Goal: Task Accomplishment & Management: Use online tool/utility

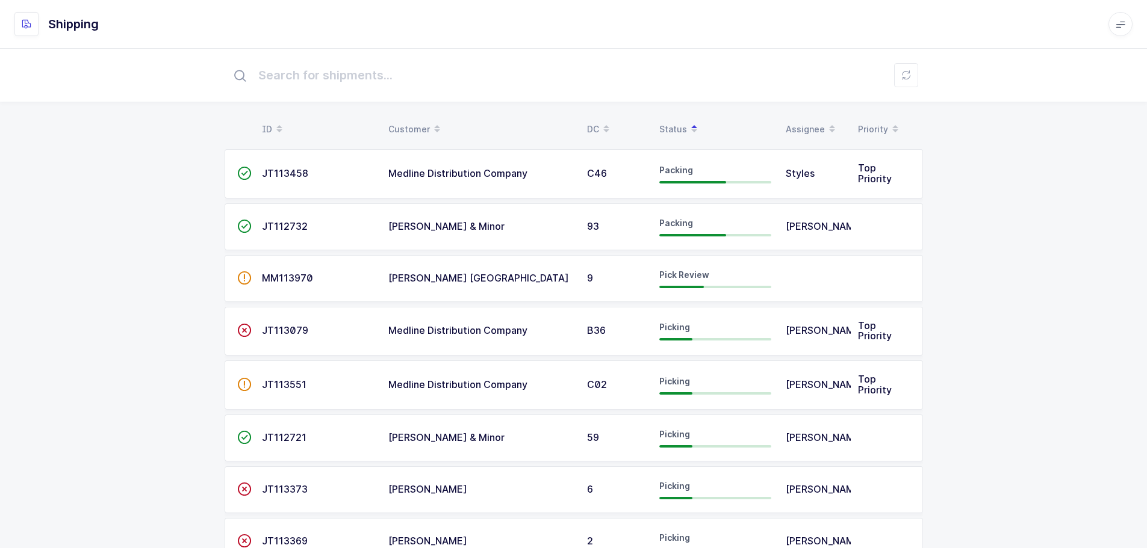
scroll to position [754, 0]
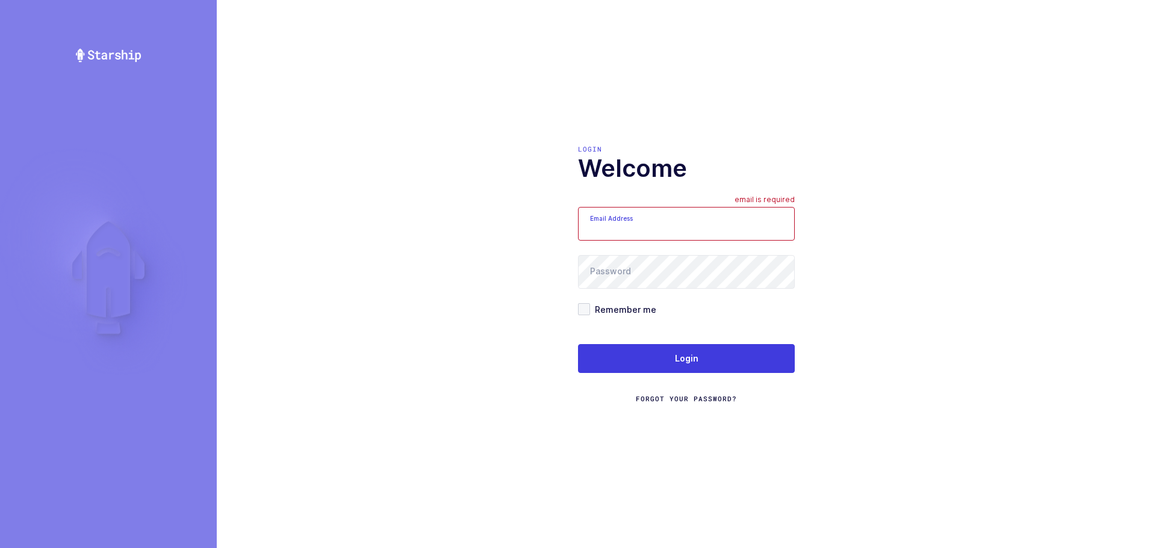
click at [694, 237] on input "Email Address" at bounding box center [686, 224] width 217 height 34
type input "mundo@janustrade.com"
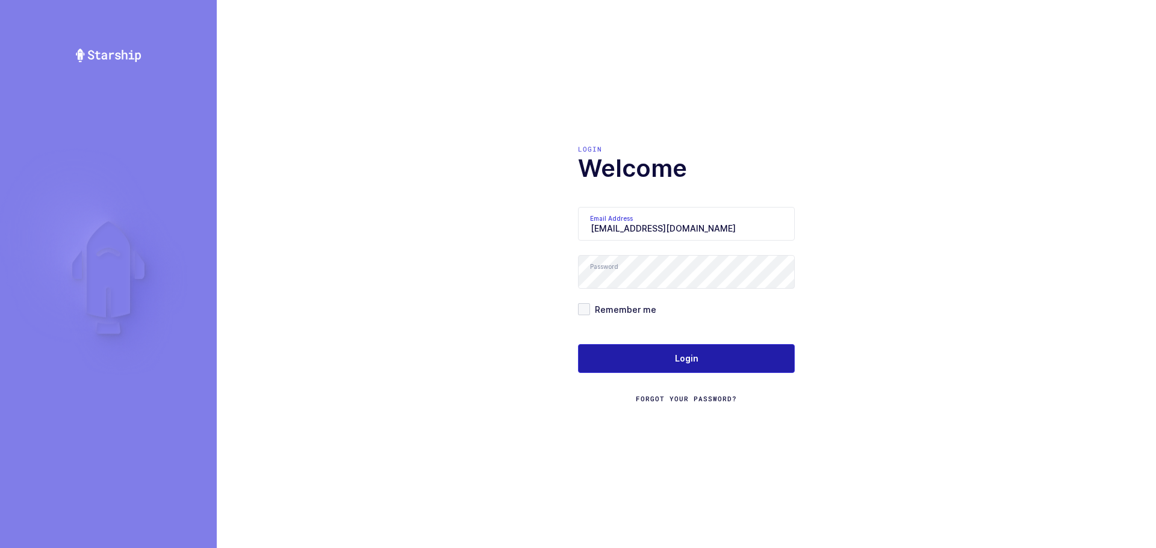
click at [675, 370] on button "Login" at bounding box center [686, 358] width 217 height 29
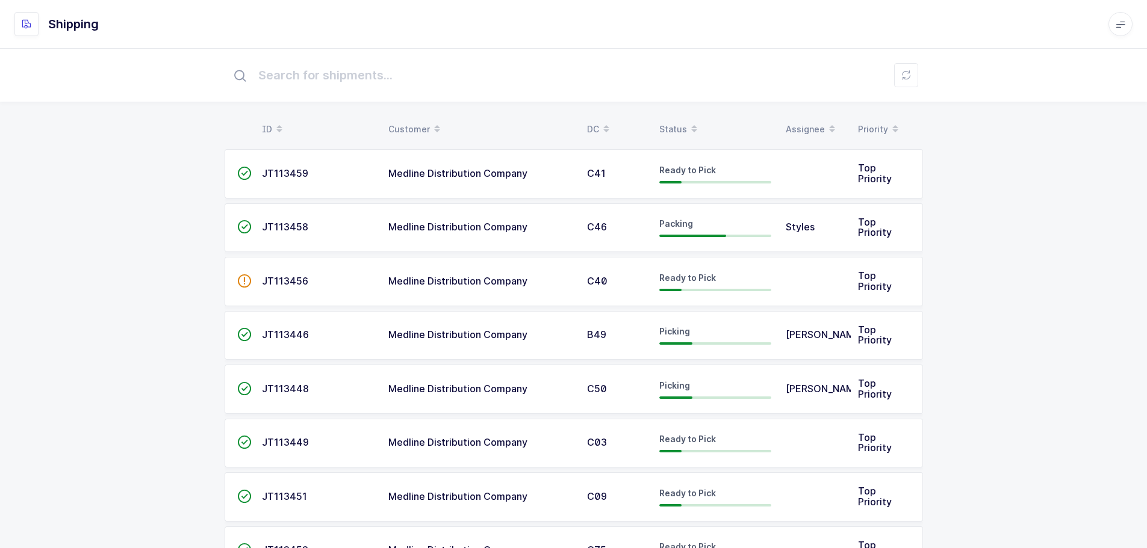
click at [681, 120] on div "Status" at bounding box center [715, 129] width 112 height 20
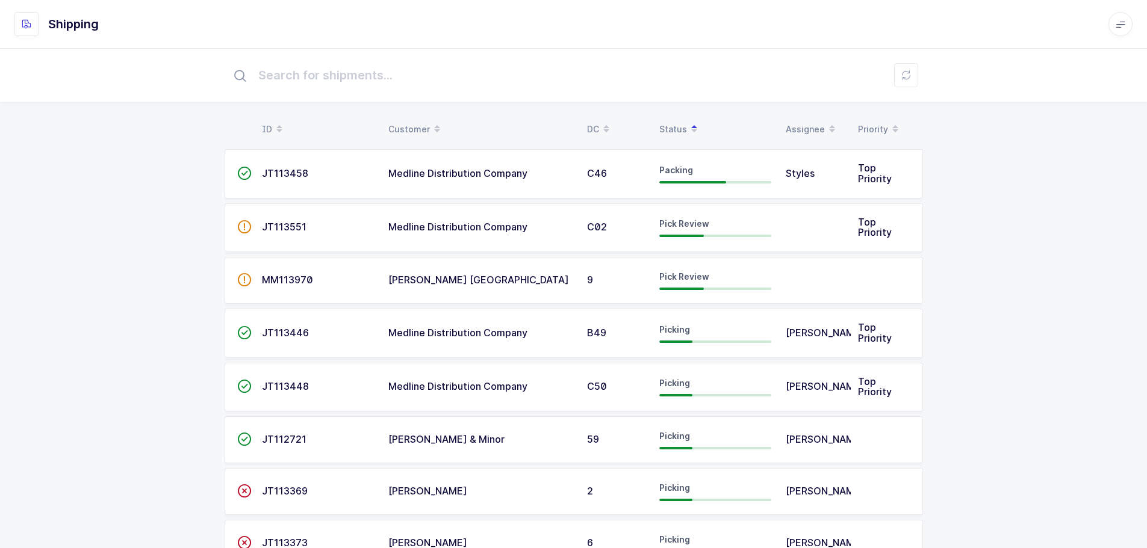
click at [287, 221] on span "JT113551" at bounding box center [284, 227] width 45 height 12
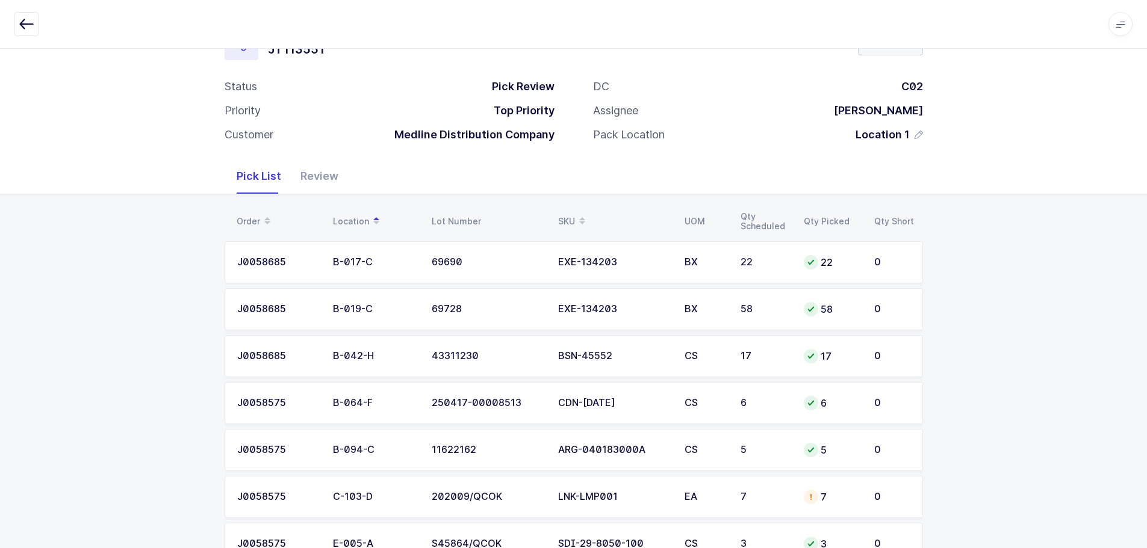
scroll to position [301, 0]
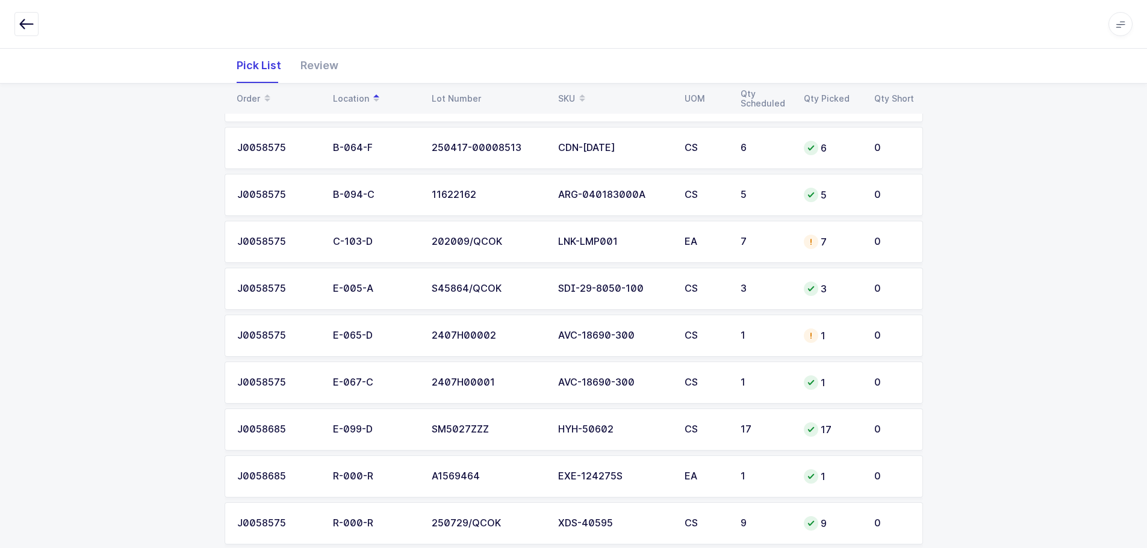
click at [824, 331] on div "1" at bounding box center [832, 336] width 56 height 14
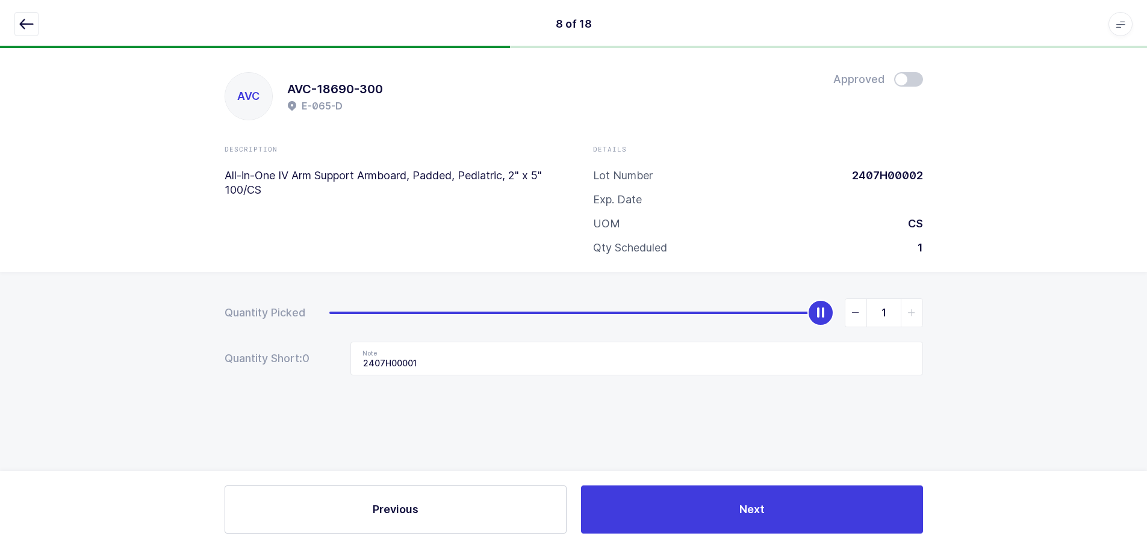
scroll to position [0, 0]
click at [23, 32] on button "button" at bounding box center [26, 24] width 24 height 24
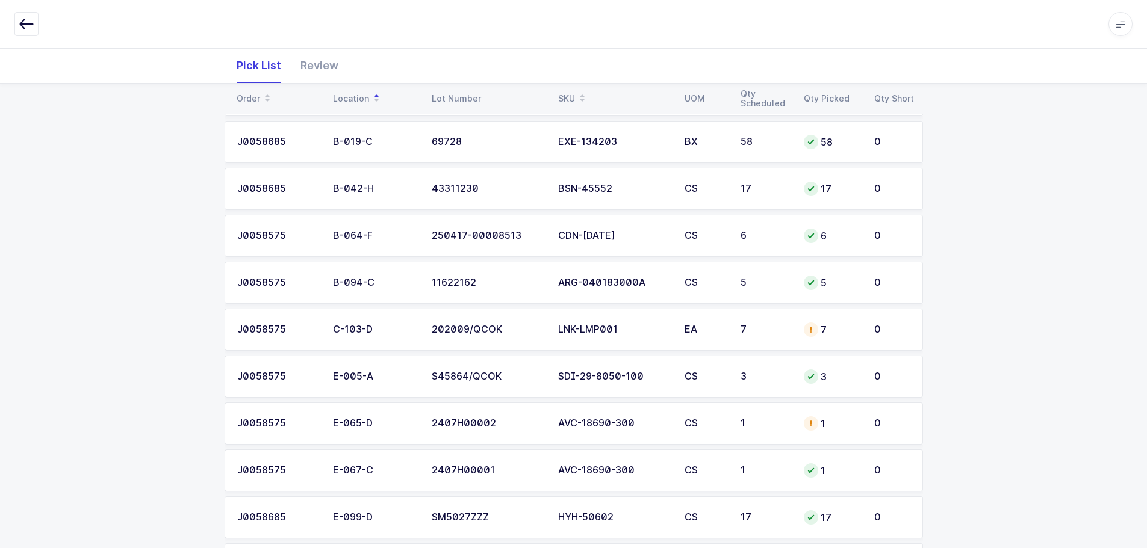
scroll to position [241, 0]
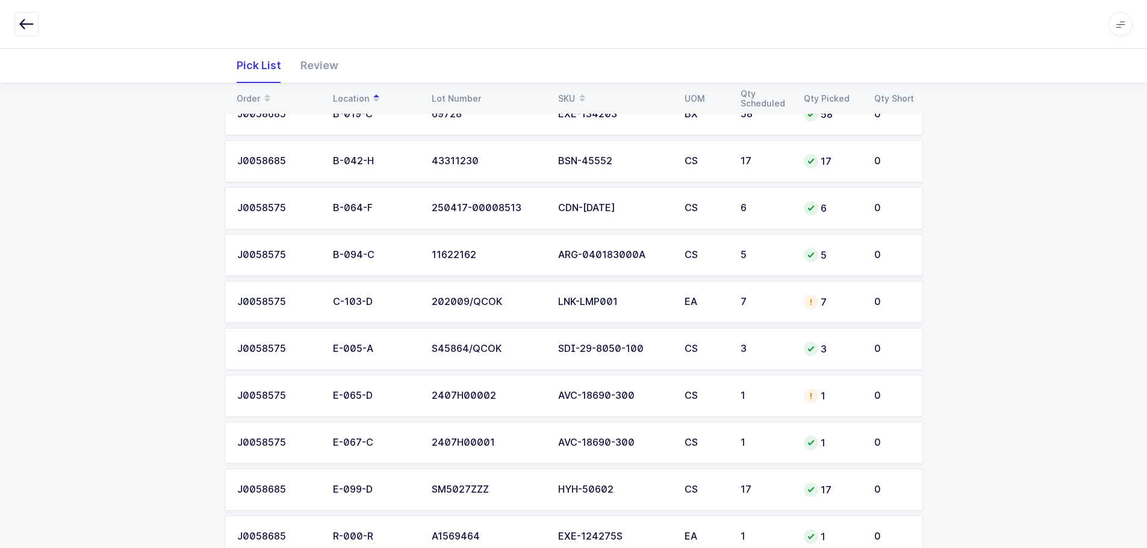
click at [819, 301] on div "7" at bounding box center [832, 302] width 56 height 14
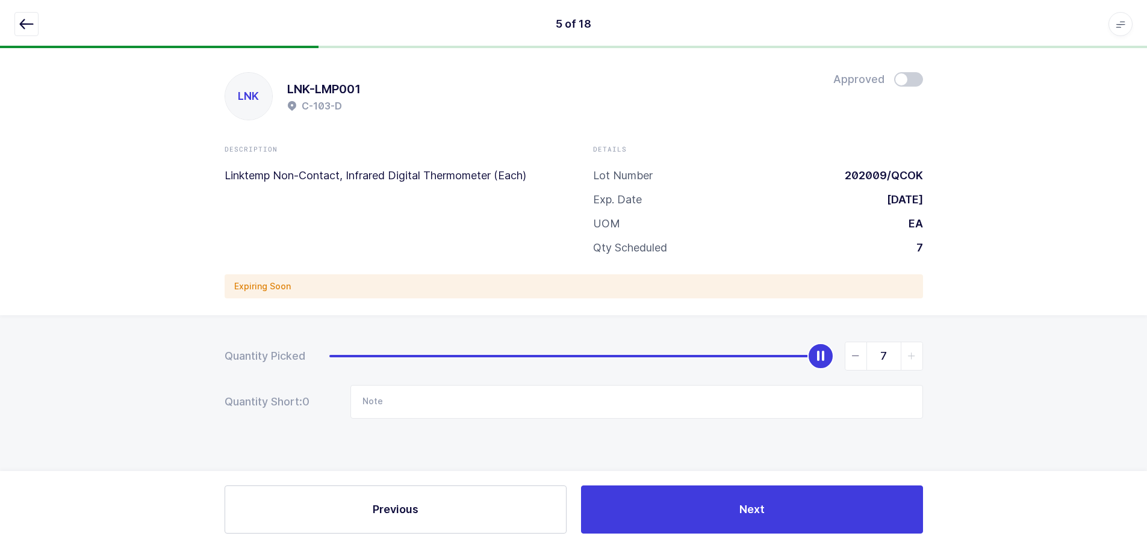
scroll to position [0, 0]
click at [913, 79] on span at bounding box center [912, 79] width 29 height 14
click at [909, 81] on span at bounding box center [912, 79] width 29 height 14
click at [1019, 343] on div "Quantity Picked 7 Quantity Short: 0 Note" at bounding box center [578, 422] width 1156 height 214
drag, startPoint x: 22, startPoint y: 19, endPoint x: 378, endPoint y: 137, distance: 374.7
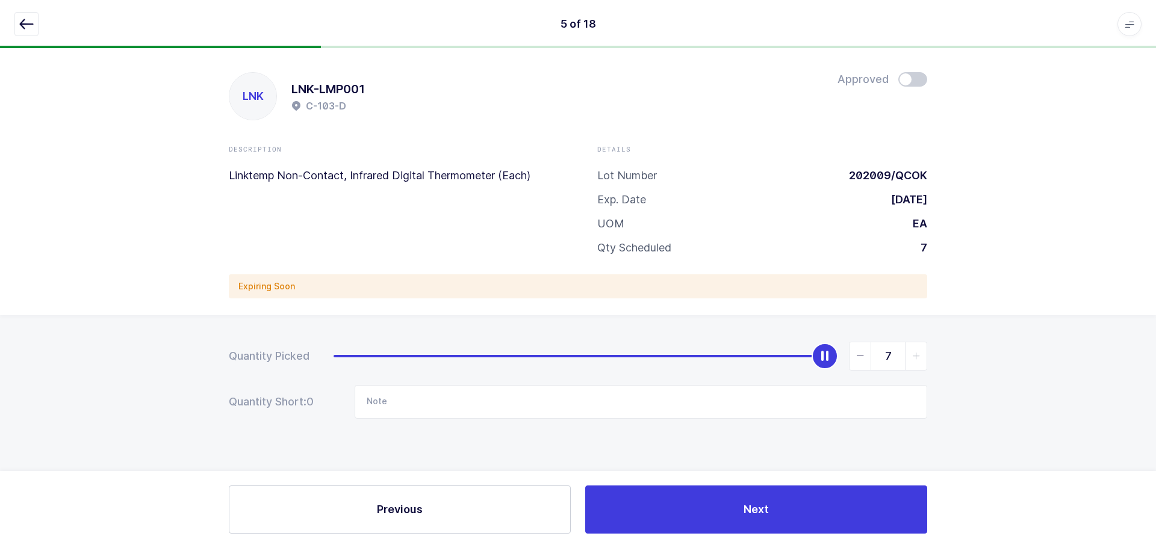
click at [22, 19] on icon "button" at bounding box center [26, 24] width 14 height 14
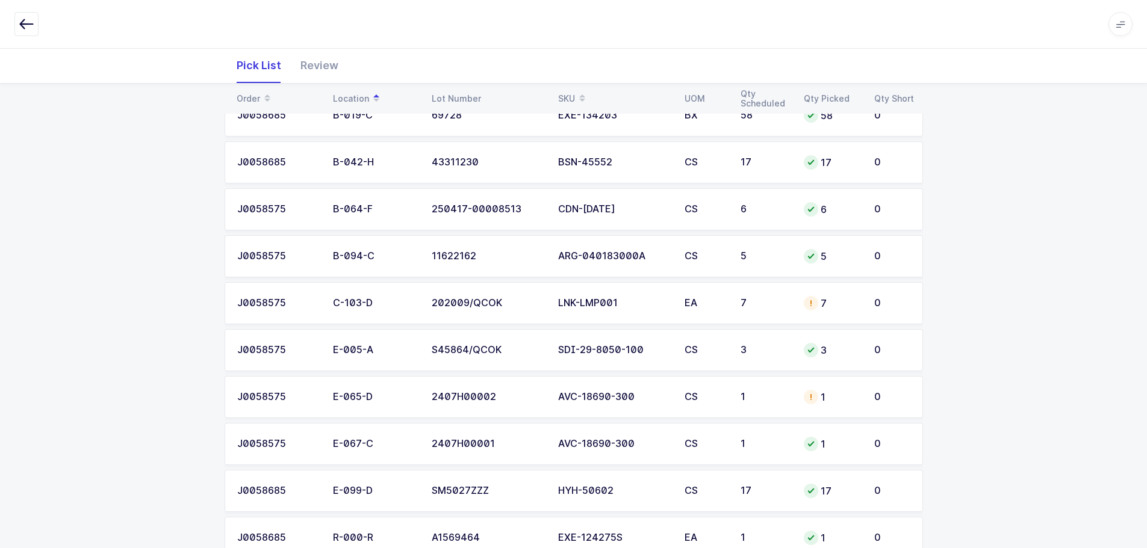
scroll to position [247, 0]
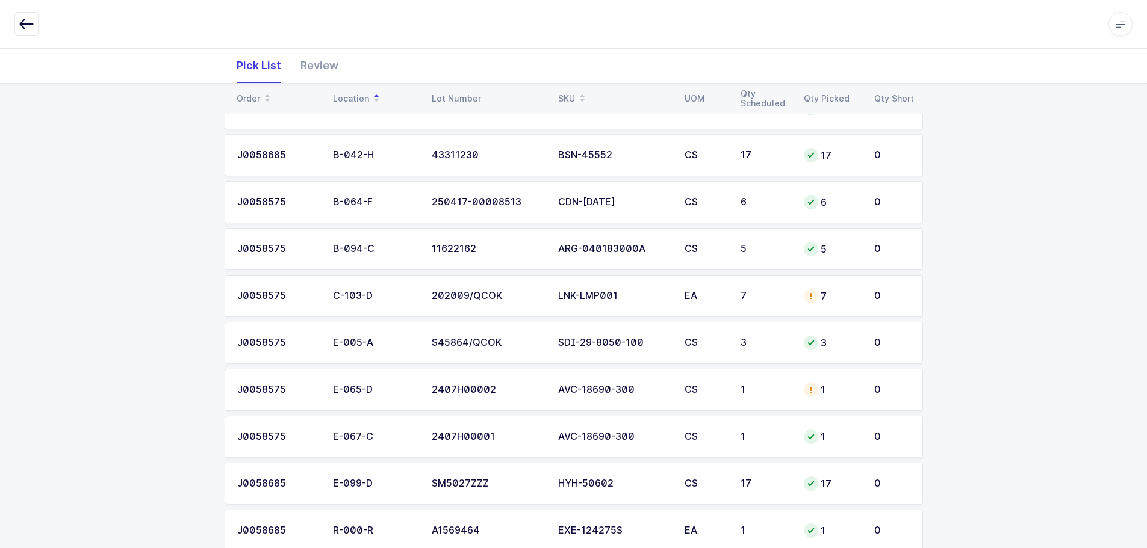
click at [528, 400] on td "2407H00002" at bounding box center [487, 390] width 126 height 42
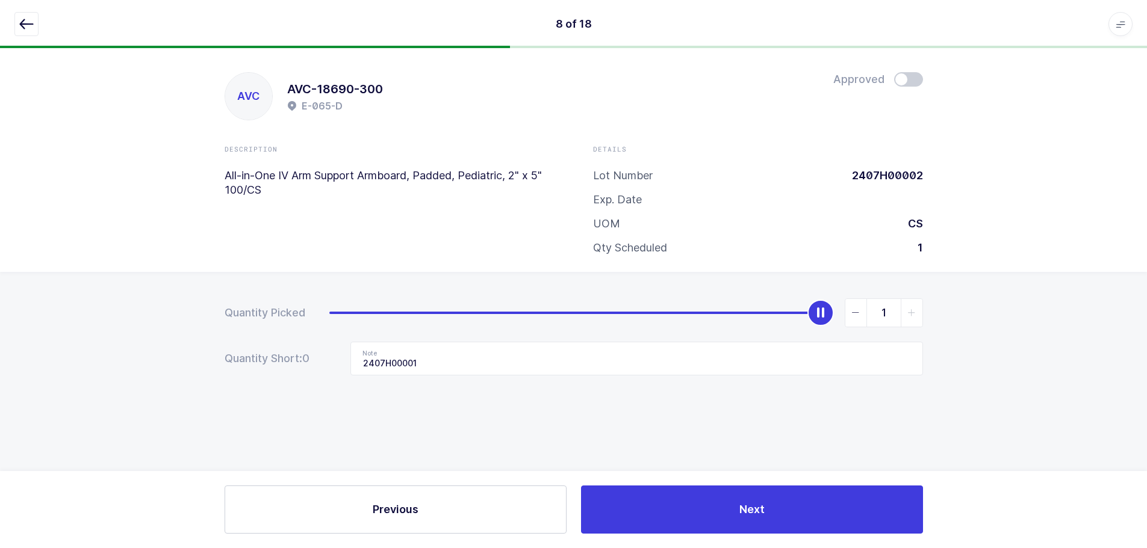
scroll to position [0, 0]
drag, startPoint x: 857, startPoint y: 305, endPoint x: 869, endPoint y: 307, distance: 12.3
click at [857, 305] on span "slider between 0 and 1" at bounding box center [860, 313] width 22 height 28
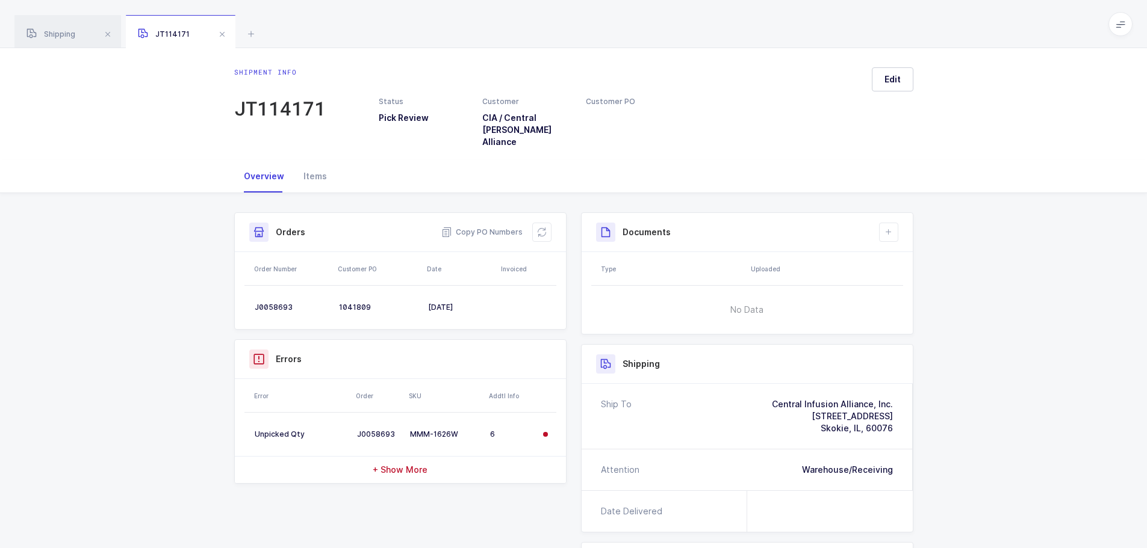
click at [220, 35] on span at bounding box center [222, 34] width 14 height 14
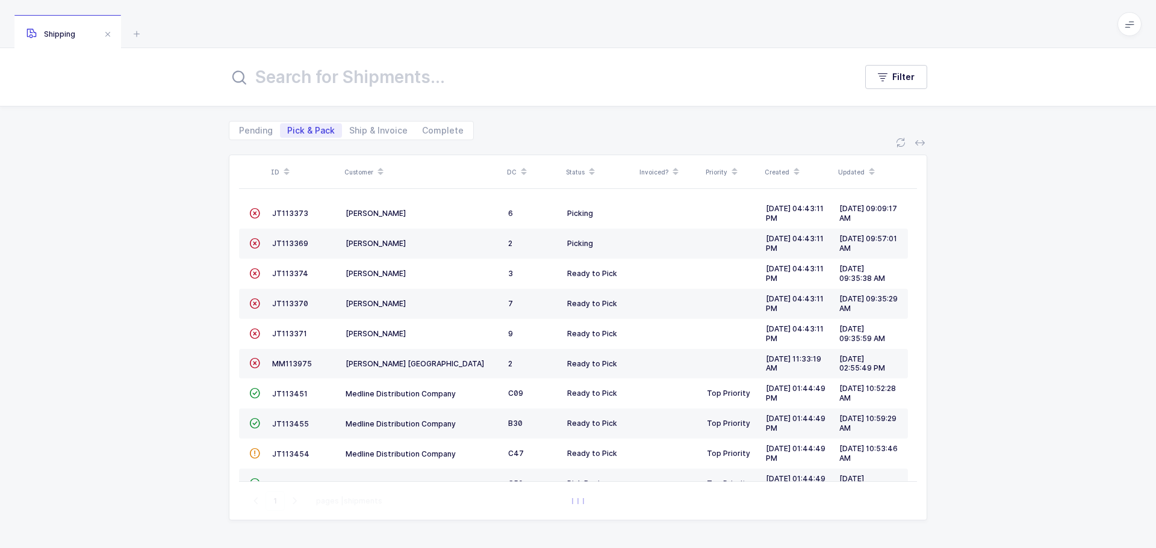
click at [519, 169] on span at bounding box center [524, 172] width 14 height 20
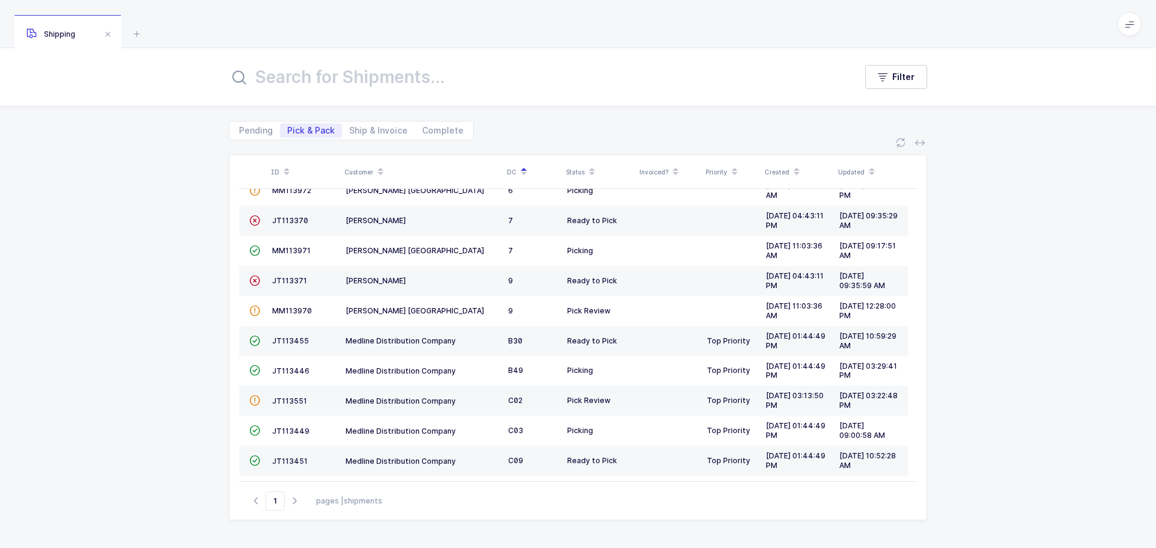
scroll to position [328, 0]
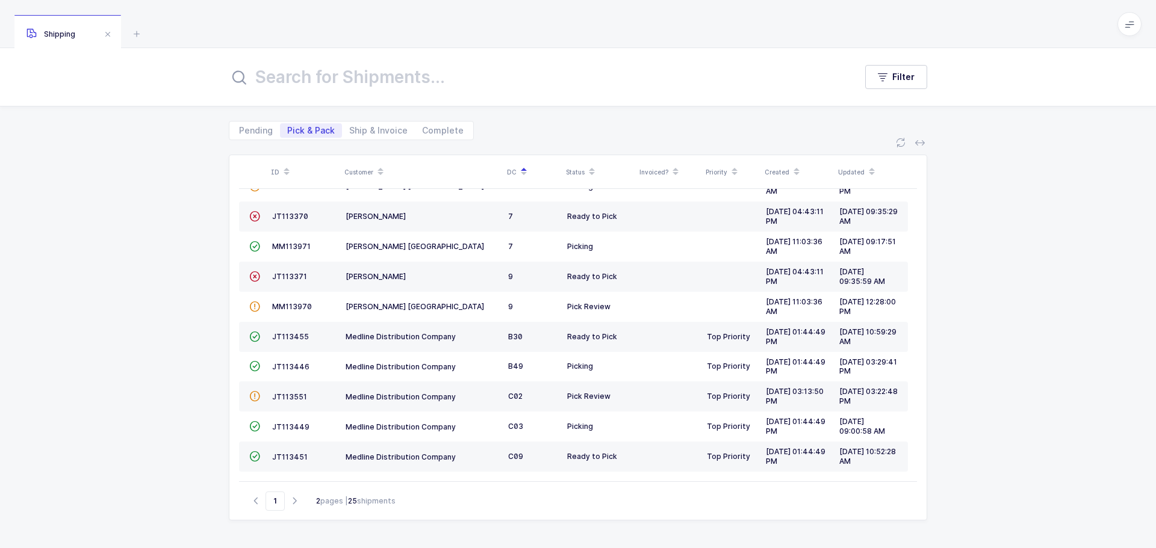
click at [288, 397] on span "JT113551" at bounding box center [289, 397] width 35 height 9
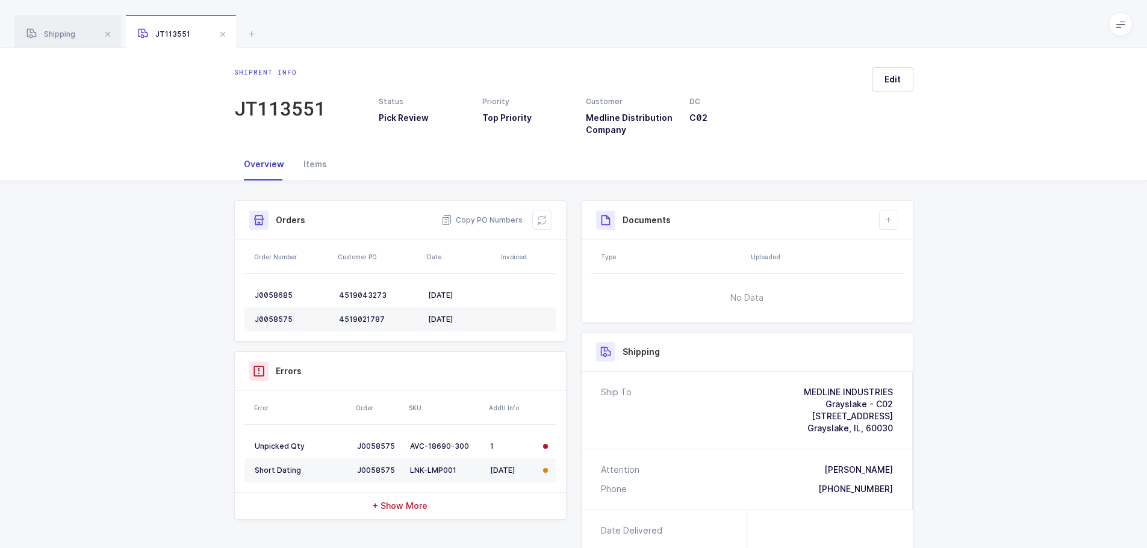
click at [537, 213] on button at bounding box center [541, 220] width 19 height 19
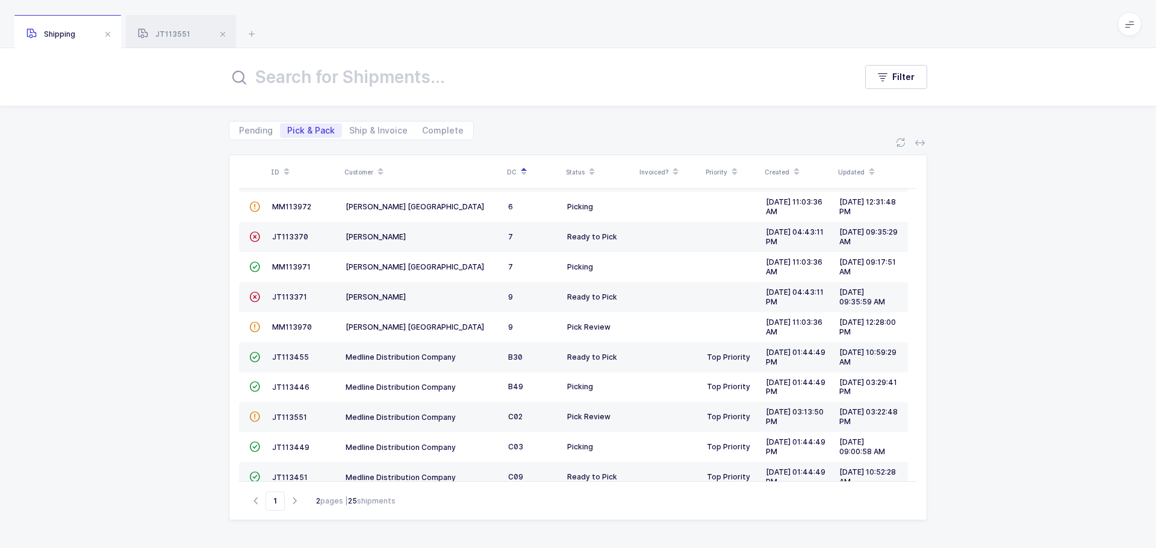
scroll to position [328, 0]
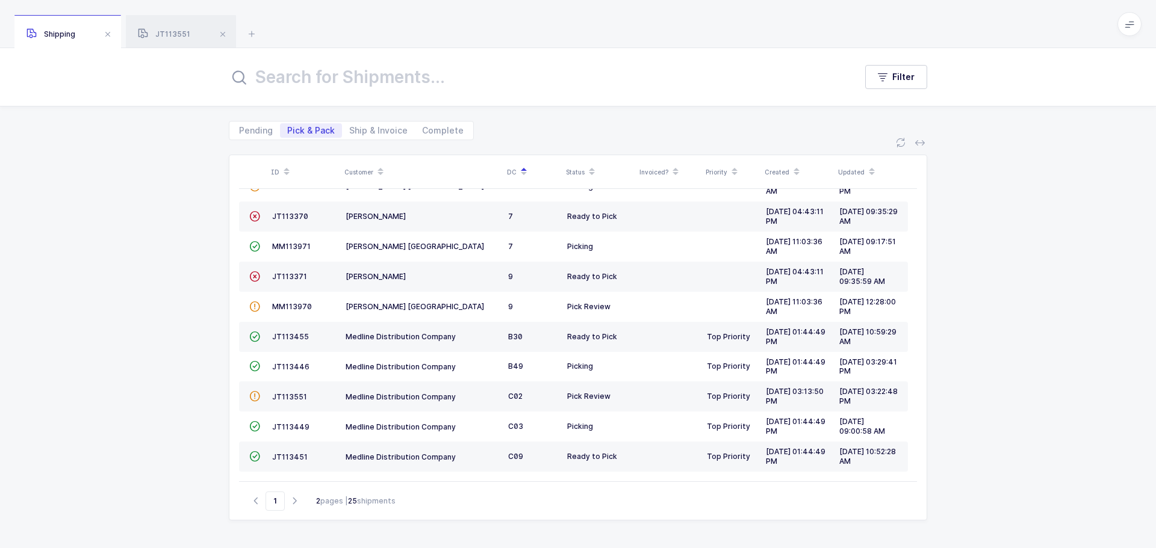
click at [294, 503] on icon "button" at bounding box center [294, 501] width 14 height 9
type input "2"
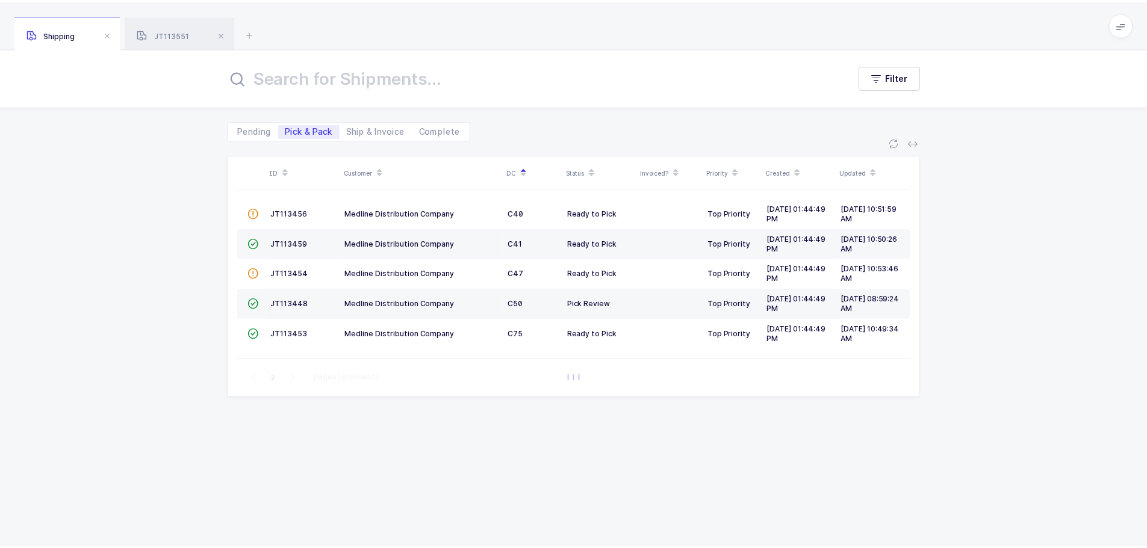
scroll to position [0, 0]
click at [284, 309] on td "JT113448" at bounding box center [305, 304] width 75 height 30
click at [296, 303] on span "JT113448" at bounding box center [291, 303] width 37 height 9
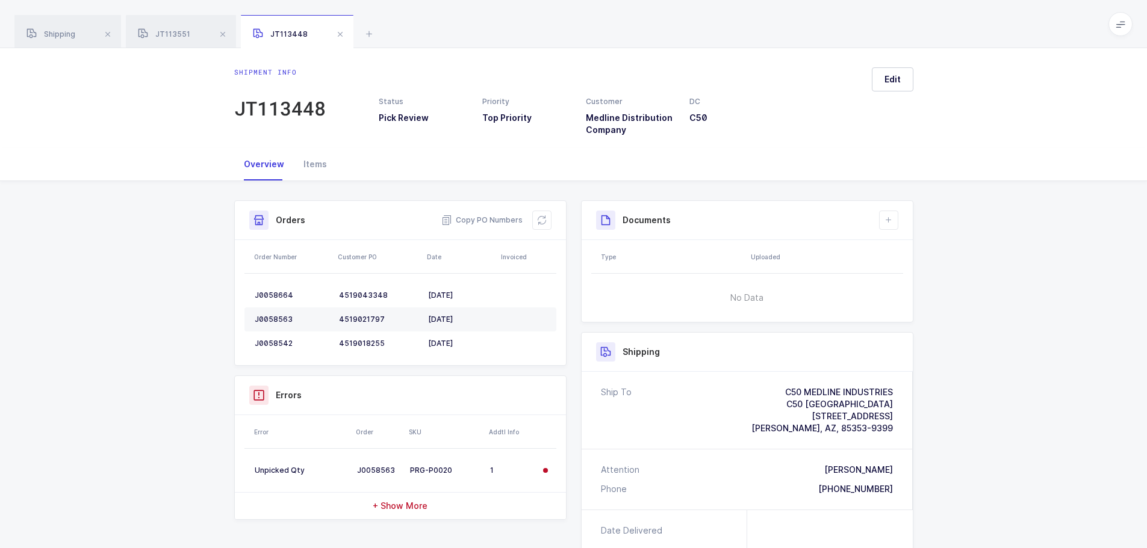
click at [548, 225] on button at bounding box center [541, 220] width 19 height 19
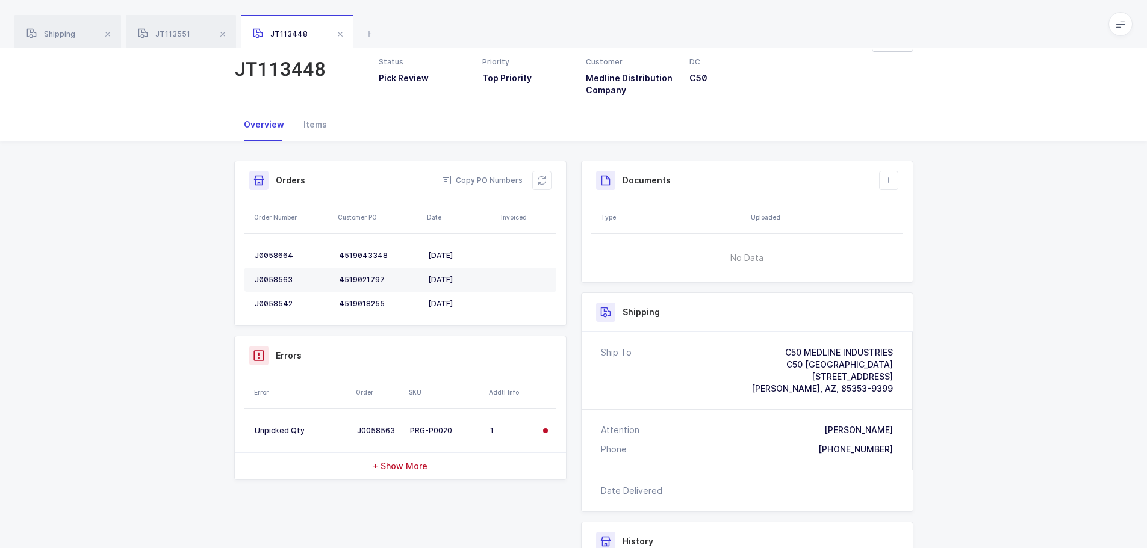
scroll to position [60, 0]
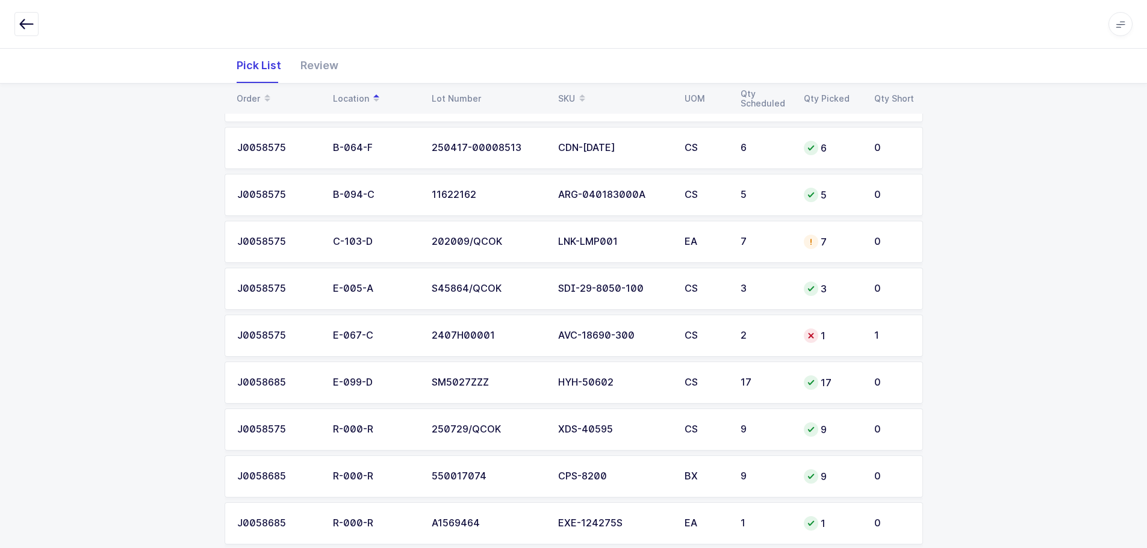
scroll to position [361, 0]
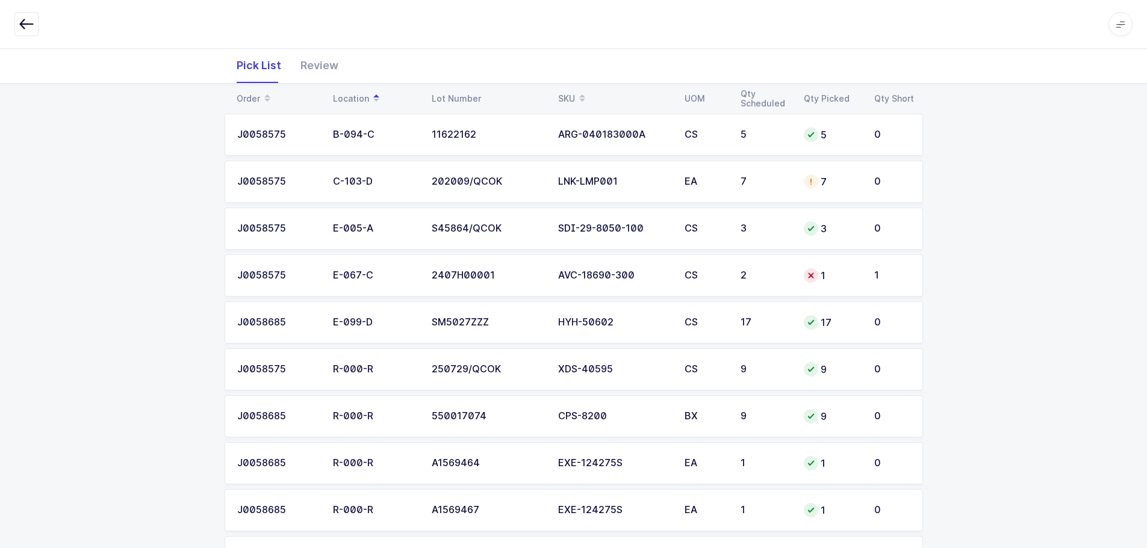
click at [798, 285] on td "1" at bounding box center [832, 276] width 70 height 42
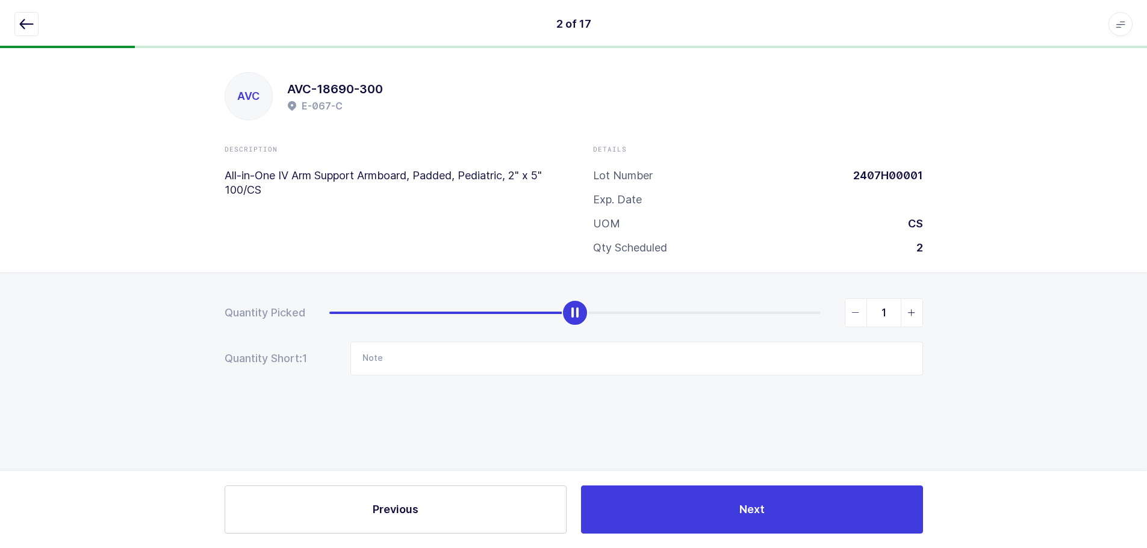
scroll to position [0, 0]
click at [919, 312] on icon "slider between 0 and 2" at bounding box center [916, 313] width 8 height 8
type input "2"
click at [23, 30] on icon "button" at bounding box center [26, 24] width 14 height 14
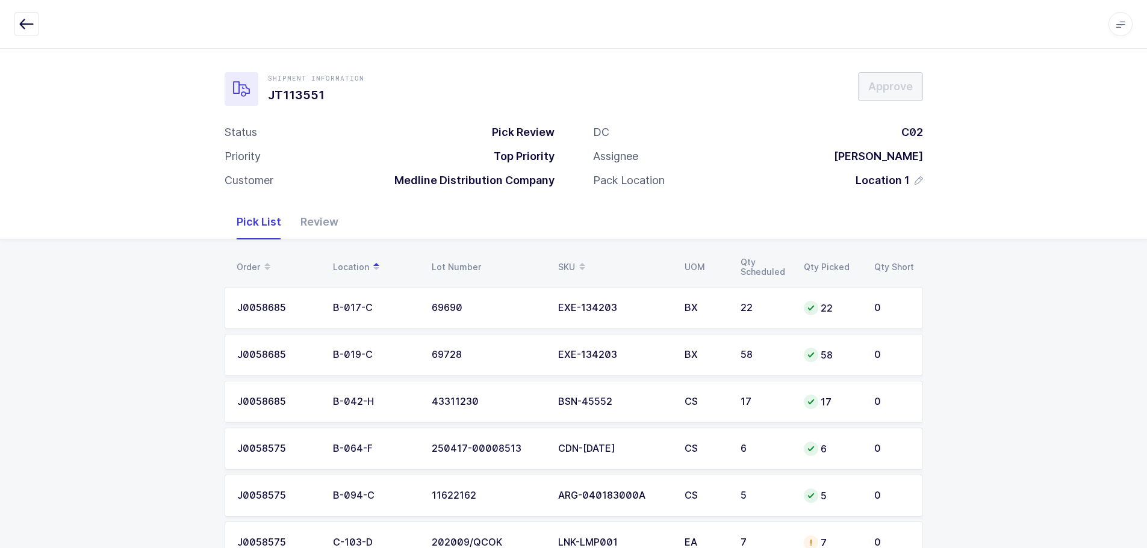
click at [303, 223] on div "Review" at bounding box center [319, 222] width 57 height 35
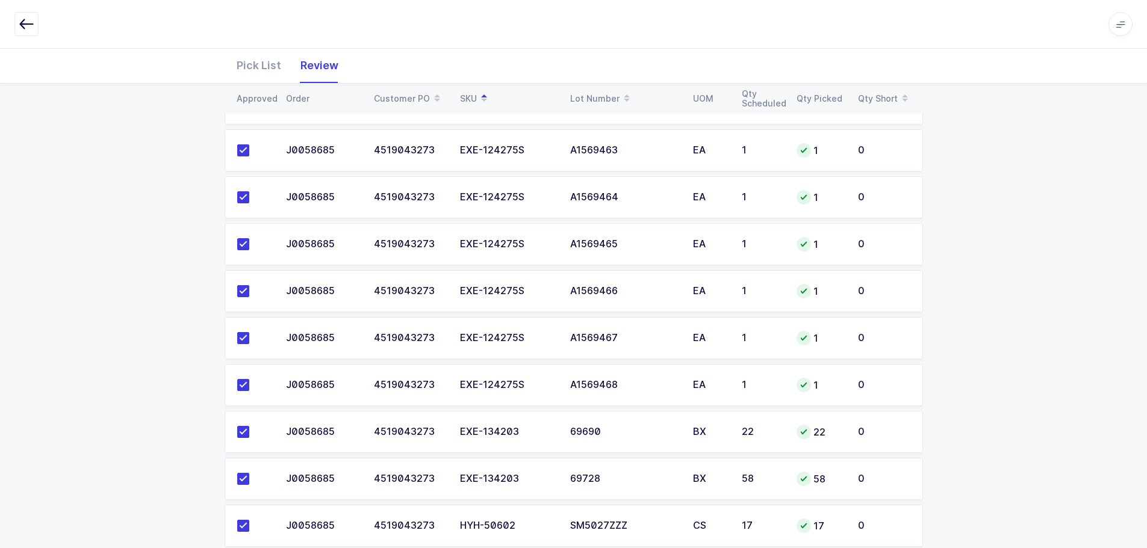
scroll to position [140, 0]
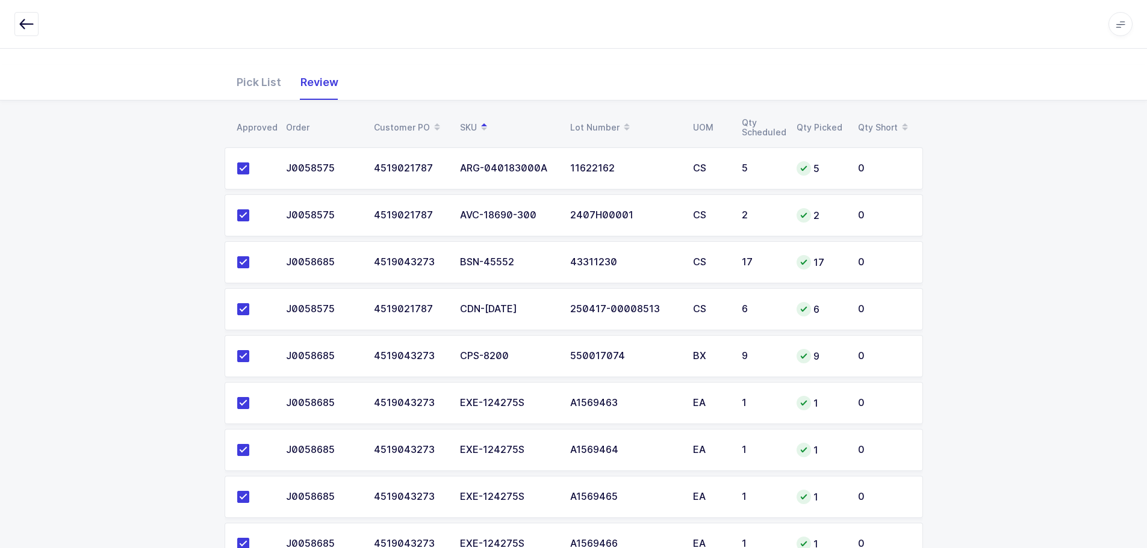
click at [33, 24] on icon "button" at bounding box center [26, 24] width 14 height 14
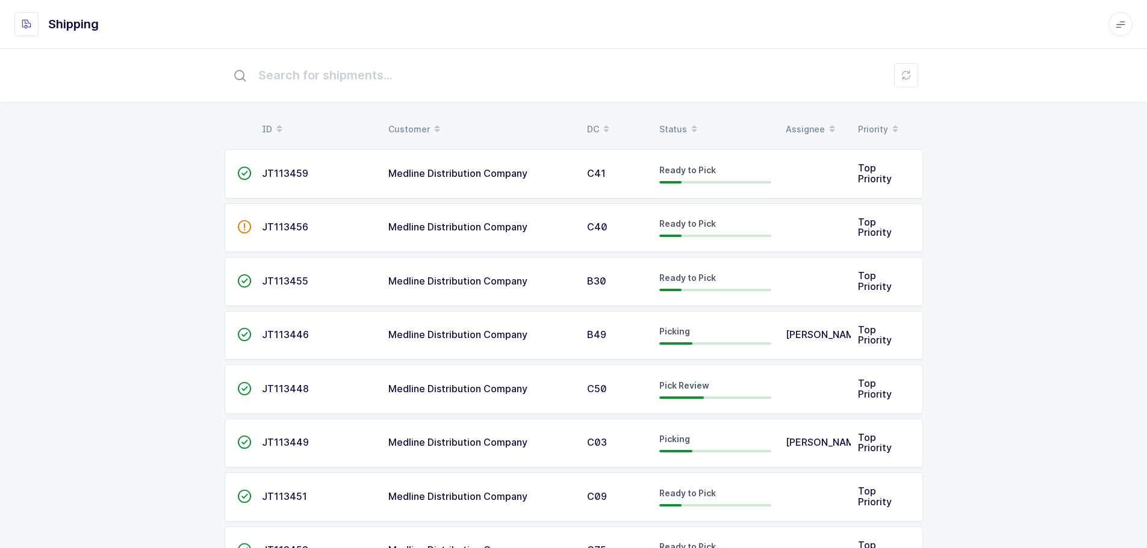
click at [679, 120] on div "Status" at bounding box center [715, 129] width 112 height 20
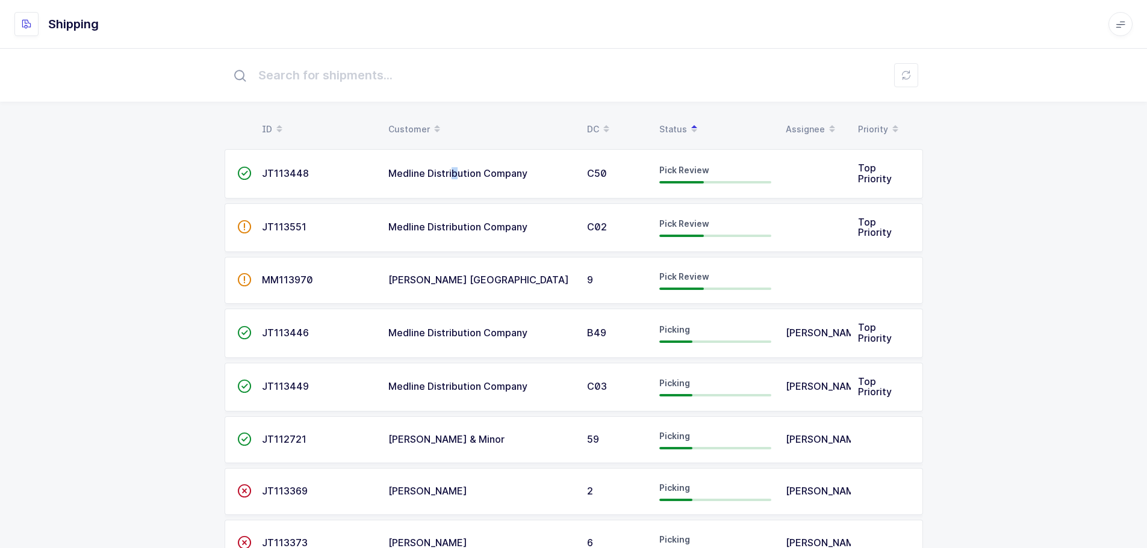
click at [453, 161] on td "Medline Distribution Company" at bounding box center [480, 173] width 199 height 49
click at [583, 187] on td "C50" at bounding box center [616, 173] width 72 height 49
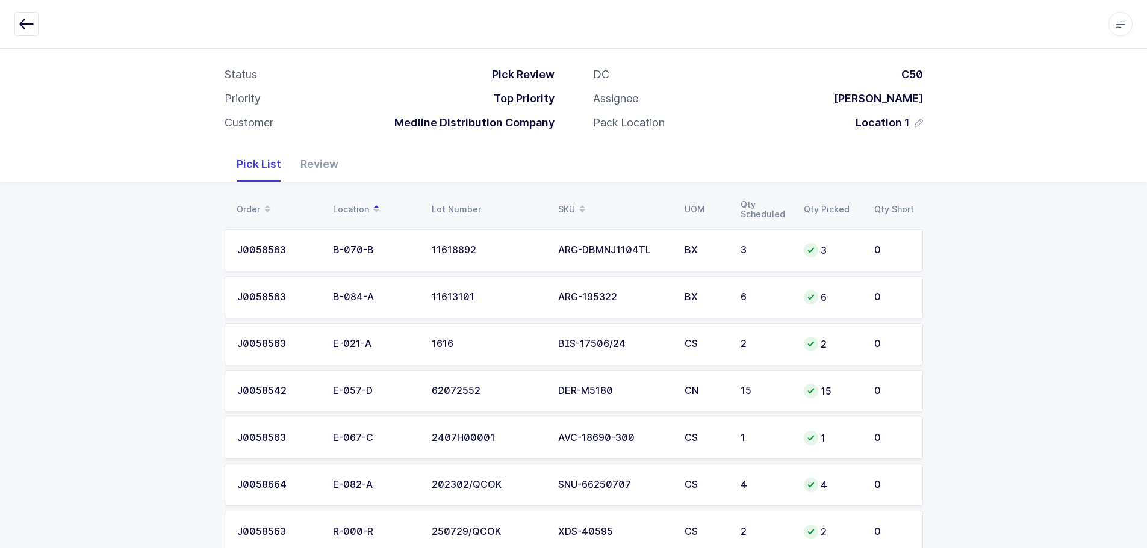
scroll to position [41, 0]
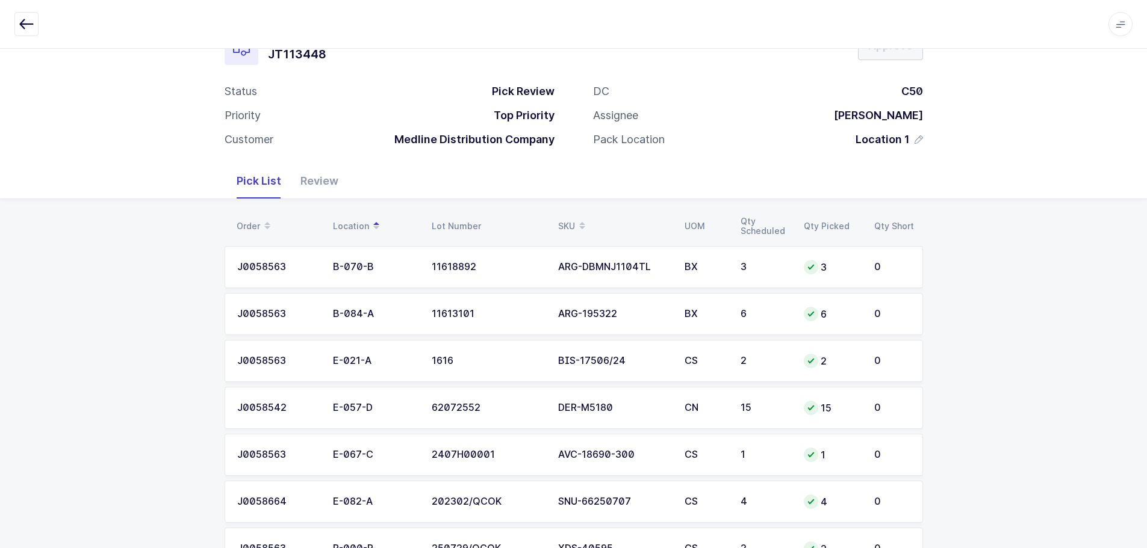
click at [26, 24] on icon "button" at bounding box center [26, 24] width 14 height 14
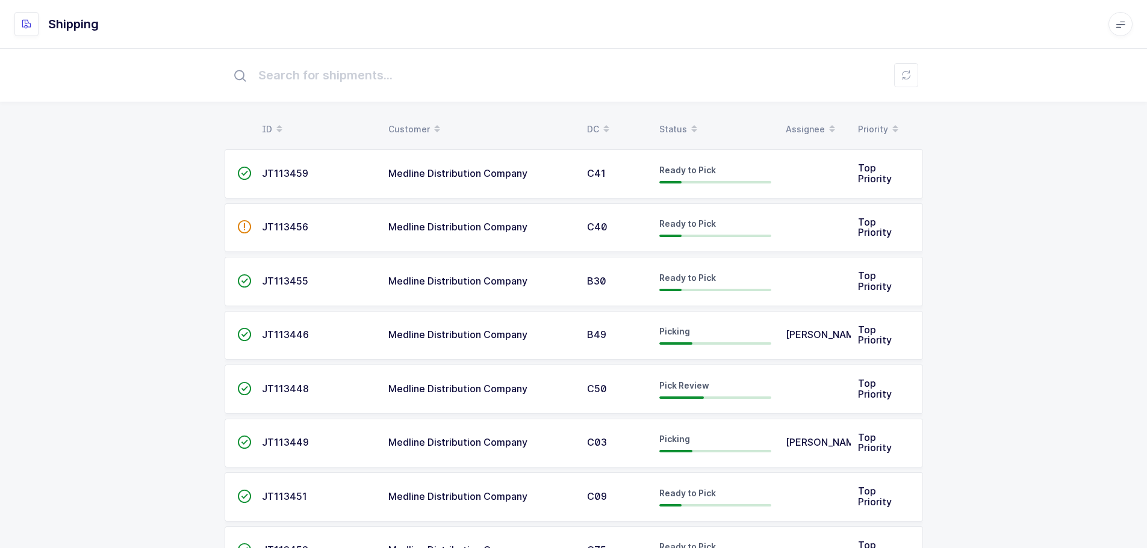
click at [679, 129] on div "Status" at bounding box center [715, 129] width 112 height 20
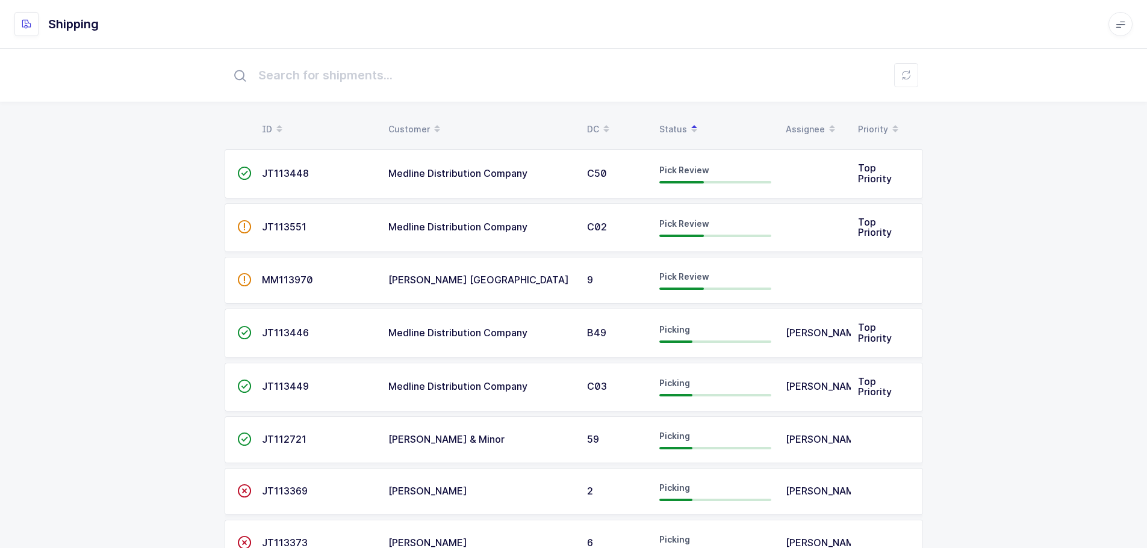
click at [687, 188] on td "Pick Review" at bounding box center [715, 173] width 126 height 49
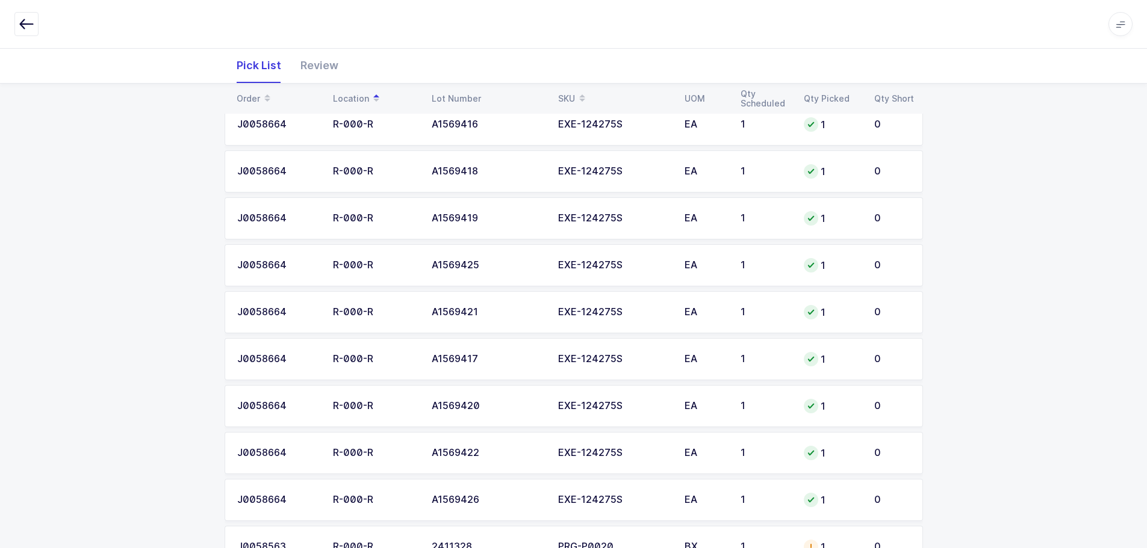
scroll to position [101, 0]
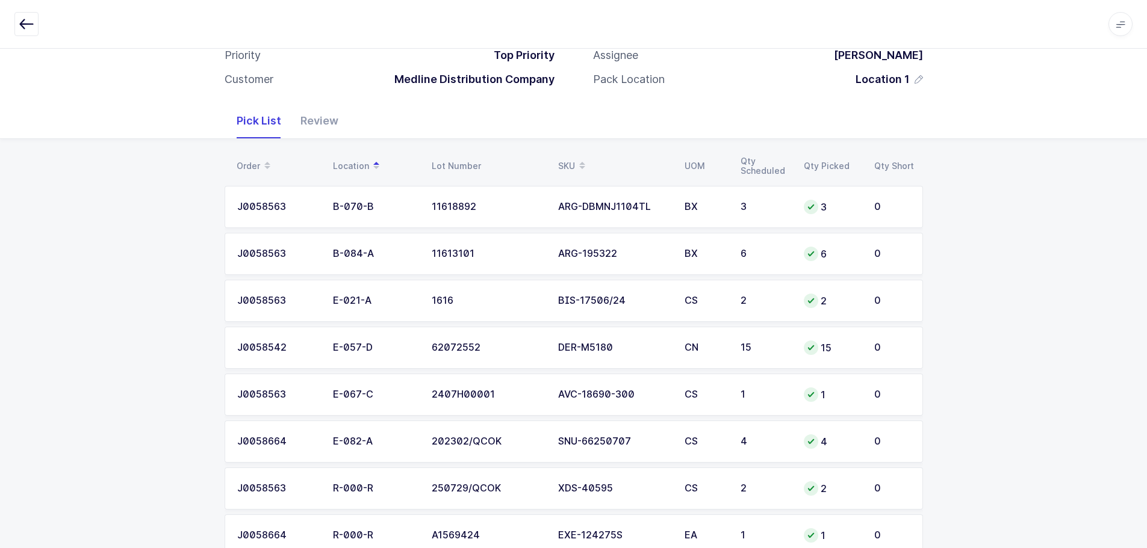
click at [296, 120] on div "Review" at bounding box center [319, 121] width 57 height 35
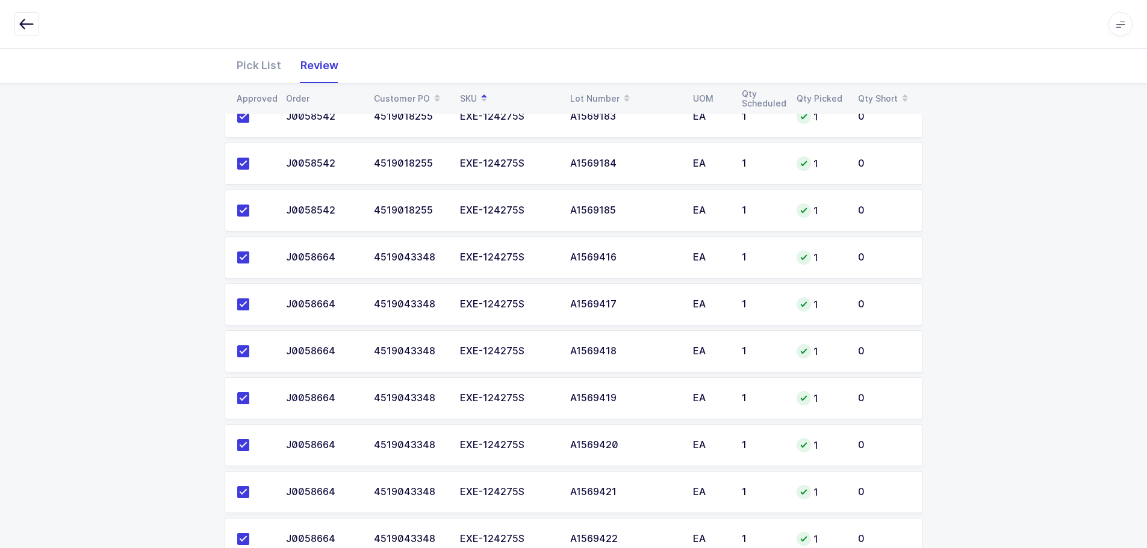
scroll to position [583, 0]
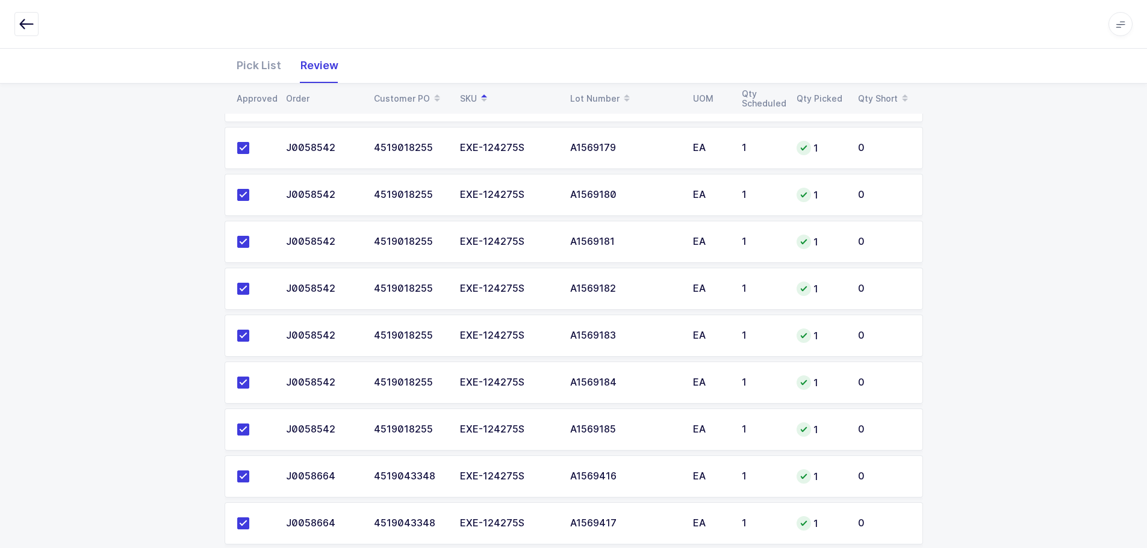
click at [253, 64] on div "Pick List" at bounding box center [259, 65] width 64 height 35
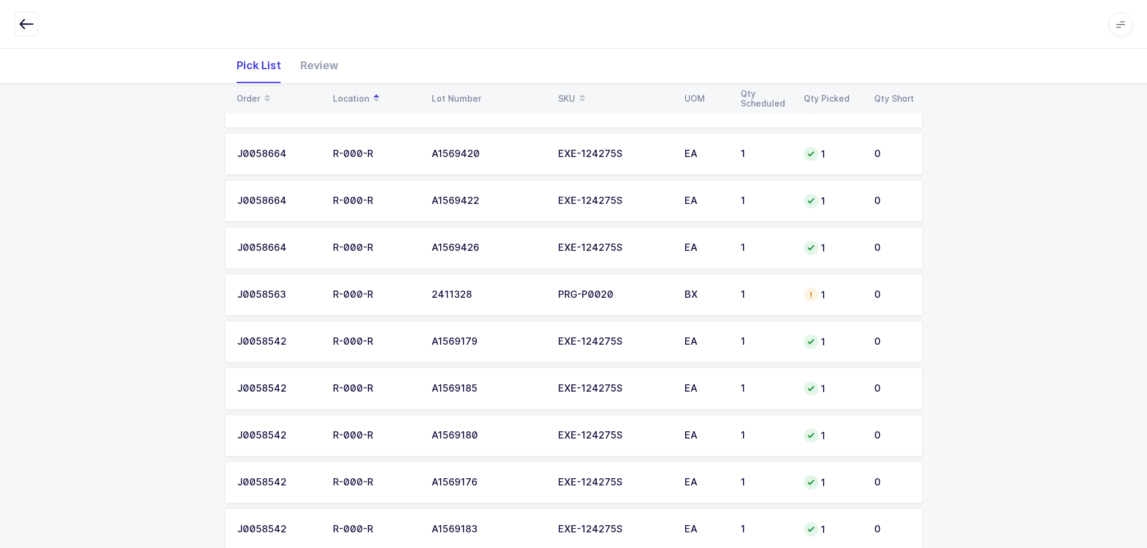
scroll to position [824, 0]
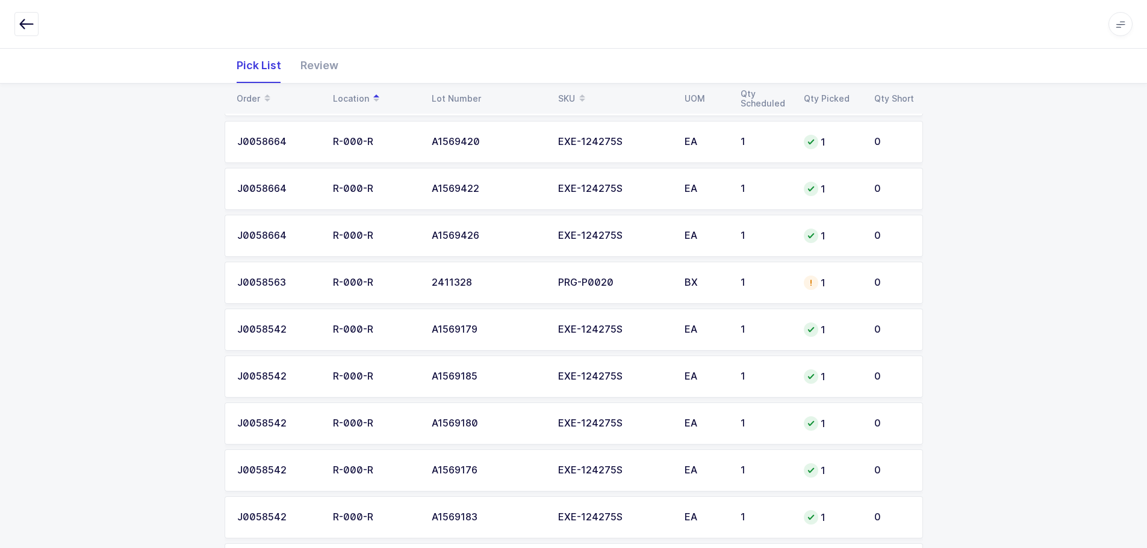
click at [816, 286] on div at bounding box center [811, 283] width 14 height 14
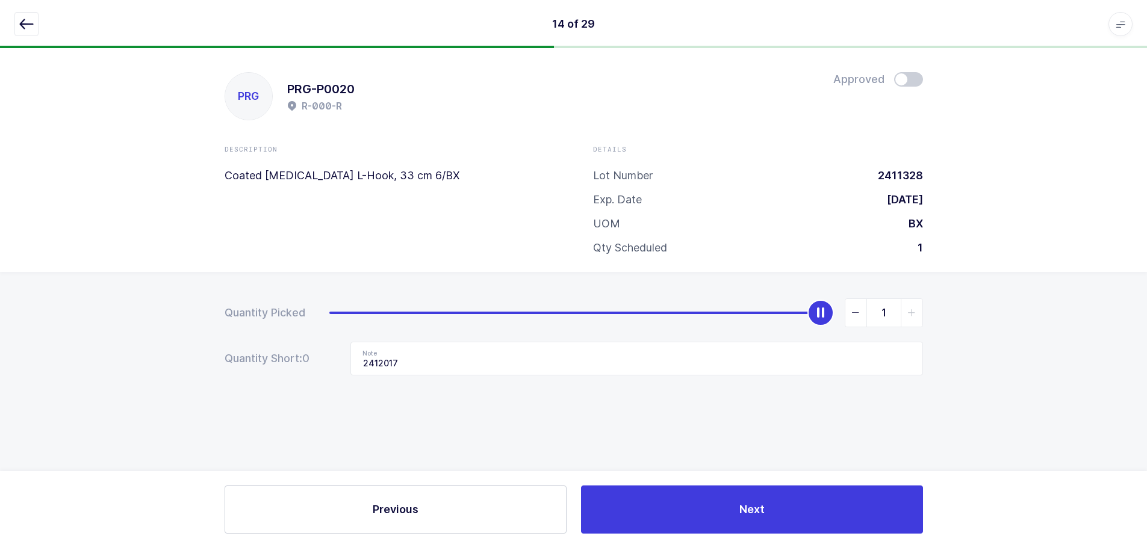
scroll to position [0, 0]
click at [25, 18] on icon "button" at bounding box center [26, 24] width 14 height 14
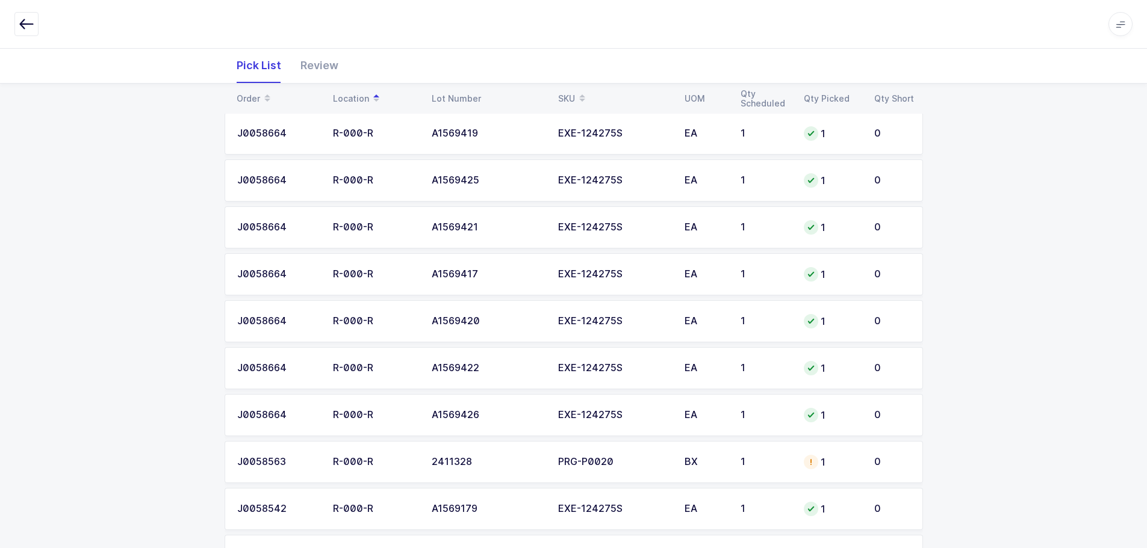
scroll to position [643, 0]
click at [571, 470] on td "PRG-P0020" at bounding box center [614, 464] width 126 height 42
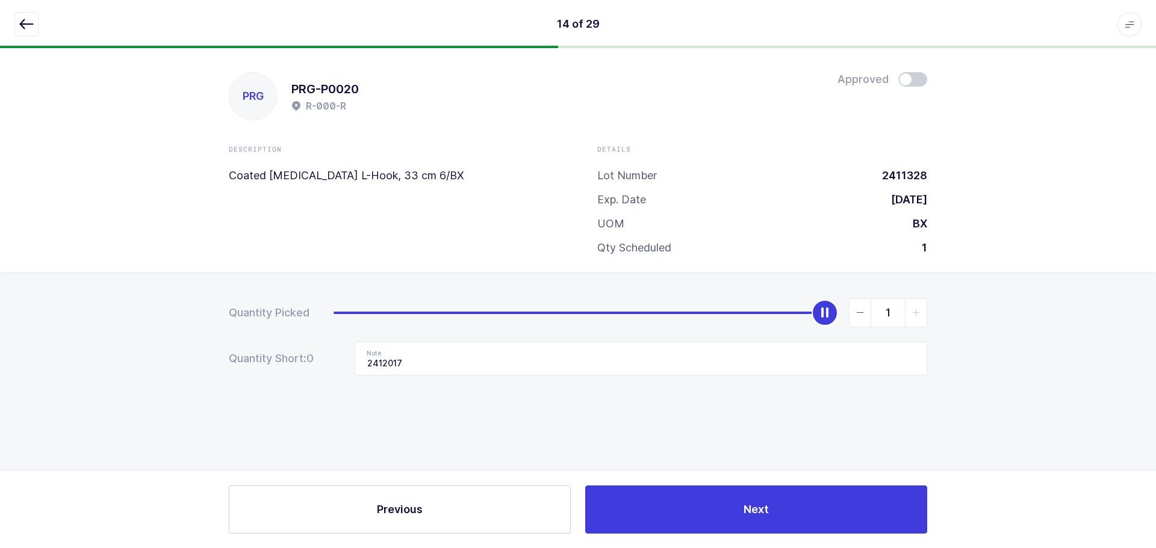
drag, startPoint x: 851, startPoint y: 315, endPoint x: 682, endPoint y: 392, distance: 186.4
click at [849, 318] on div "1" at bounding box center [888, 313] width 78 height 29
type input "0"
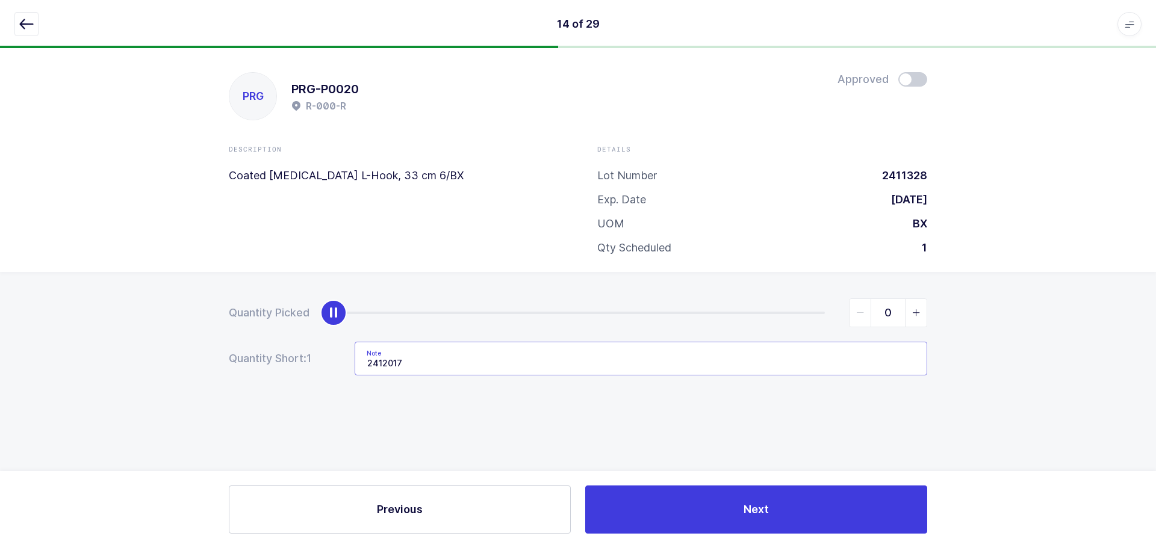
drag, startPoint x: 435, startPoint y: 366, endPoint x: 273, endPoint y: 353, distance: 162.5
click at [272, 355] on div "Quantity Short: 1 Note 2412017" at bounding box center [578, 359] width 698 height 34
click at [17, 19] on button "button" at bounding box center [26, 24] width 24 height 24
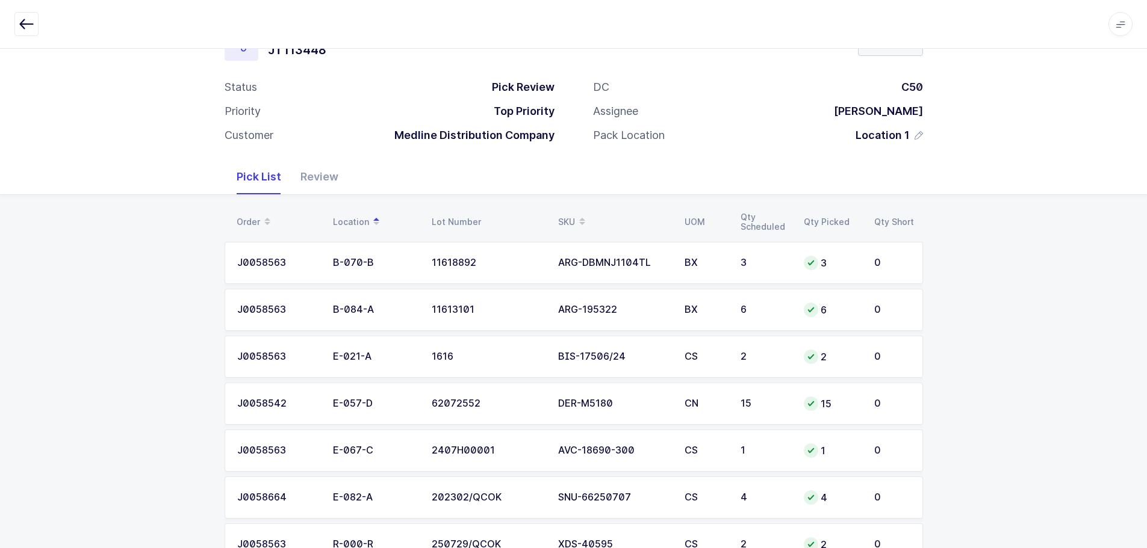
scroll to position [41, 0]
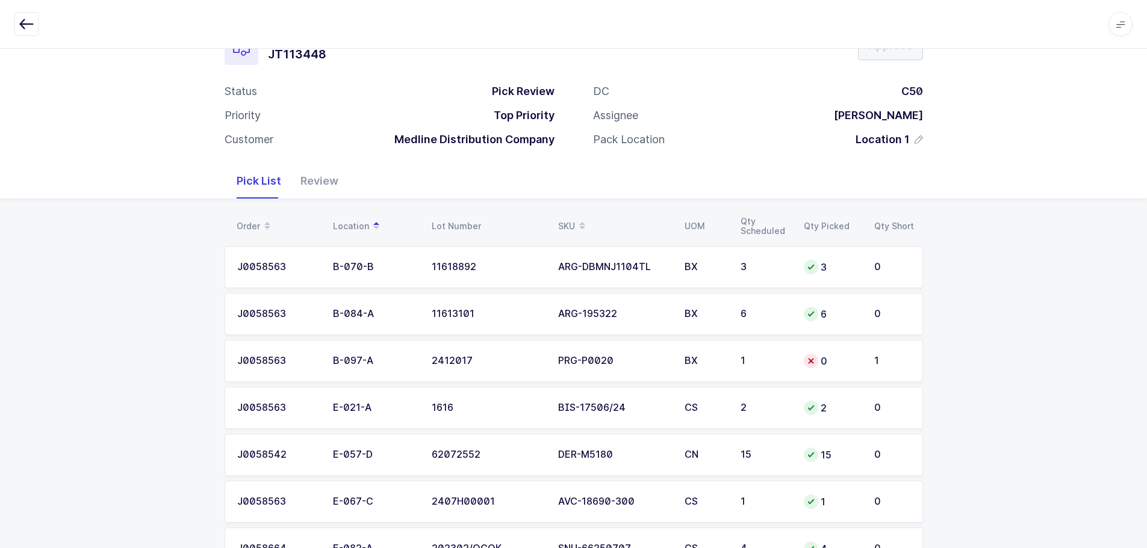
scroll to position [60, 0]
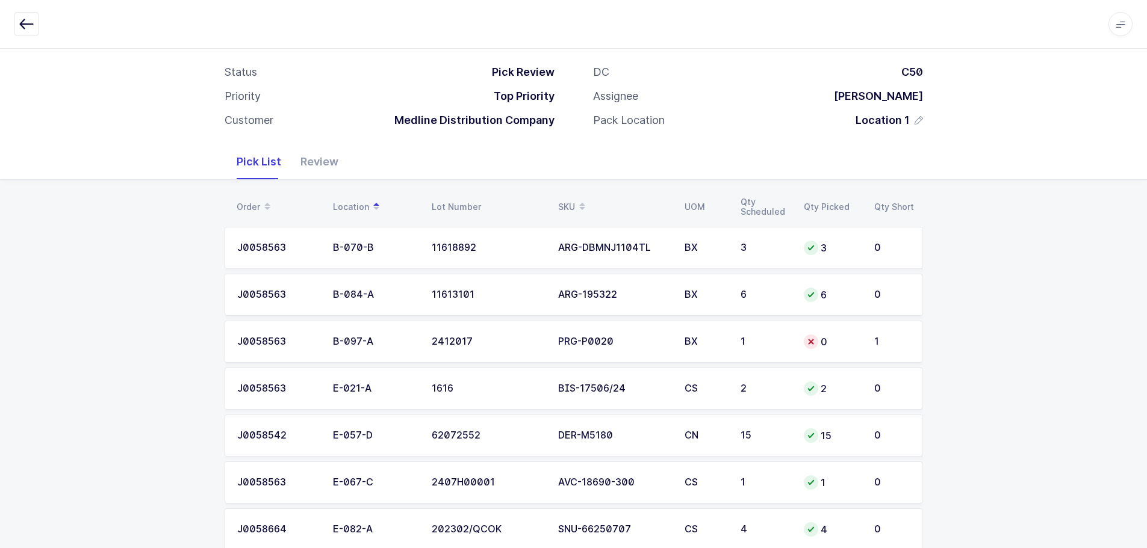
click at [849, 342] on div "0" at bounding box center [832, 342] width 56 height 14
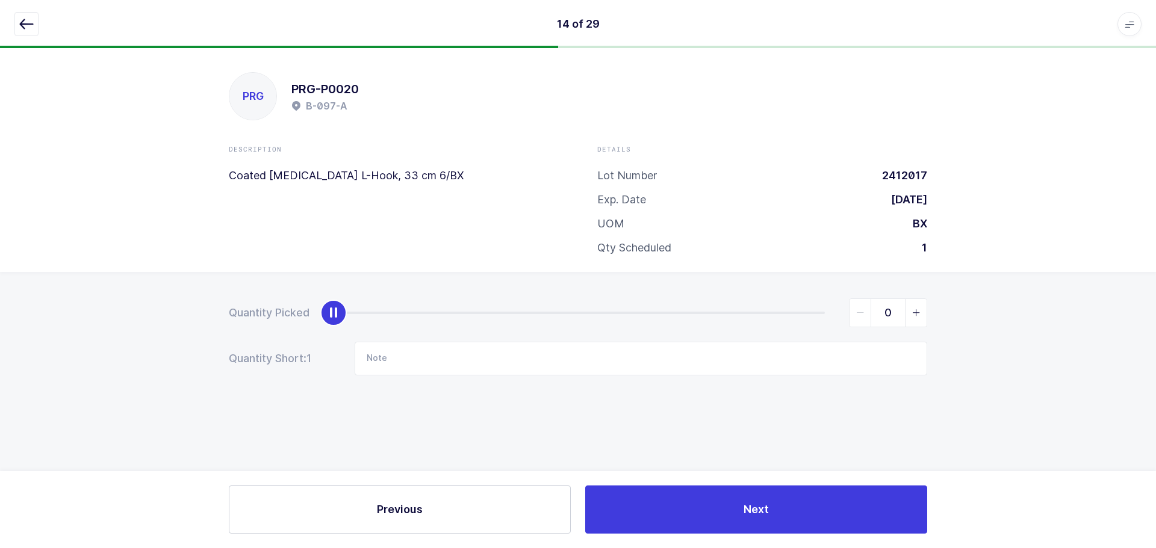
click at [912, 309] on icon "slider between 0 and 1" at bounding box center [916, 313] width 8 height 8
type input "1"
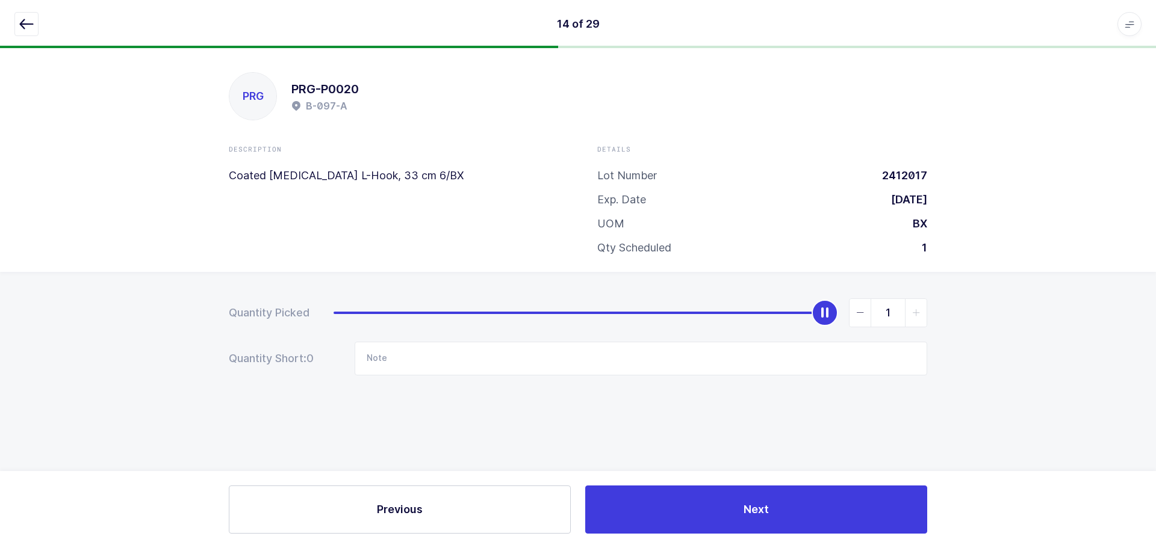
click at [30, 20] on icon "button" at bounding box center [26, 24] width 14 height 14
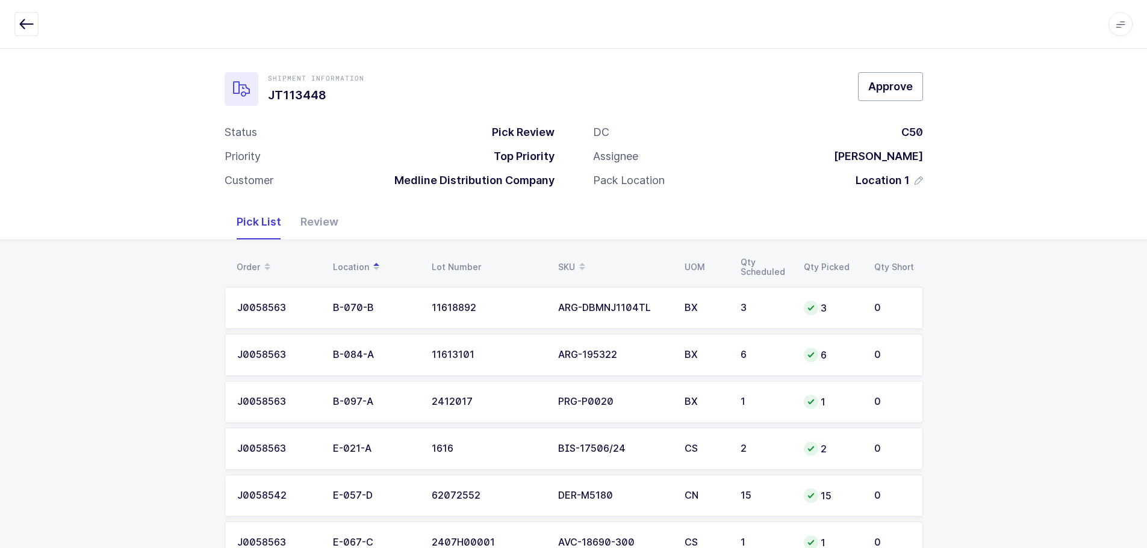
click at [871, 80] on span "Approve" at bounding box center [890, 86] width 45 height 15
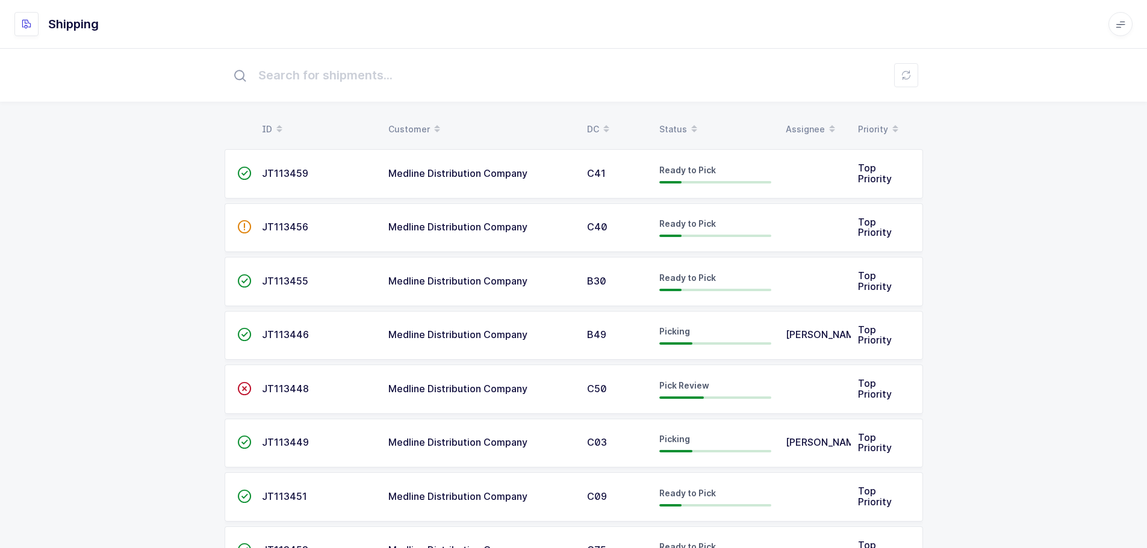
click at [679, 122] on div "Status" at bounding box center [715, 129] width 112 height 20
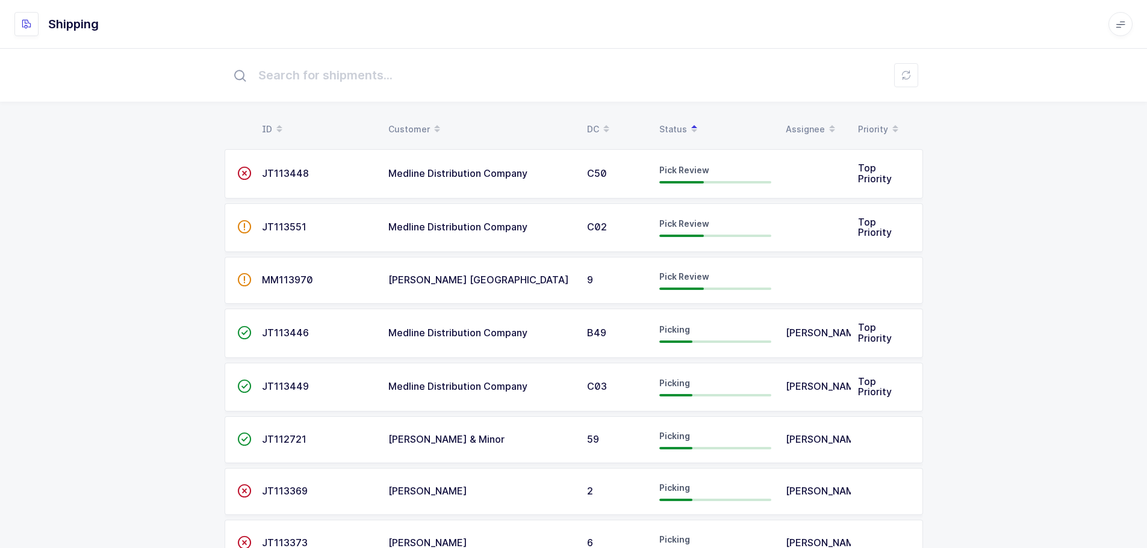
click at [679, 222] on span "Pick Review" at bounding box center [684, 224] width 50 height 10
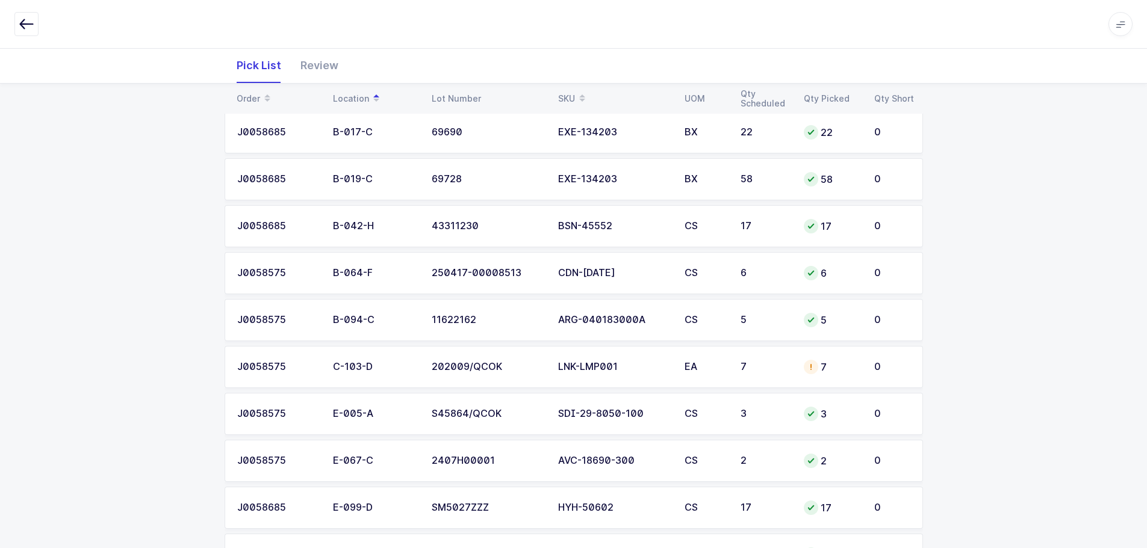
scroll to position [181, 0]
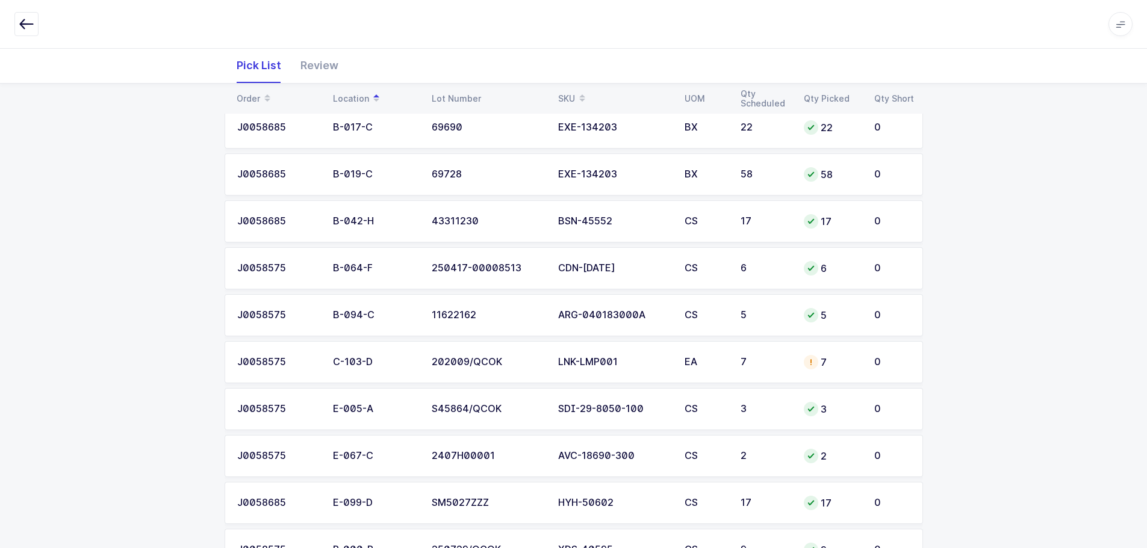
click at [657, 355] on td "LNK-LMP001" at bounding box center [614, 362] width 126 height 42
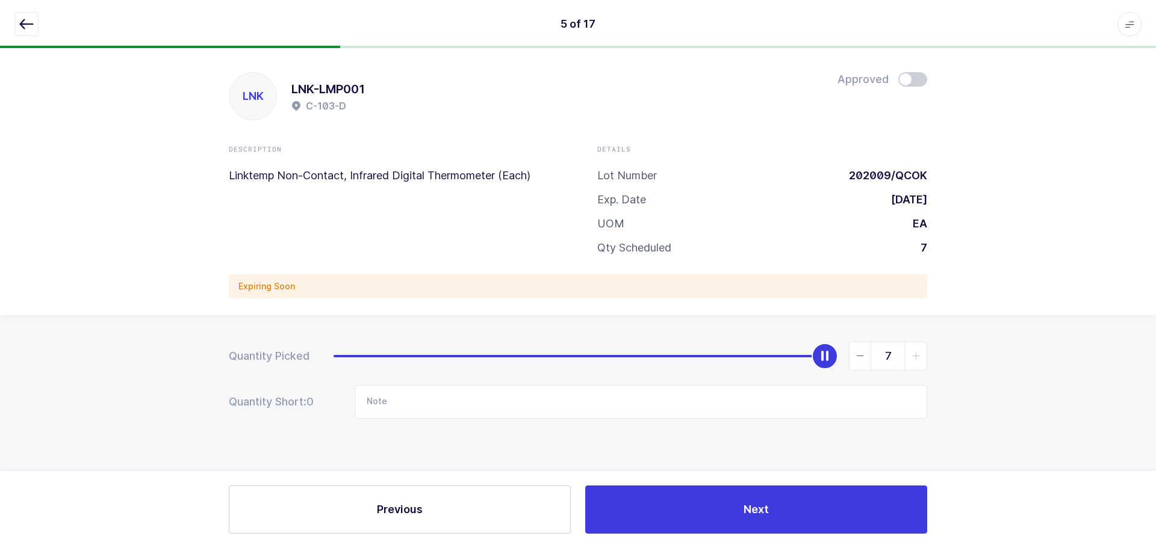
click at [921, 64] on div "LNK LNK-LMP001 C-103-D Approved Description Linktemp Non-Contact, Infrared Digi…" at bounding box center [578, 181] width 1156 height 267
click at [914, 80] on span at bounding box center [912, 79] width 29 height 14
click at [18, 31] on button "button" at bounding box center [26, 24] width 24 height 24
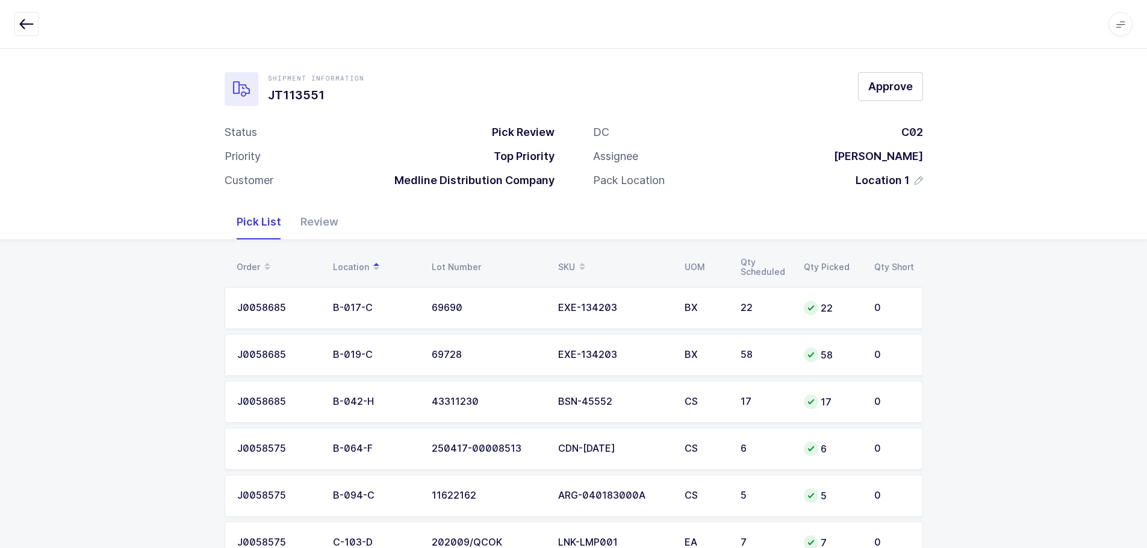
click at [298, 218] on div "Review" at bounding box center [319, 222] width 57 height 35
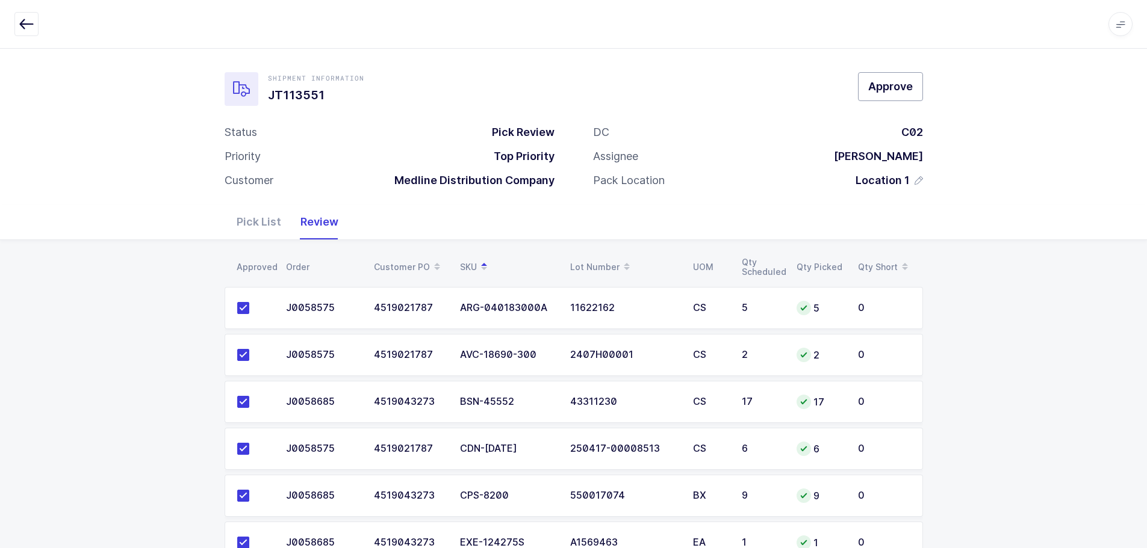
click at [890, 90] on span "Approve" at bounding box center [890, 86] width 45 height 15
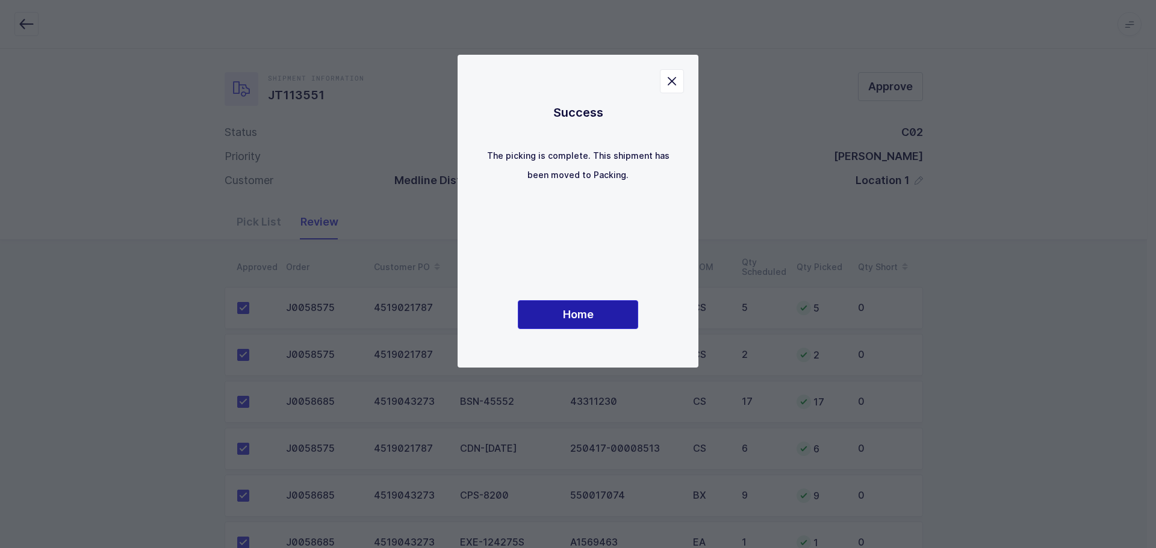
click at [538, 309] on button "Home" at bounding box center [578, 314] width 120 height 29
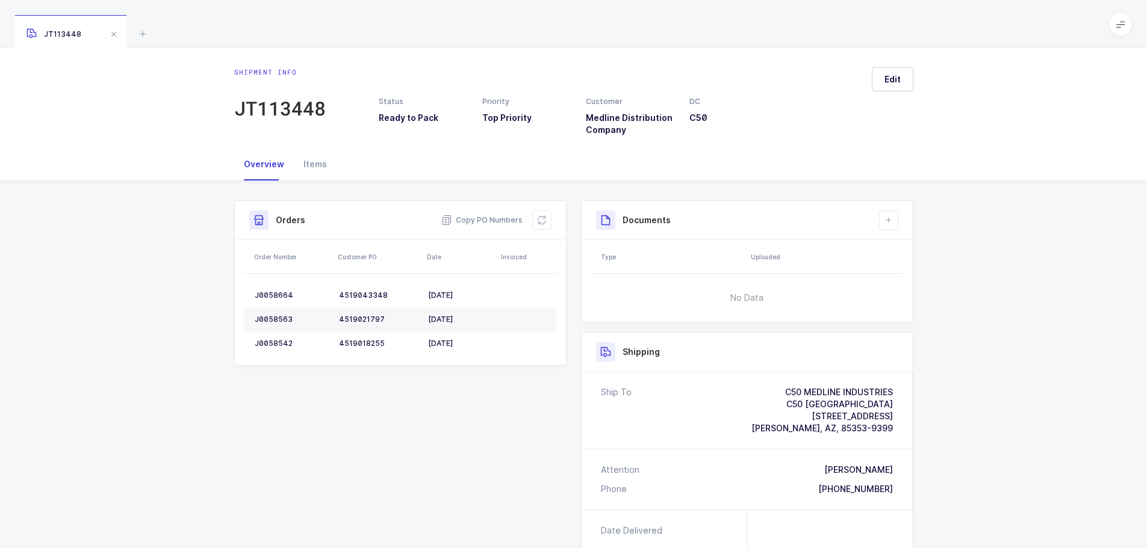
click at [116, 36] on span at bounding box center [114, 34] width 14 height 14
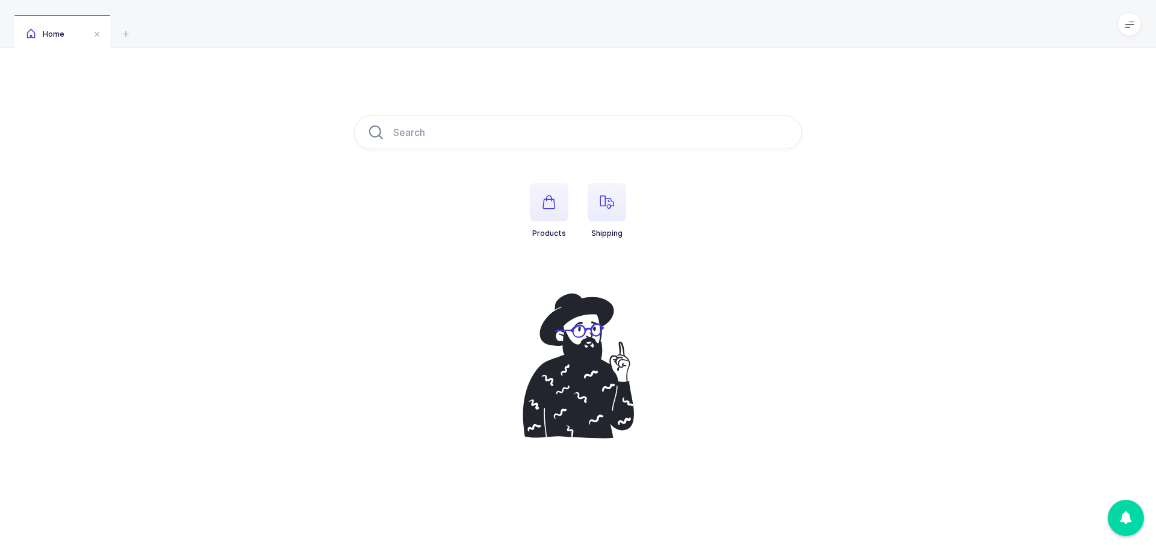
click at [597, 197] on span "button" at bounding box center [607, 202] width 39 height 39
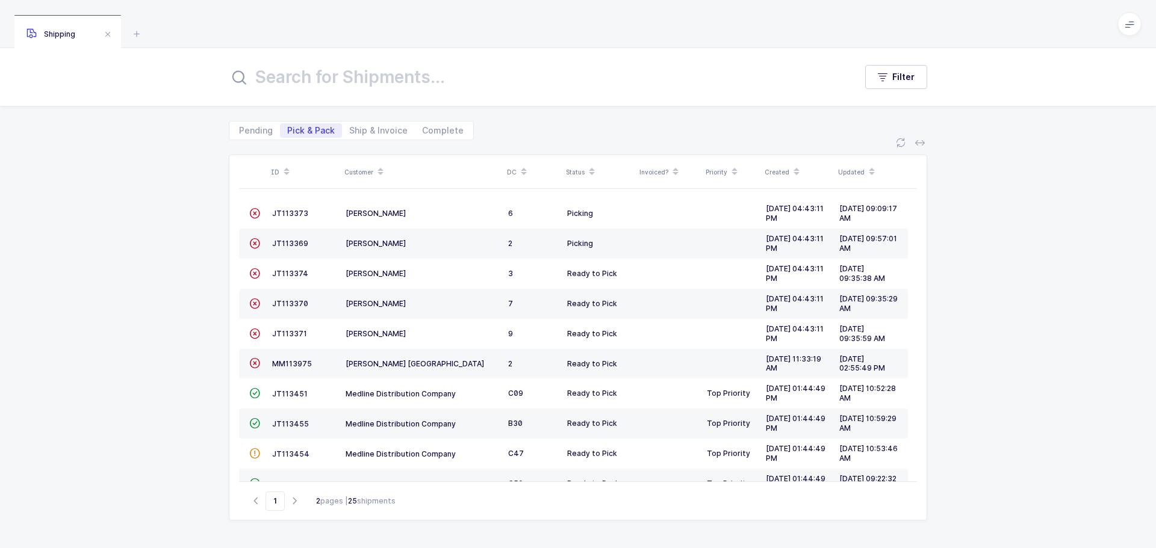
click at [574, 166] on div "Status" at bounding box center [599, 172] width 66 height 20
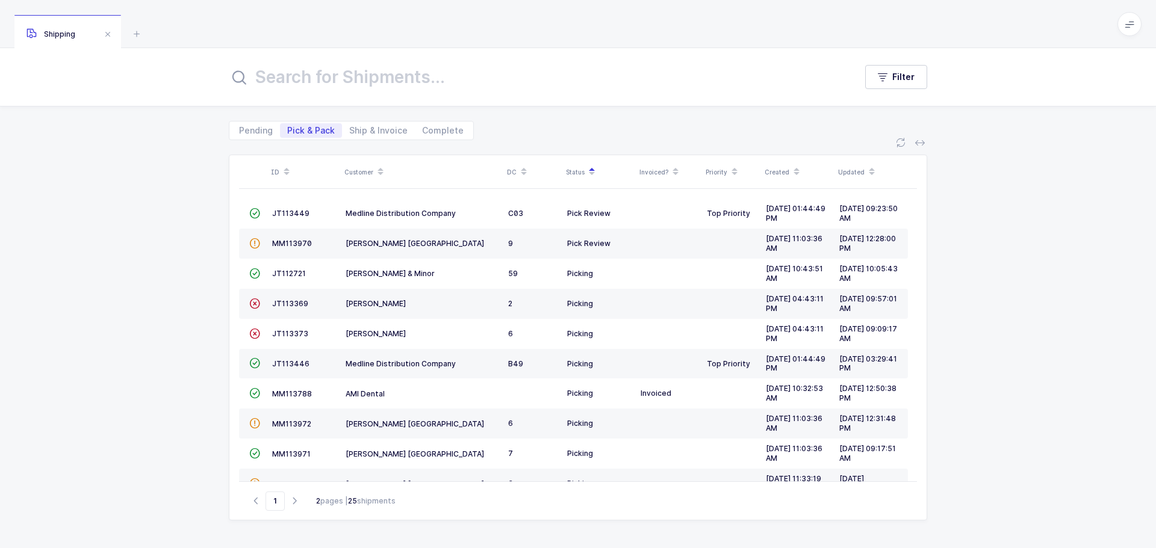
click at [296, 213] on span "JT113449" at bounding box center [290, 213] width 37 height 9
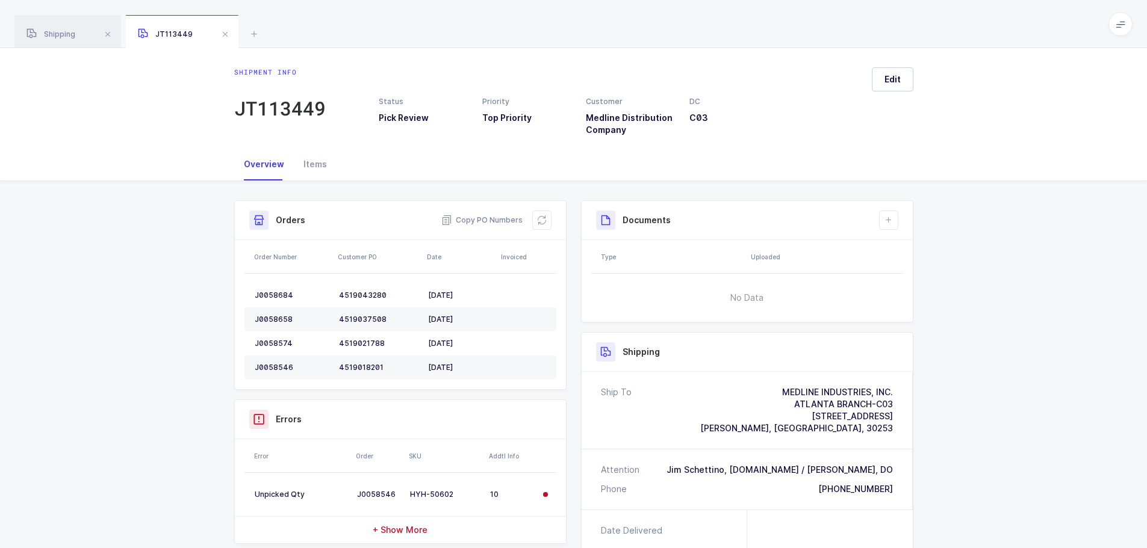
click at [538, 226] on button at bounding box center [541, 220] width 19 height 19
click at [537, 225] on icon at bounding box center [542, 221] width 10 height 10
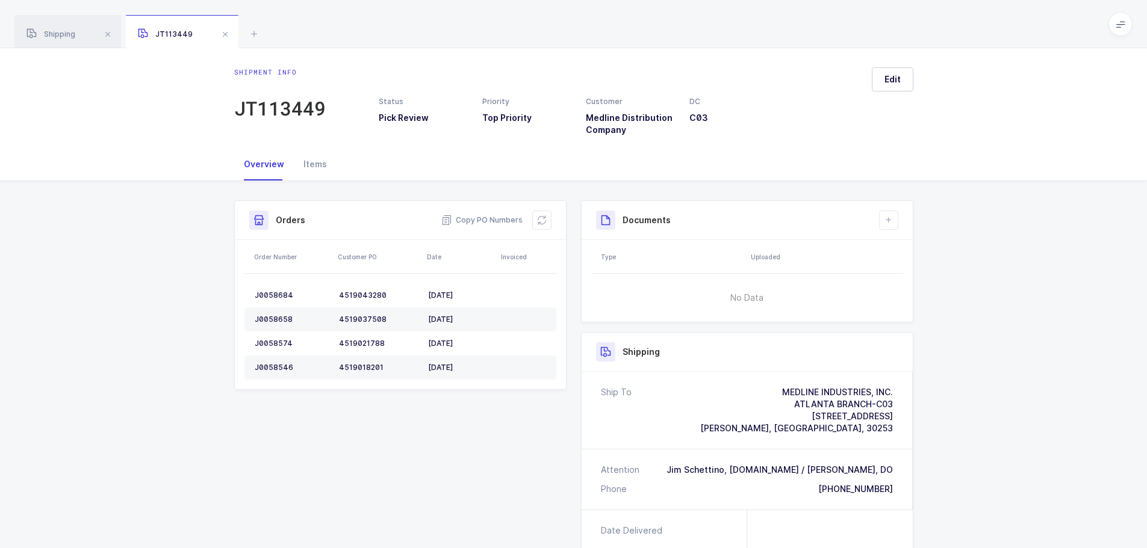
click at [250, 33] on icon at bounding box center [254, 33] width 14 height 14
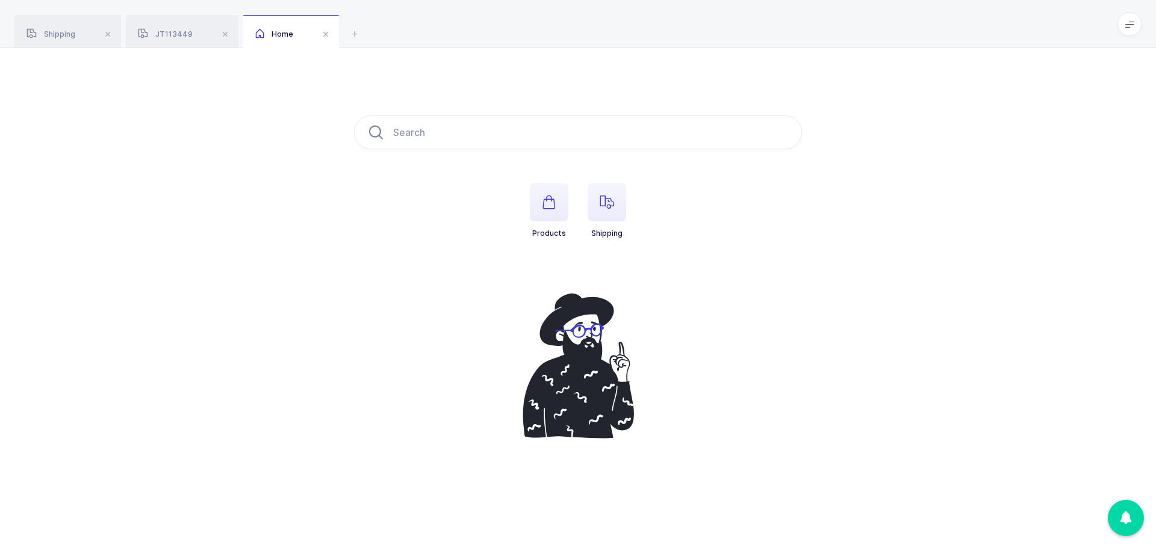
click at [612, 205] on icon "button" at bounding box center [607, 202] width 14 height 14
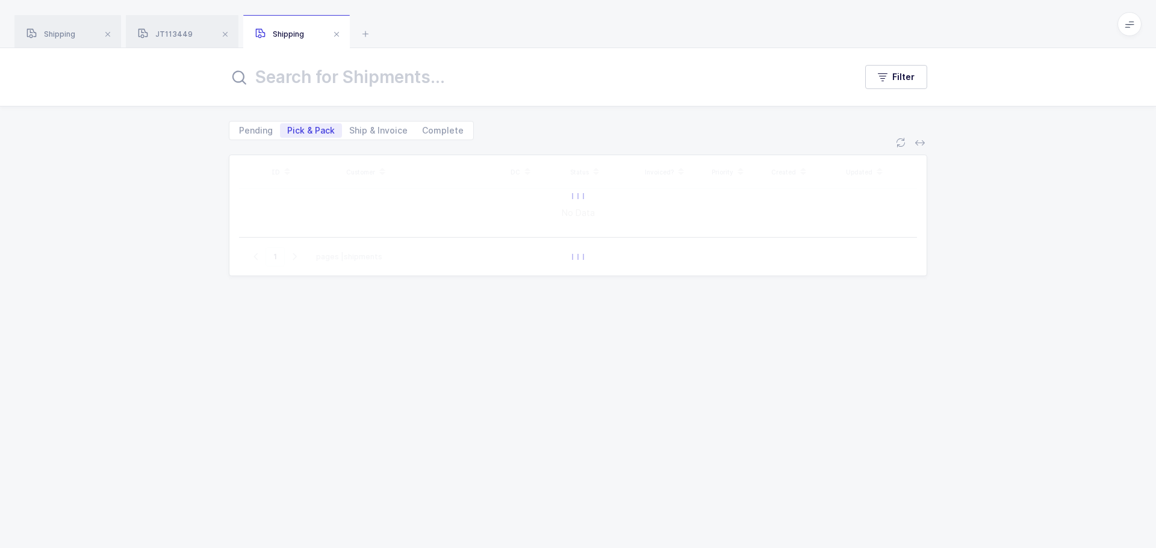
click at [333, 83] on input "text" at bounding box center [535, 77] width 612 height 29
type input "ollie"
click at [433, 132] on span "Complete" at bounding box center [443, 130] width 42 height 8
click at [423, 131] on input "Complete" at bounding box center [419, 127] width 8 height 8
radio input "true"
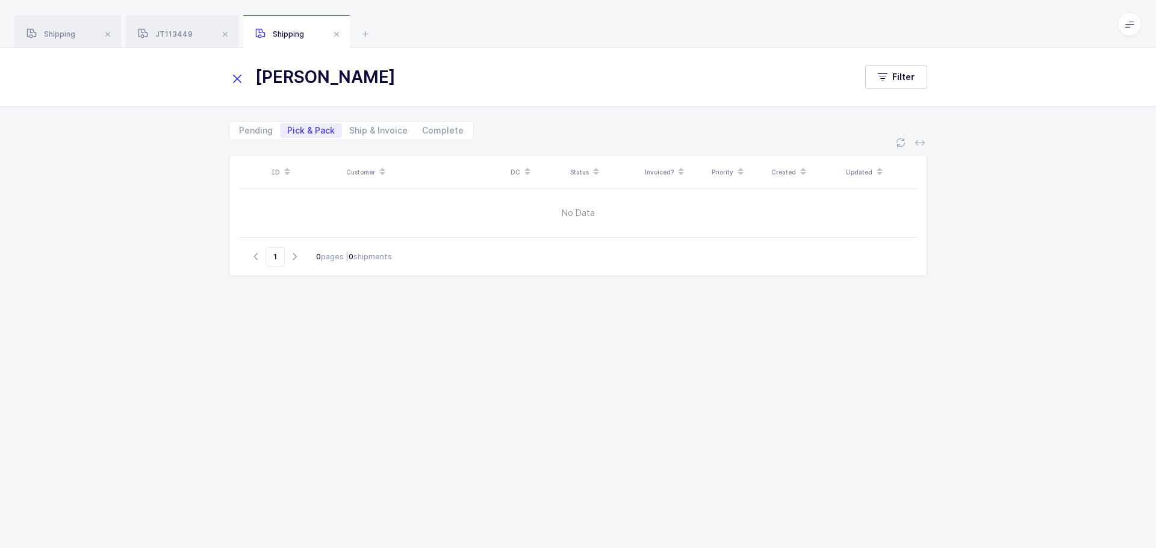
radio input "false"
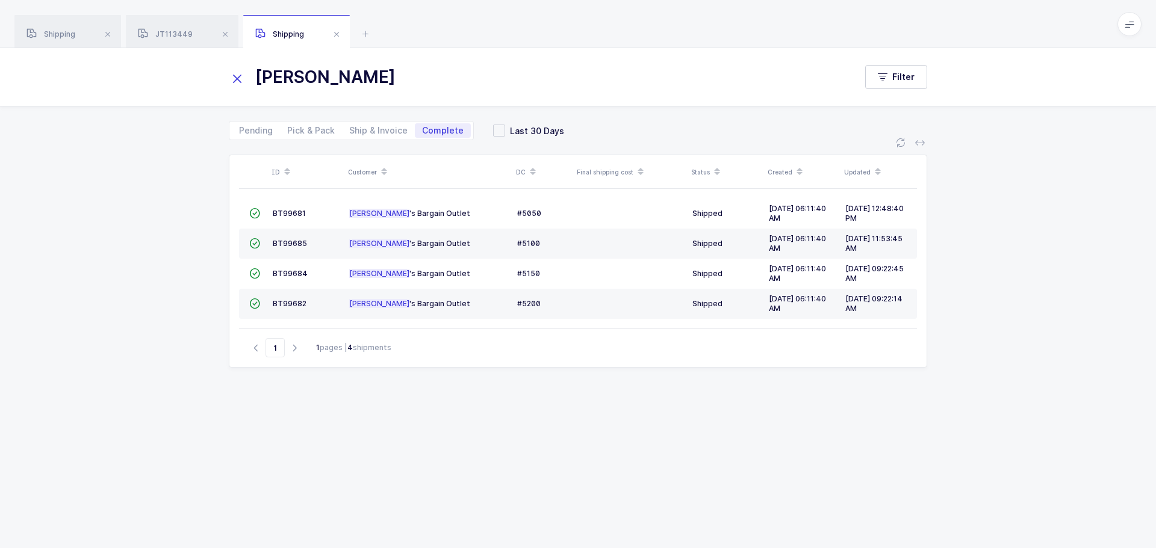
click at [382, 132] on span "Ship & Invoice" at bounding box center [378, 130] width 58 height 8
click at [350, 131] on input "Ship & Invoice" at bounding box center [346, 127] width 8 height 8
radio input "true"
radio input "false"
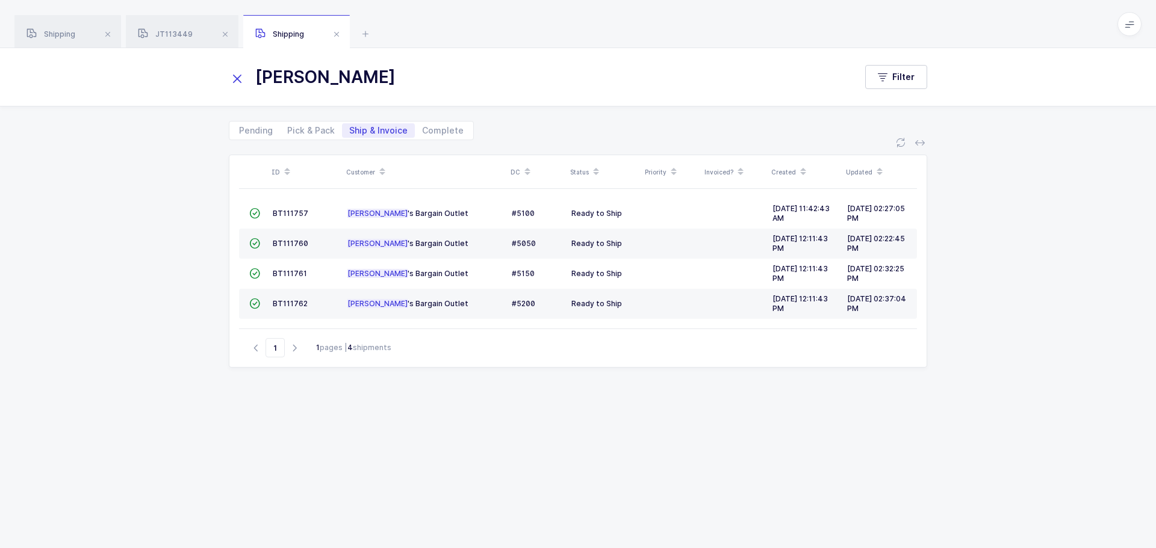
click at [300, 134] on span "Pick & Pack" at bounding box center [311, 130] width 48 height 8
click at [288, 131] on input "Pick & Pack" at bounding box center [284, 127] width 8 height 8
radio input "true"
radio input "false"
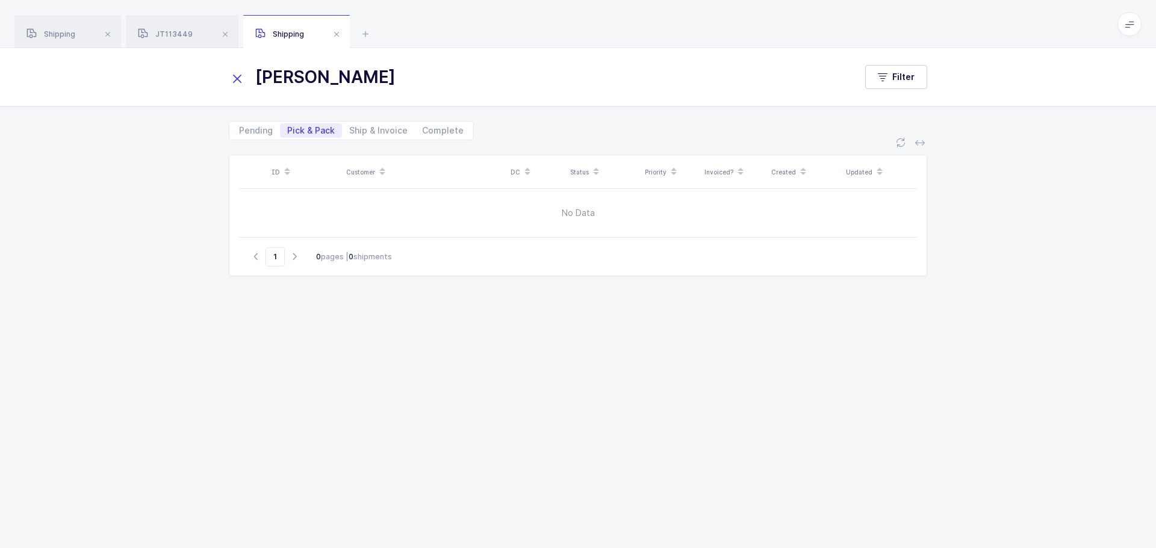
click at [261, 135] on span "Pending" at bounding box center [256, 130] width 48 height 14
click at [240, 131] on input "Pending" at bounding box center [236, 127] width 8 height 8
radio input "true"
radio input "false"
click at [373, 130] on span "Ship & Invoice" at bounding box center [378, 130] width 58 height 8
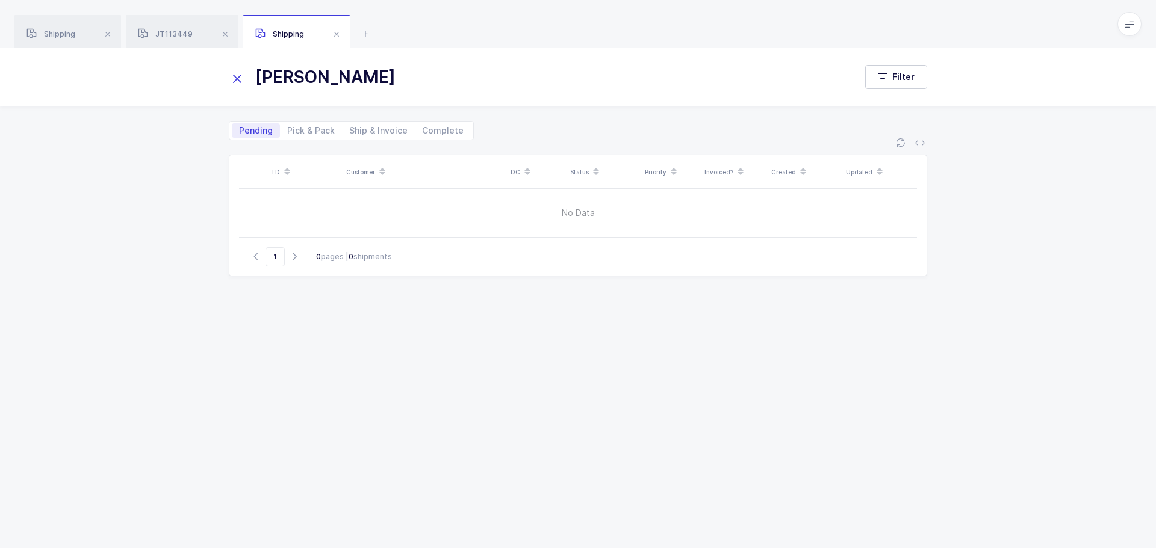
click at [350, 130] on input "Ship & Invoice" at bounding box center [346, 127] width 8 height 8
radio input "true"
radio input "false"
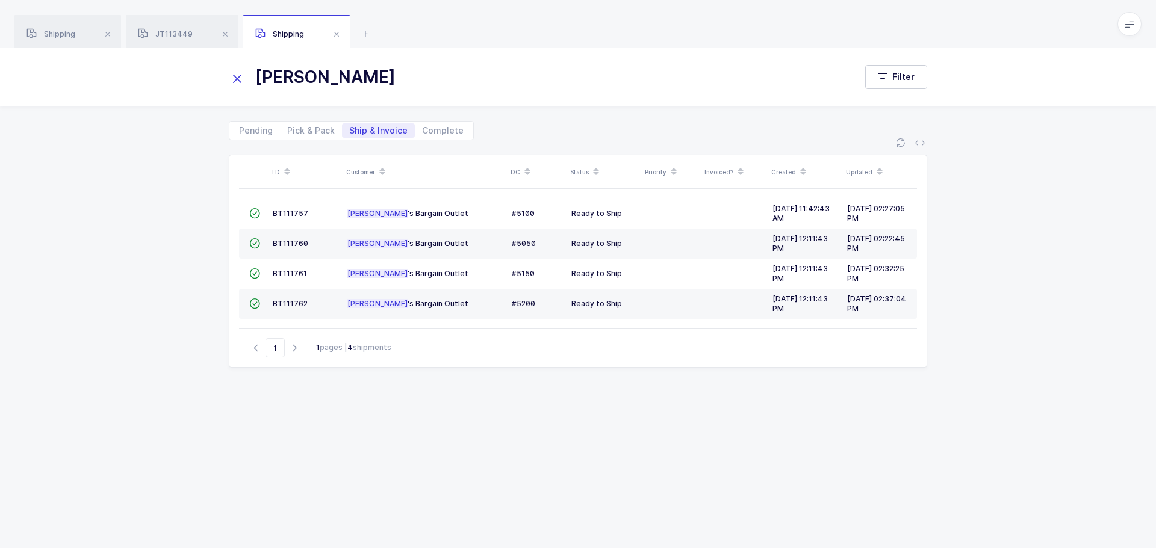
click at [332, 33] on span at bounding box center [336, 34] width 14 height 14
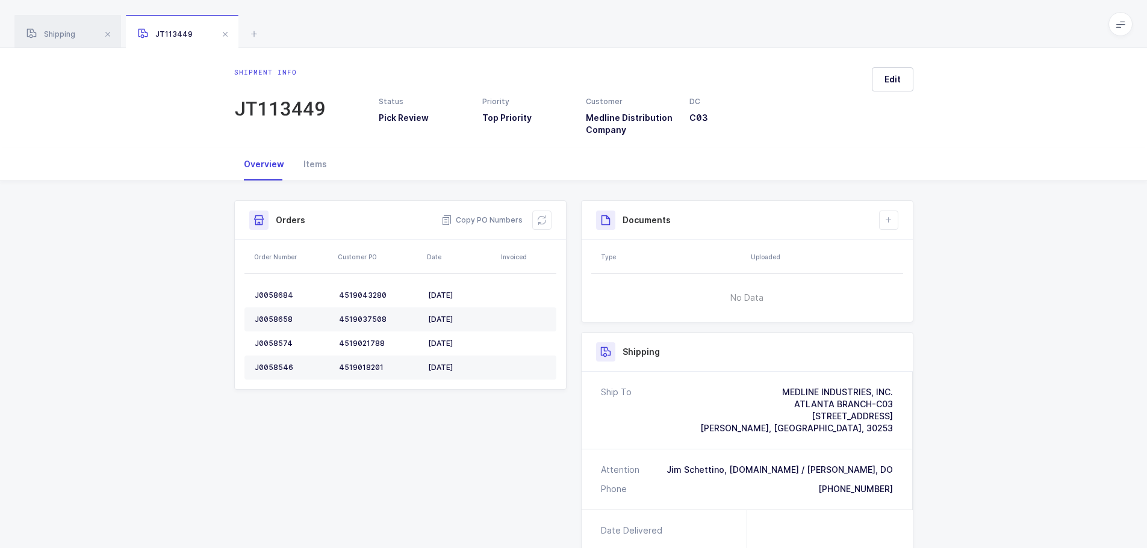
click at [222, 36] on span at bounding box center [225, 34] width 14 height 14
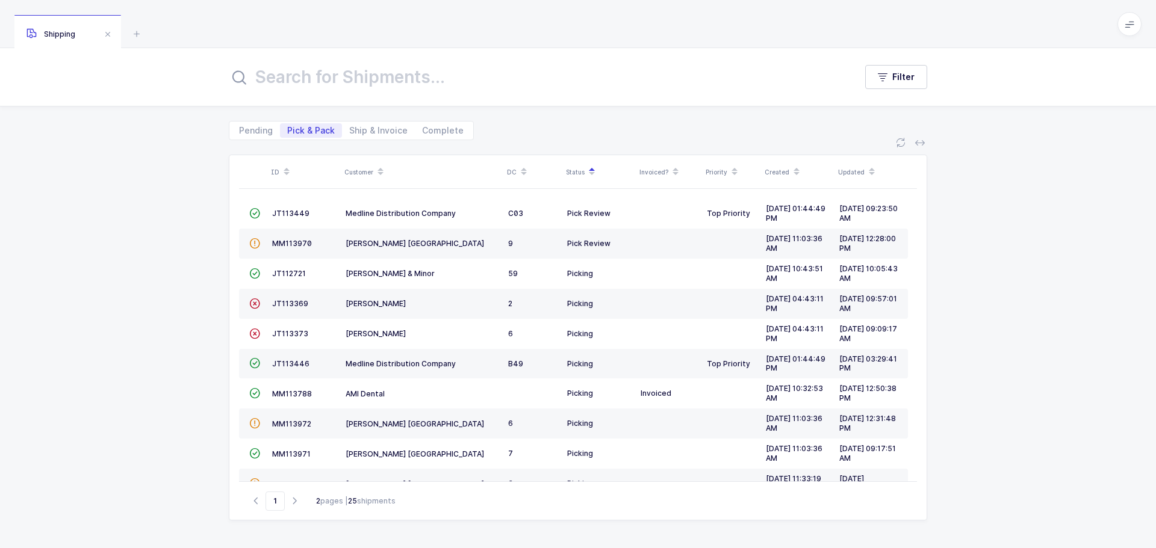
click at [314, 80] on input "text" at bounding box center [535, 77] width 612 height 29
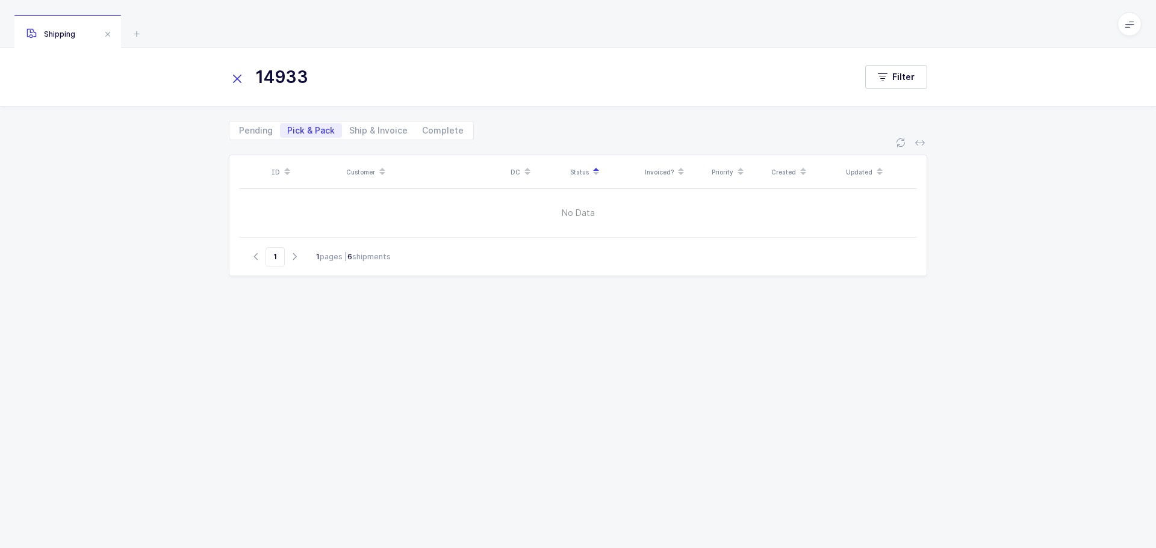
type input "14933"
click at [371, 133] on span "Ship & Invoice" at bounding box center [378, 130] width 58 height 8
click at [350, 131] on input "Ship & Invoice" at bounding box center [346, 127] width 8 height 8
radio input "true"
radio input "false"
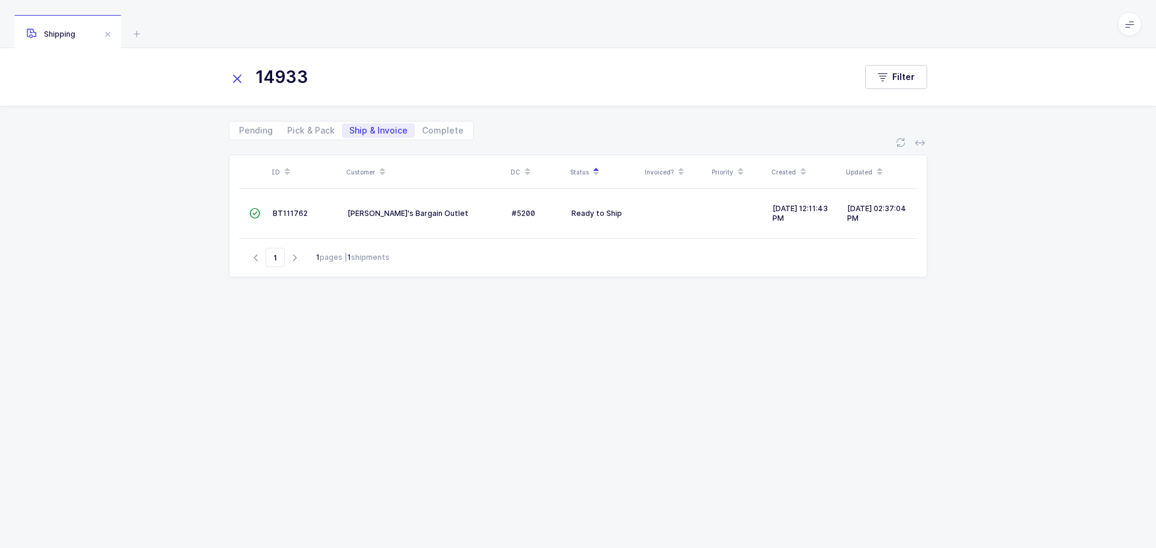
click at [664, 337] on div "ID Customer DC Status Invoiced? Priority Created Updated  BT111762 Ollie's Bar…" at bounding box center [578, 337] width 698 height 365
click at [748, 367] on div "ID Customer DC Status Invoiced? Priority Created Updated  BT111762 Ollie's Bar…" at bounding box center [578, 337] width 698 height 365
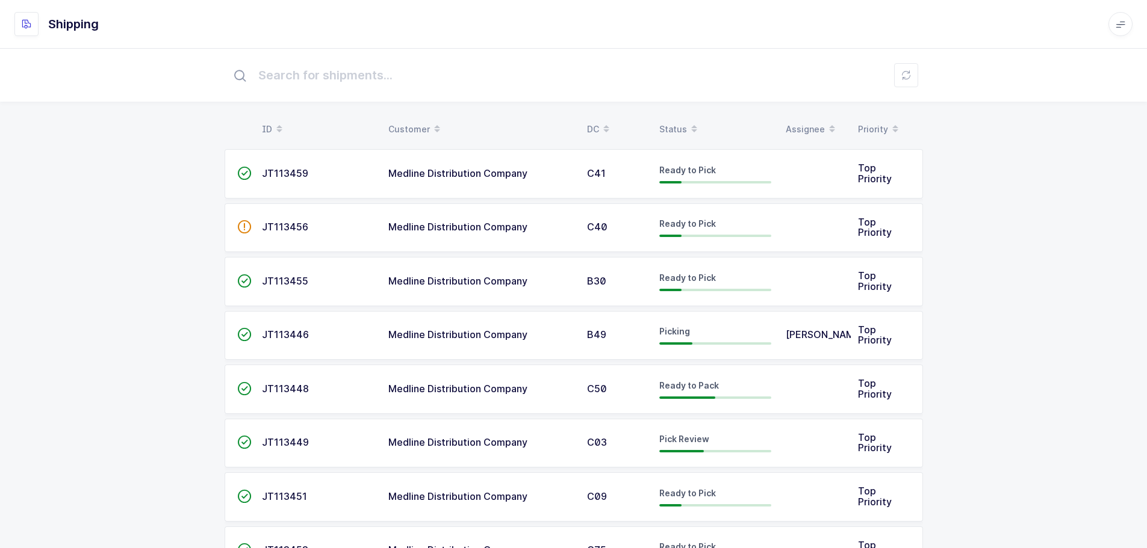
click at [406, 125] on div "Customer" at bounding box center [480, 129] width 184 height 20
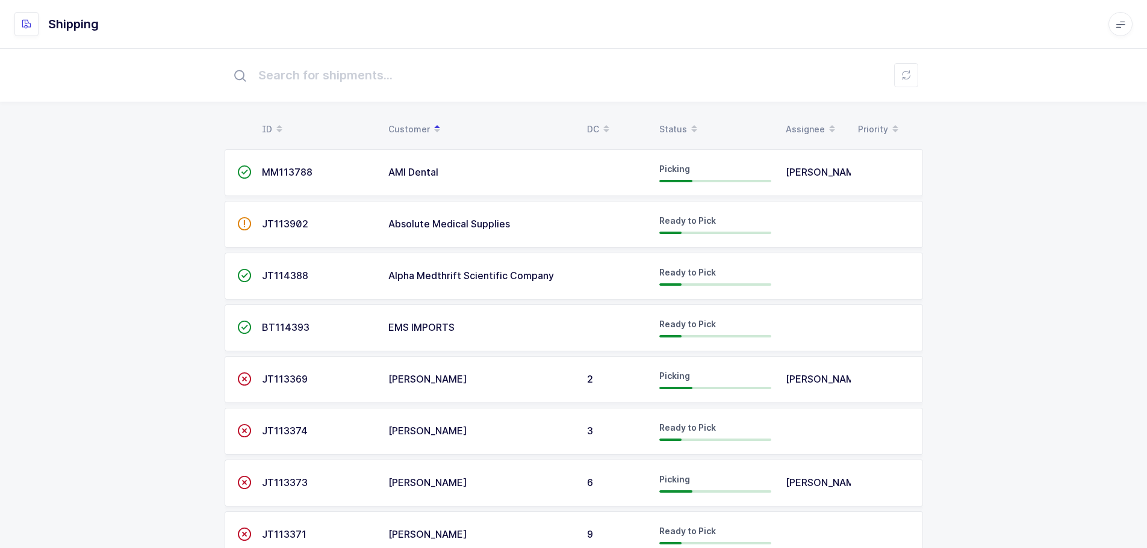
click at [275, 226] on span "JT113902" at bounding box center [285, 224] width 46 height 12
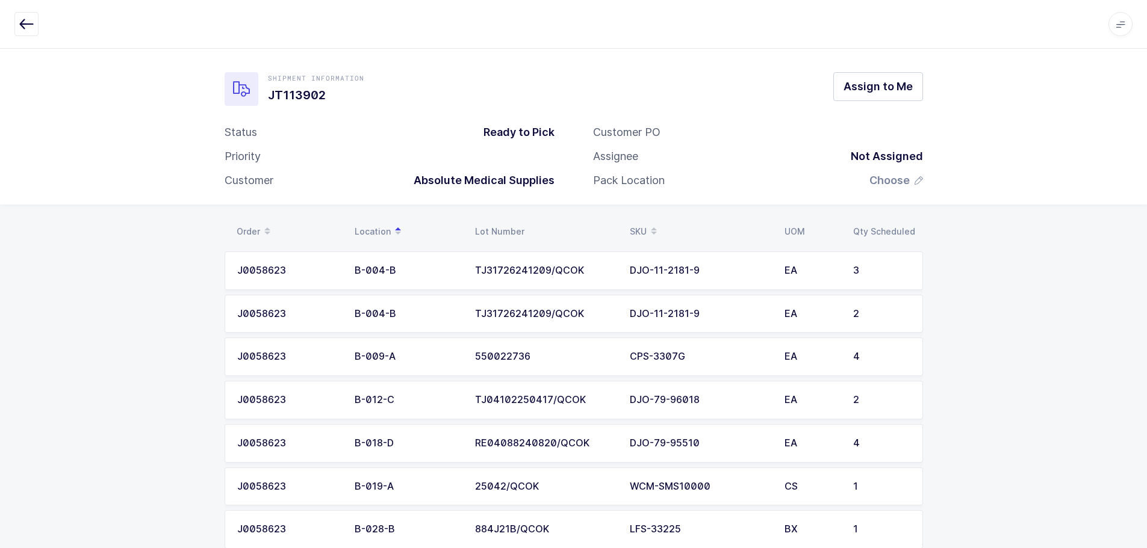
click at [645, 223] on div "SKU" at bounding box center [700, 232] width 140 height 20
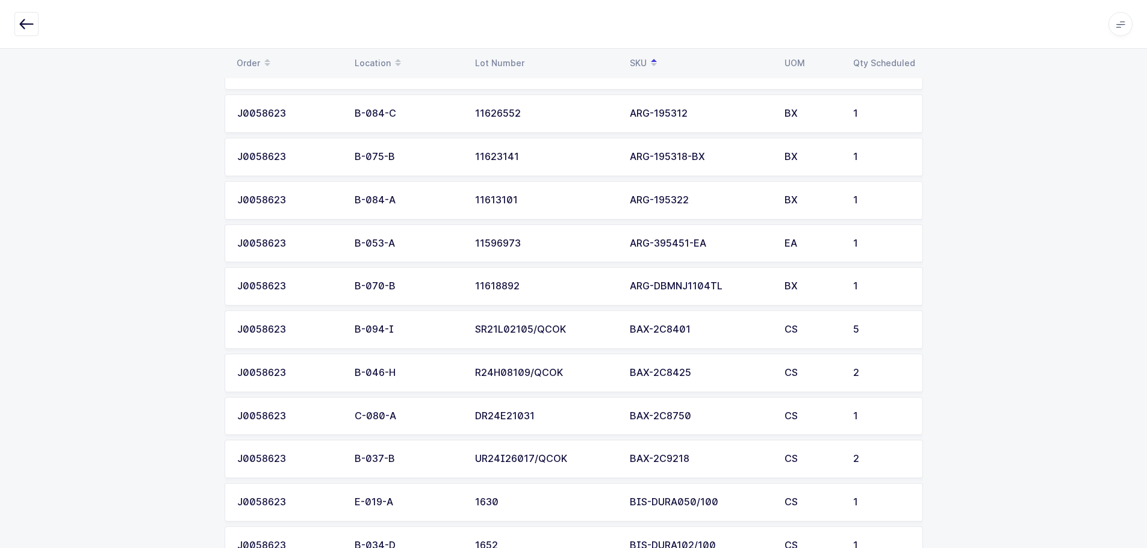
scroll to position [602, 0]
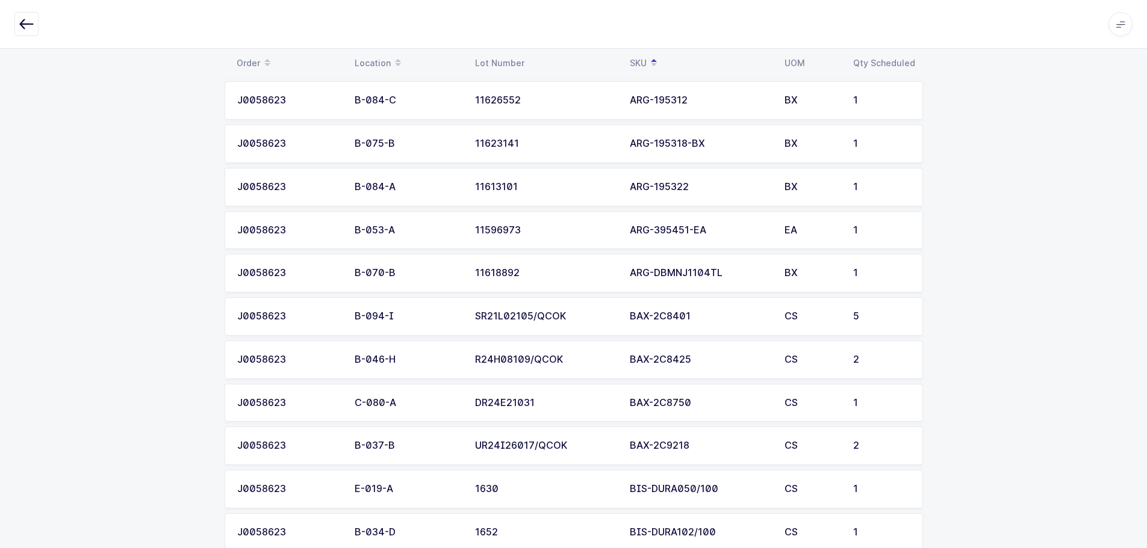
click at [25, 26] on icon "button" at bounding box center [26, 24] width 14 height 14
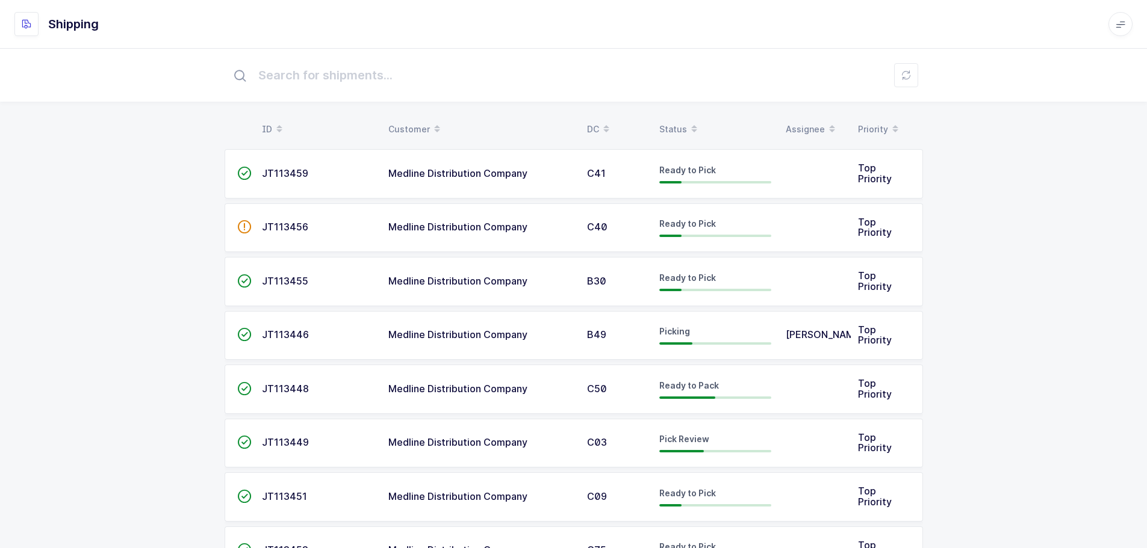
click at [666, 123] on div "Status" at bounding box center [715, 129] width 112 height 20
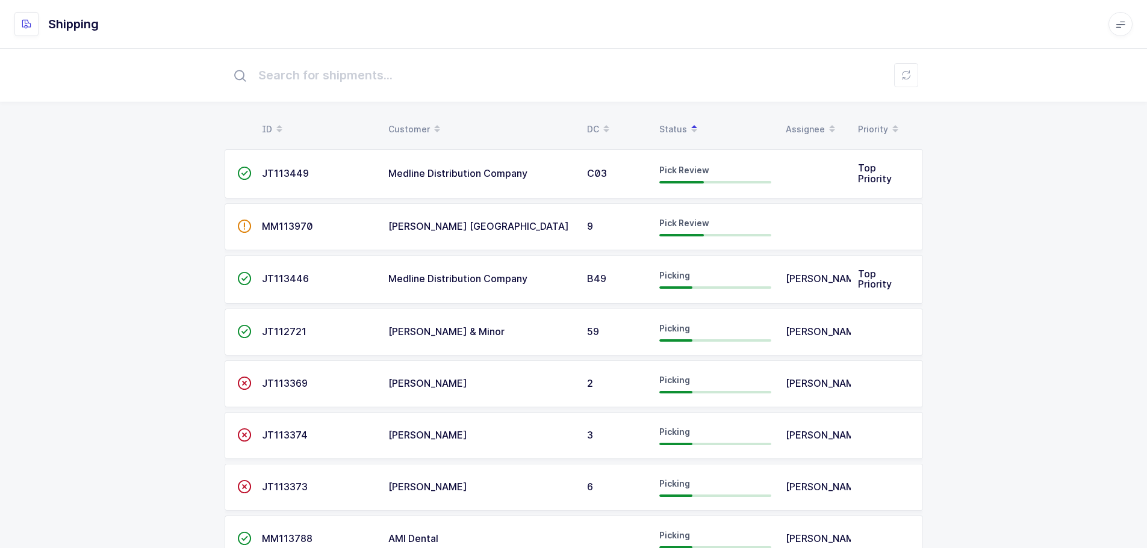
click at [312, 182] on td "JT113449" at bounding box center [318, 173] width 126 height 49
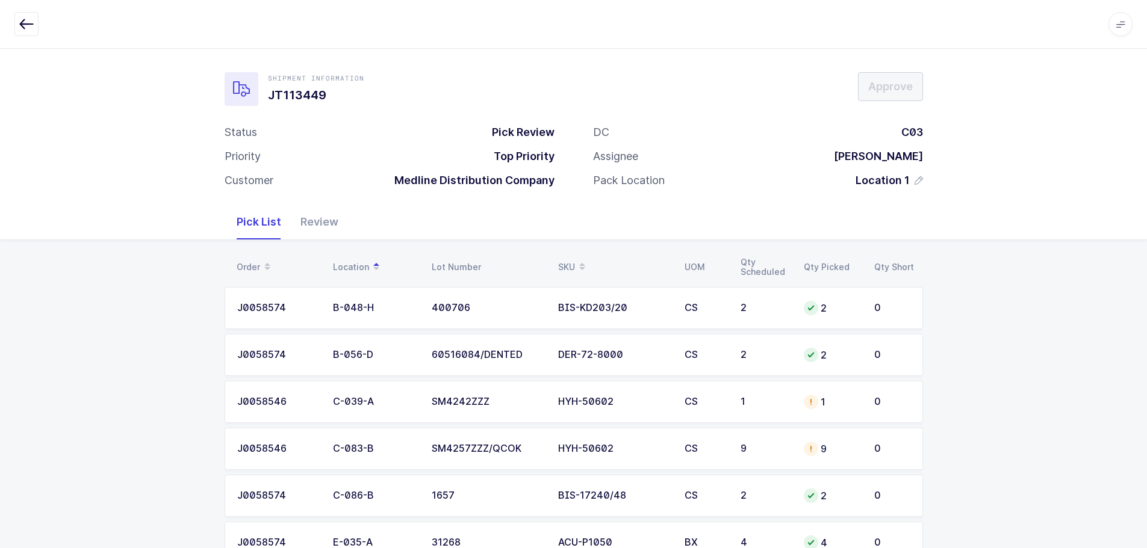
click at [22, 23] on icon "button" at bounding box center [26, 24] width 14 height 14
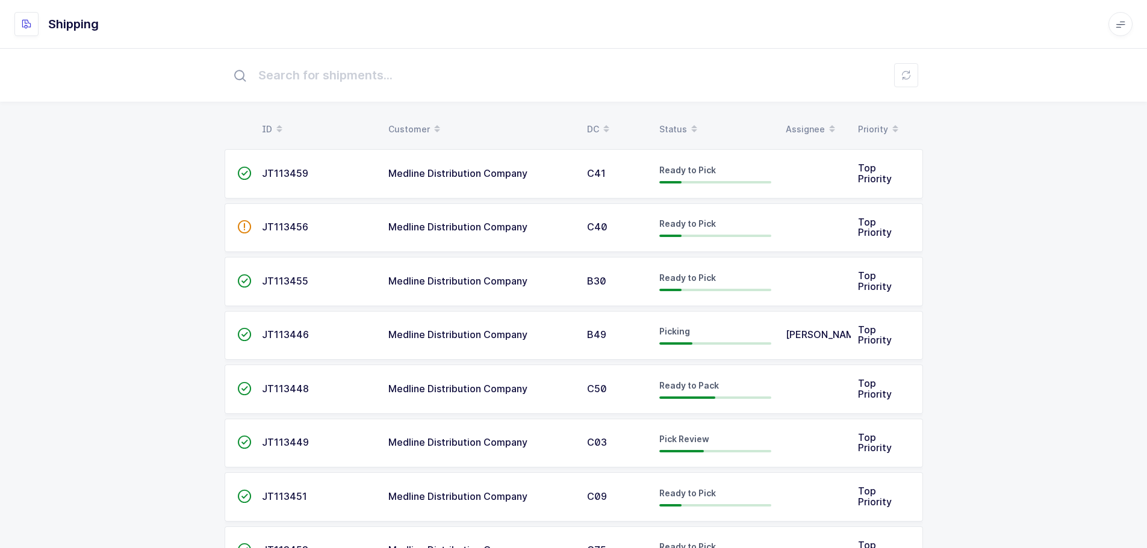
click at [667, 124] on div "Status" at bounding box center [715, 129] width 112 height 20
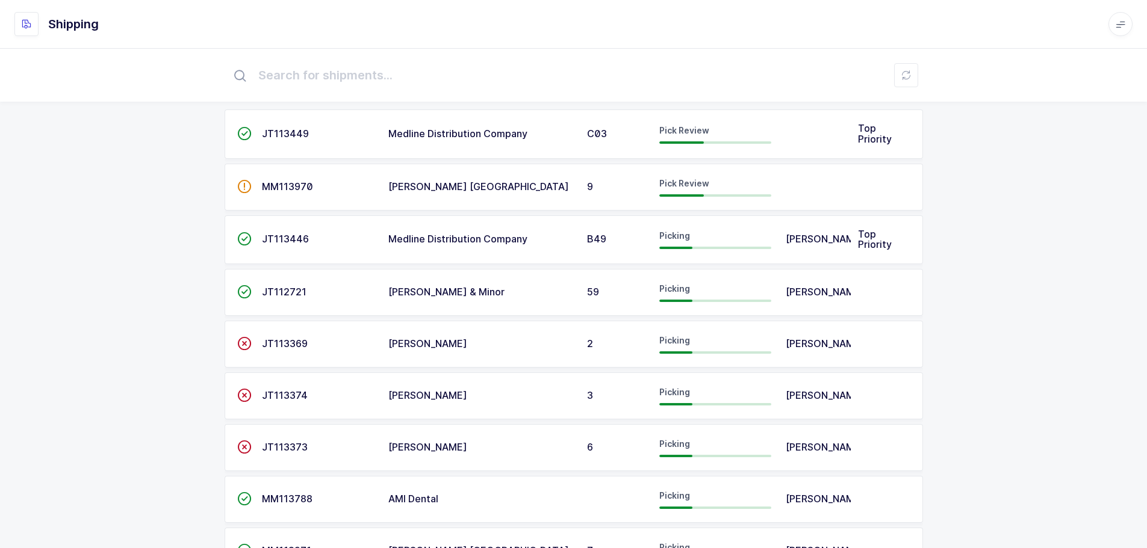
scroll to position [60, 0]
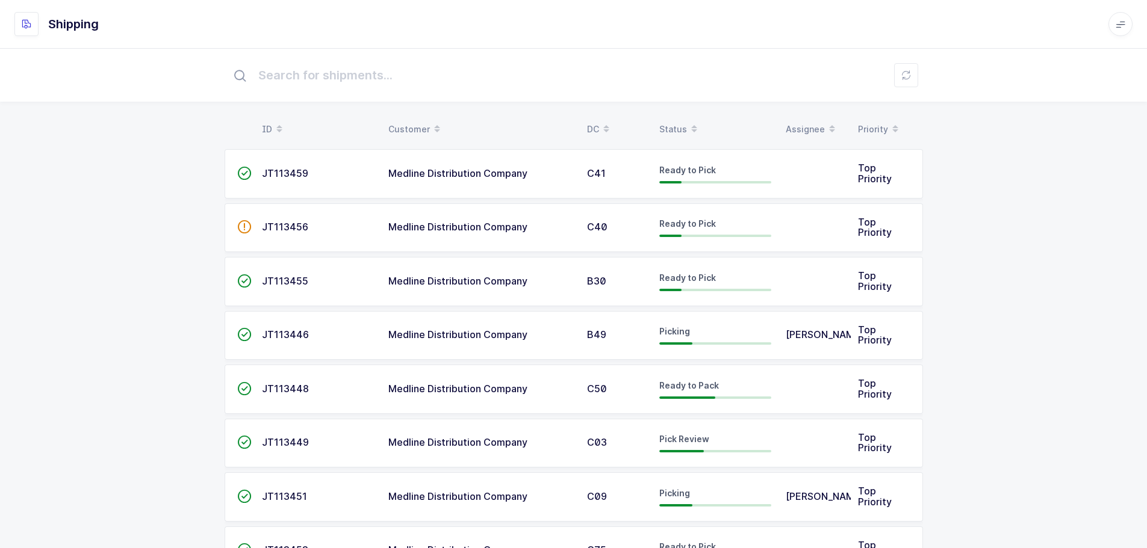
click at [668, 125] on div "Status" at bounding box center [715, 129] width 112 height 20
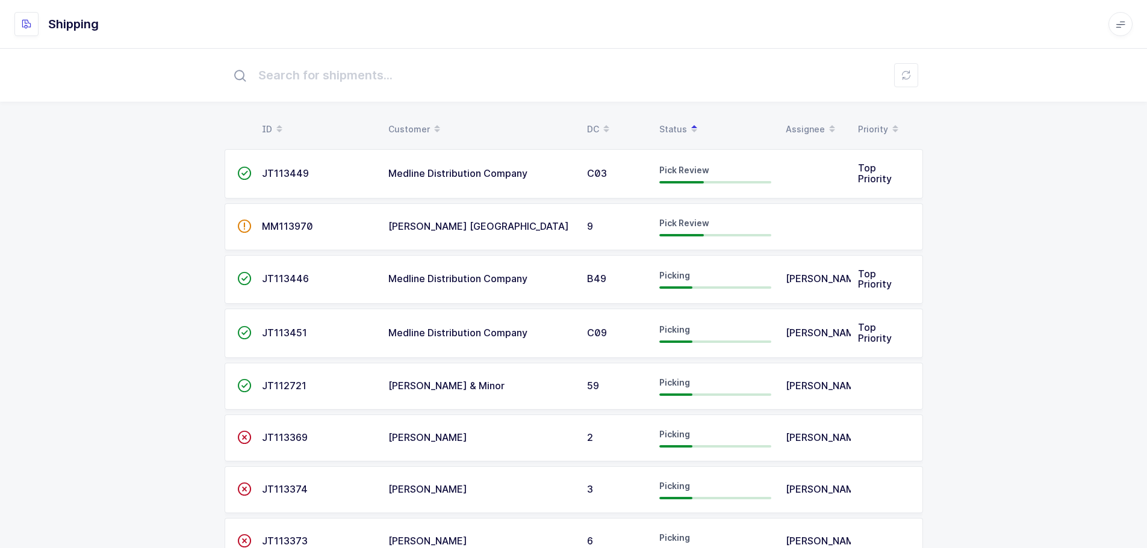
click at [654, 186] on td "Pick Review" at bounding box center [715, 173] width 126 height 49
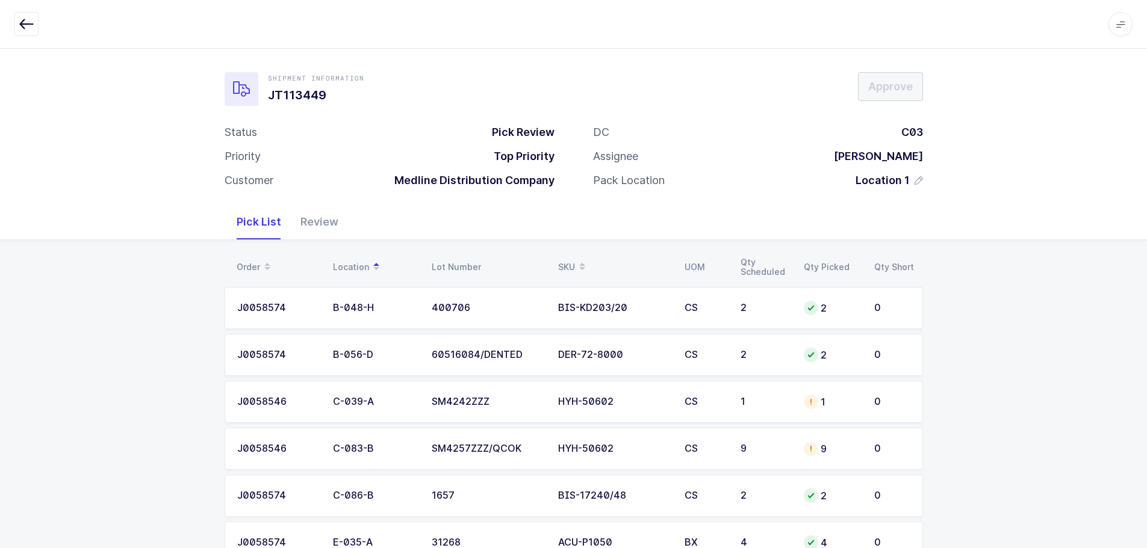
click at [282, 397] on div "J0058546" at bounding box center [277, 402] width 81 height 11
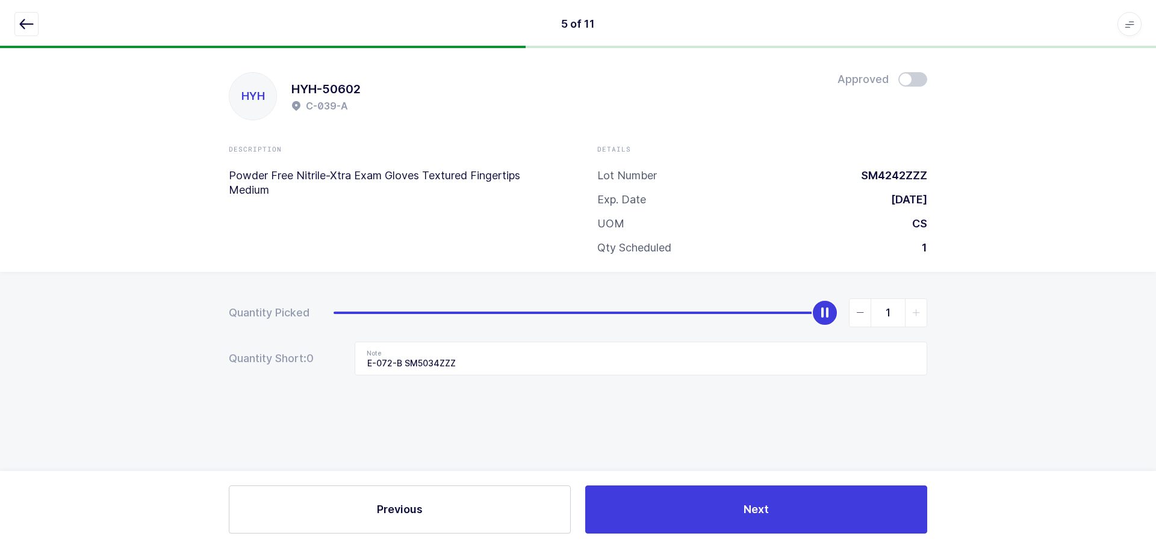
click at [23, 23] on icon "button" at bounding box center [26, 24] width 14 height 14
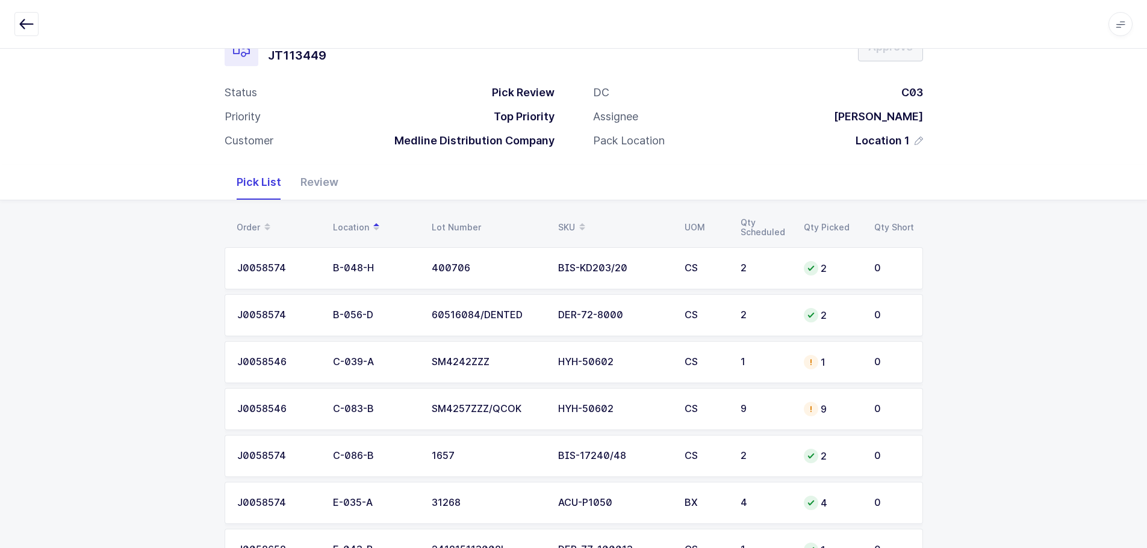
scroll to position [60, 0]
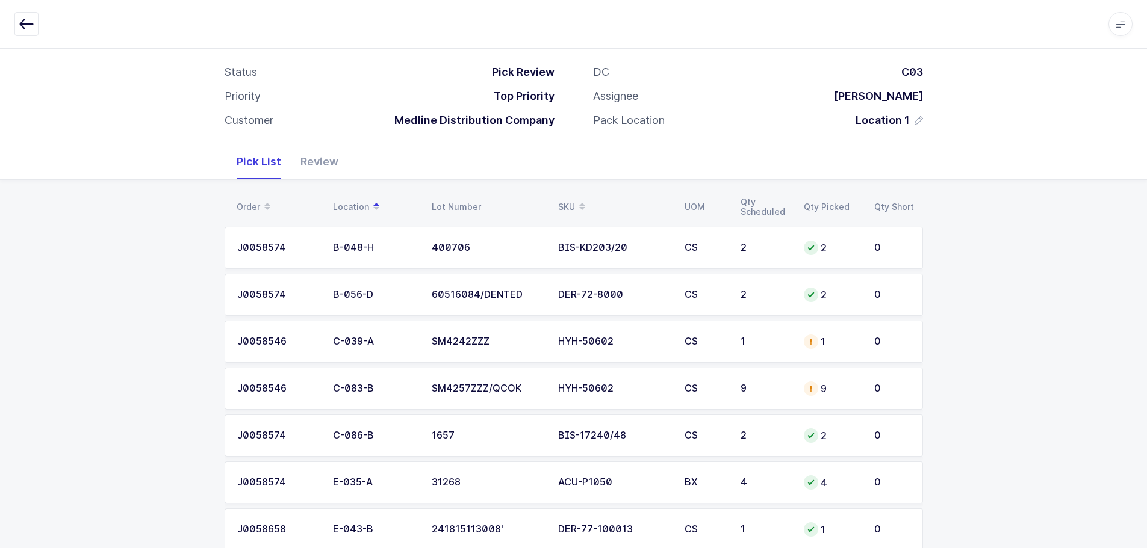
drag, startPoint x: 540, startPoint y: 324, endPoint x: 535, endPoint y: 331, distance: 9.0
click at [535, 331] on td "SM4242ZZZ" at bounding box center [487, 342] width 126 height 42
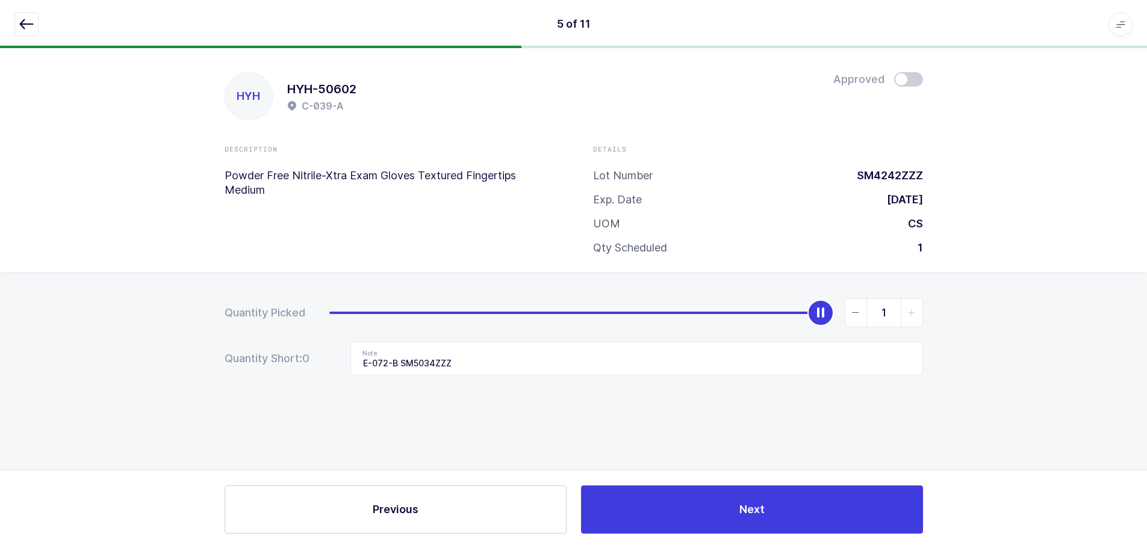
scroll to position [0, 0]
click at [24, 28] on icon "button" at bounding box center [26, 24] width 14 height 14
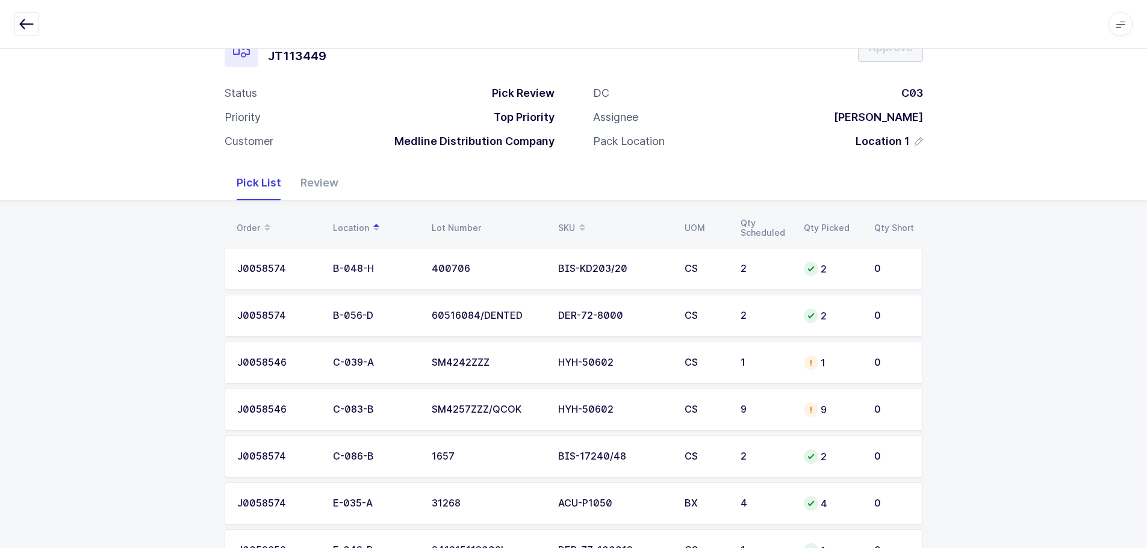
scroll to position [60, 0]
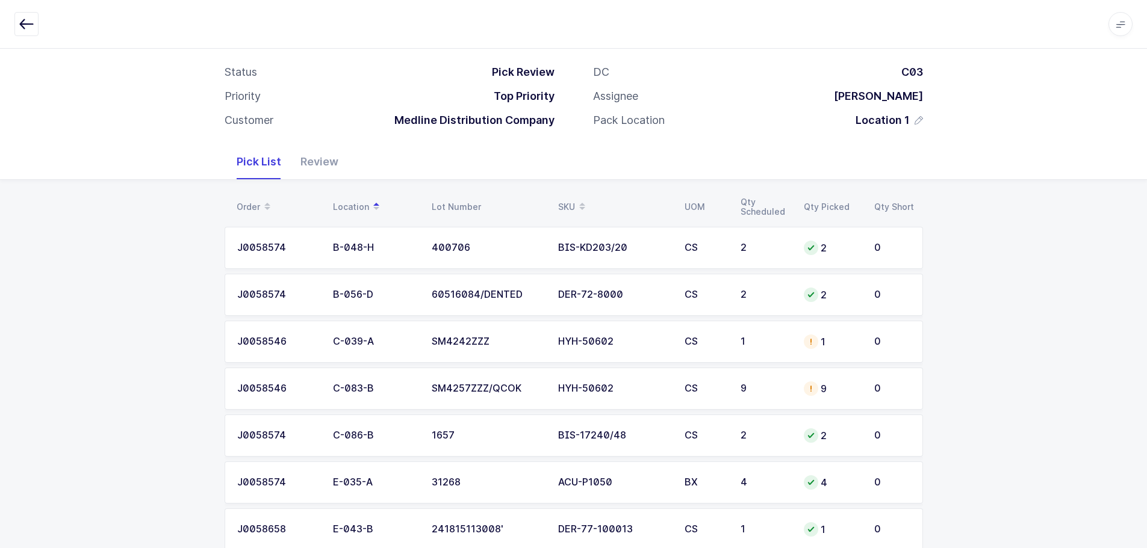
click at [577, 350] on td "HYH-50602" at bounding box center [614, 342] width 126 height 42
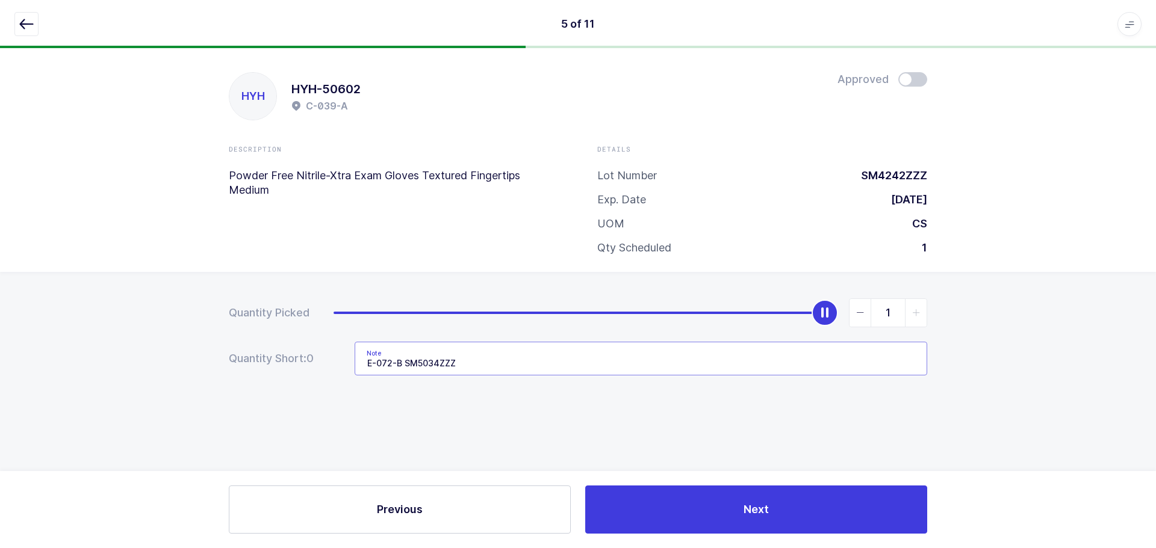
drag, startPoint x: 545, startPoint y: 365, endPoint x: 336, endPoint y: 360, distance: 209.6
click at [336, 360] on div "Quantity Short: 0 Note E-072-B SM5034ZZZ" at bounding box center [578, 359] width 698 height 34
click at [26, 26] on icon "button" at bounding box center [26, 24] width 14 height 14
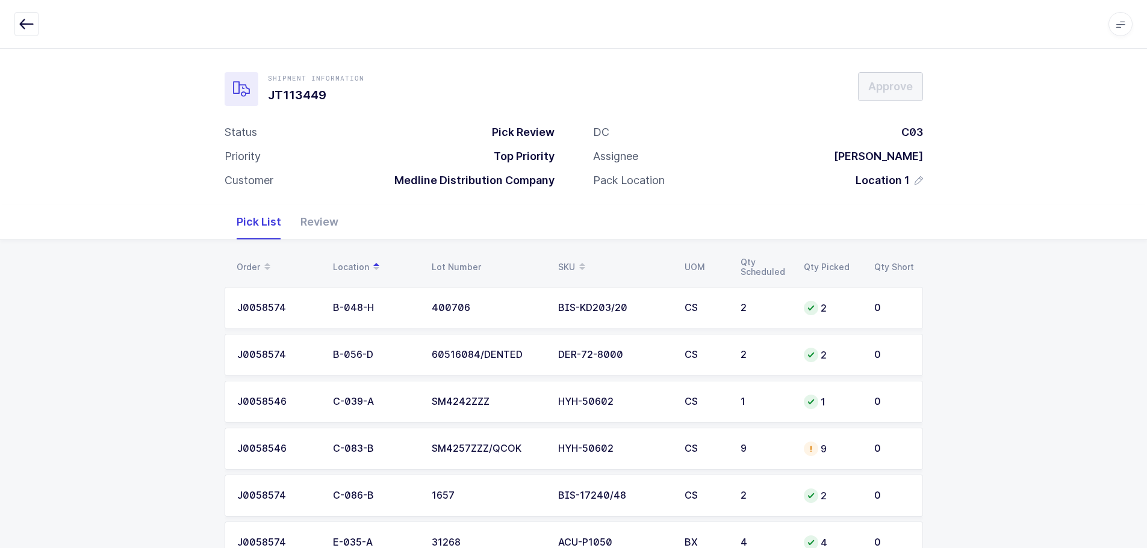
click at [567, 259] on div "SKU" at bounding box center [614, 267] width 112 height 20
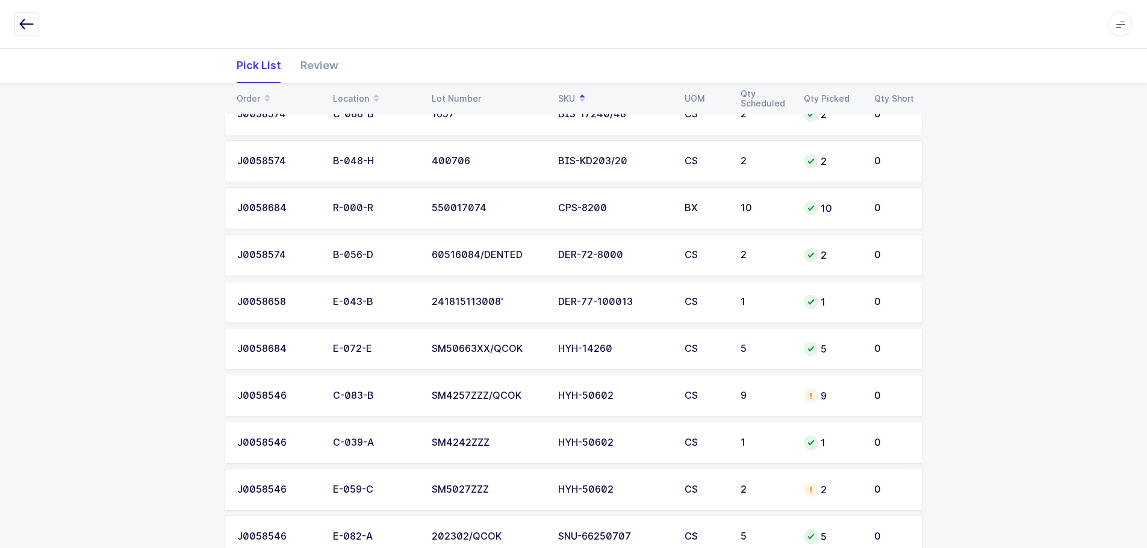
click at [622, 402] on td "HYH-50602" at bounding box center [614, 396] width 126 height 42
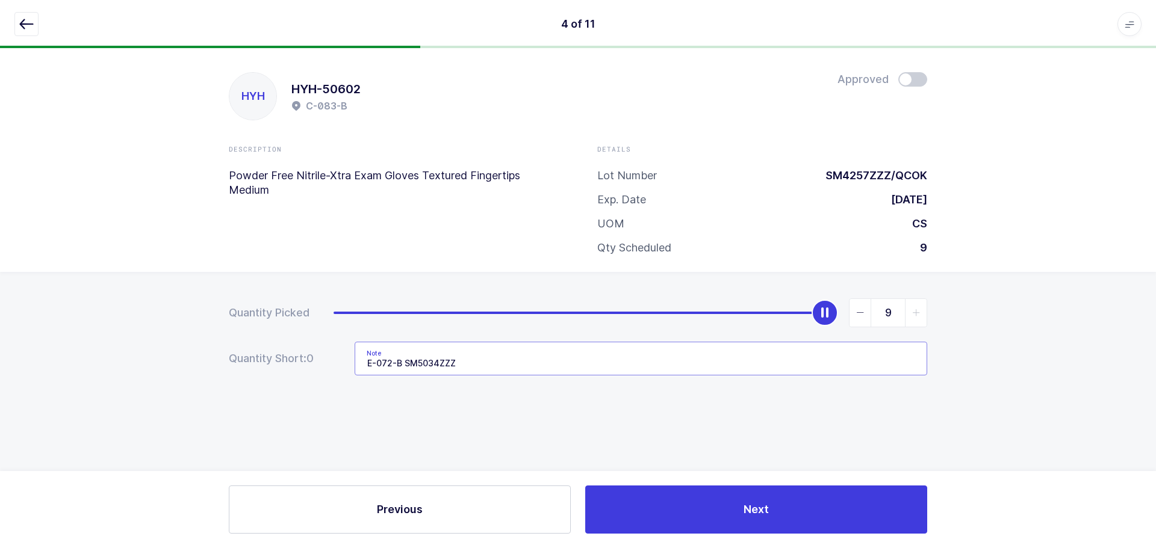
drag, startPoint x: 515, startPoint y: 363, endPoint x: 290, endPoint y: 362, distance: 225.2
click at [290, 362] on div "Quantity Short: 0 Note E-072-B SM5034ZZZ" at bounding box center [578, 359] width 698 height 34
click at [912, 83] on span at bounding box center [912, 79] width 29 height 14
click at [18, 20] on button "button" at bounding box center [26, 24] width 24 height 24
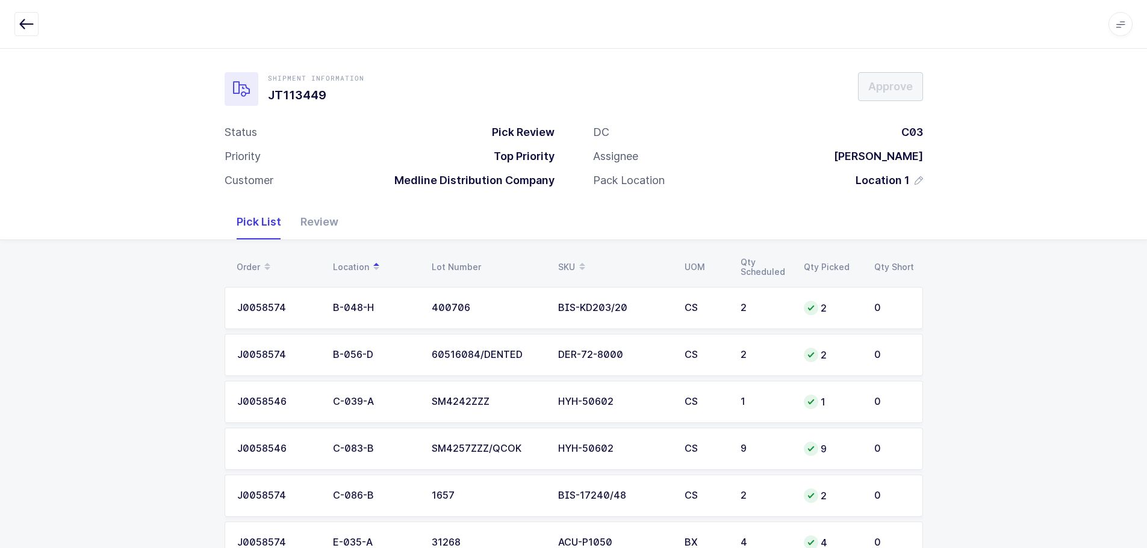
click at [573, 258] on div "SKU" at bounding box center [614, 267] width 112 height 20
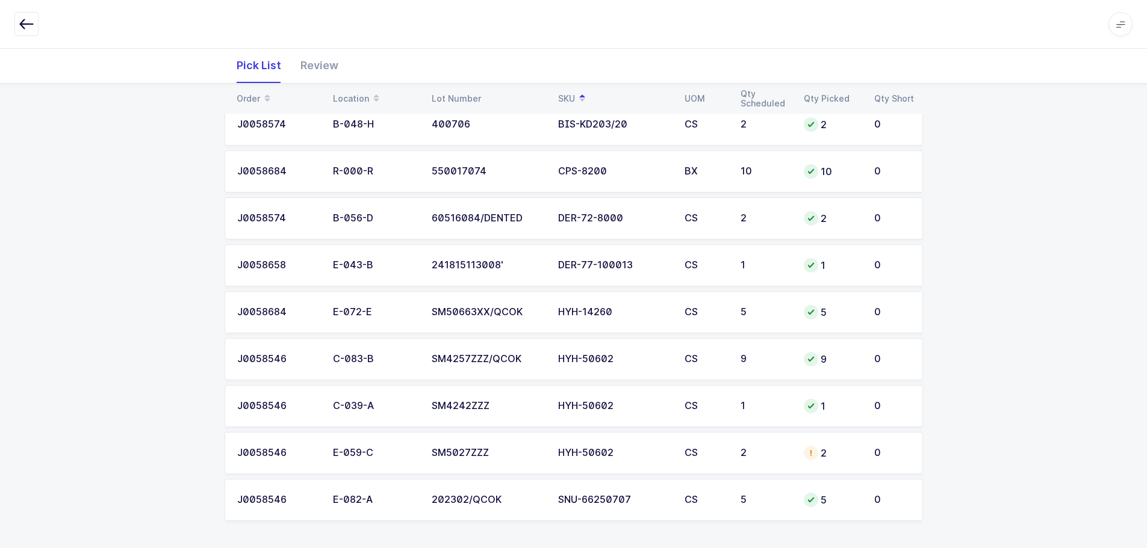
scroll to position [279, 0]
click at [694, 363] on td "CS" at bounding box center [705, 358] width 56 height 42
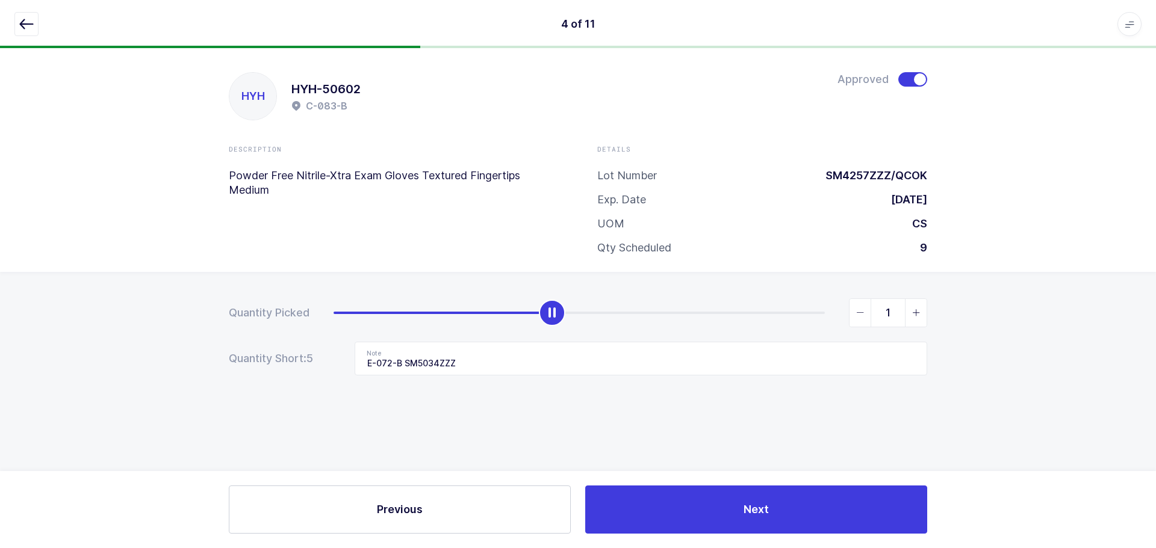
type input "0"
drag, startPoint x: 824, startPoint y: 313, endPoint x: 168, endPoint y: 338, distance: 656.1
click at [168, 338] on div "Quantity Picked 0 Quantity Short: 5 Note E-072-B SM5034ZZZ" at bounding box center [578, 379] width 1156 height 214
drag, startPoint x: 493, startPoint y: 373, endPoint x: 266, endPoint y: 365, distance: 227.1
click at [266, 365] on div "Quantity Short: 9 Note E-072-B SM5034ZZZ" at bounding box center [578, 359] width 698 height 34
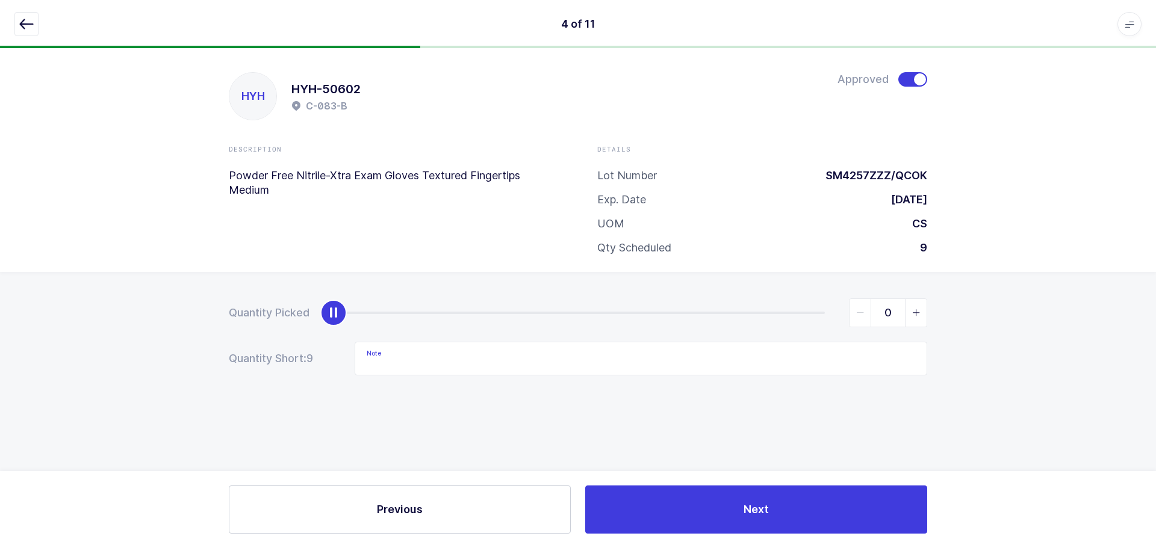
click at [22, 22] on icon "button" at bounding box center [26, 24] width 14 height 14
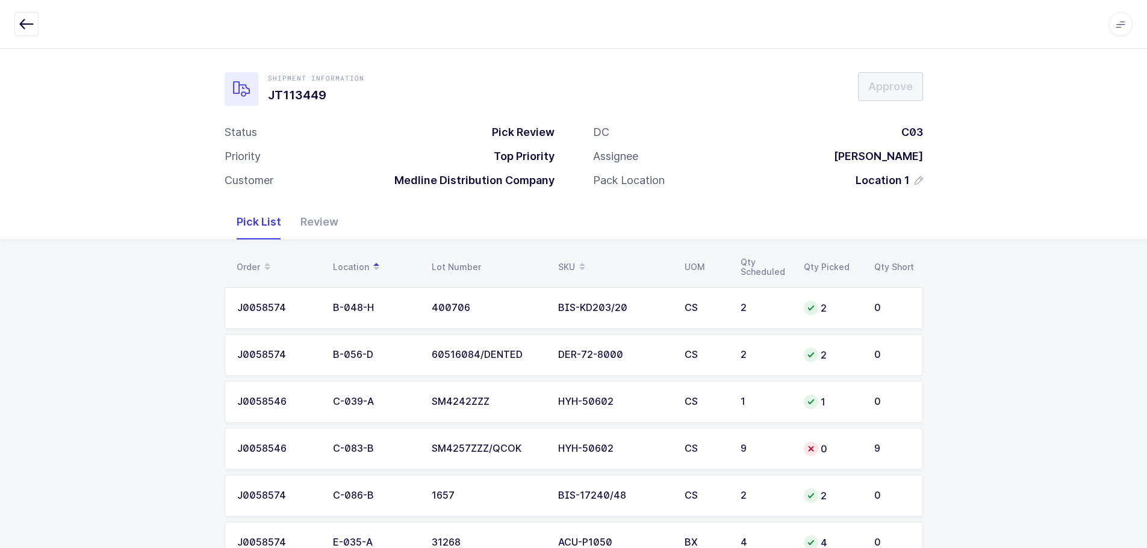
click at [567, 259] on div "SKU" at bounding box center [614, 267] width 112 height 20
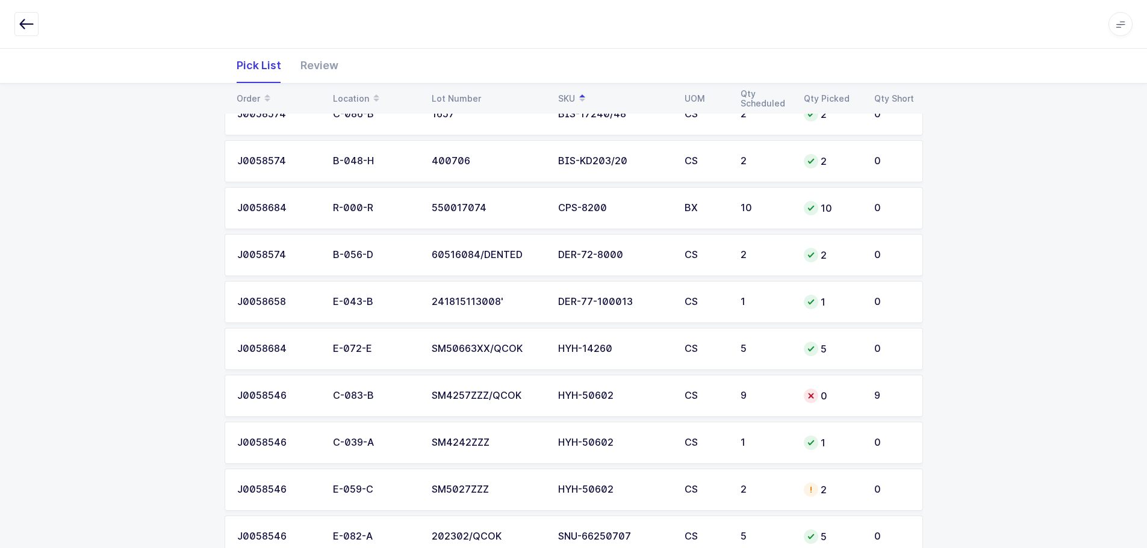
scroll to position [279, 0]
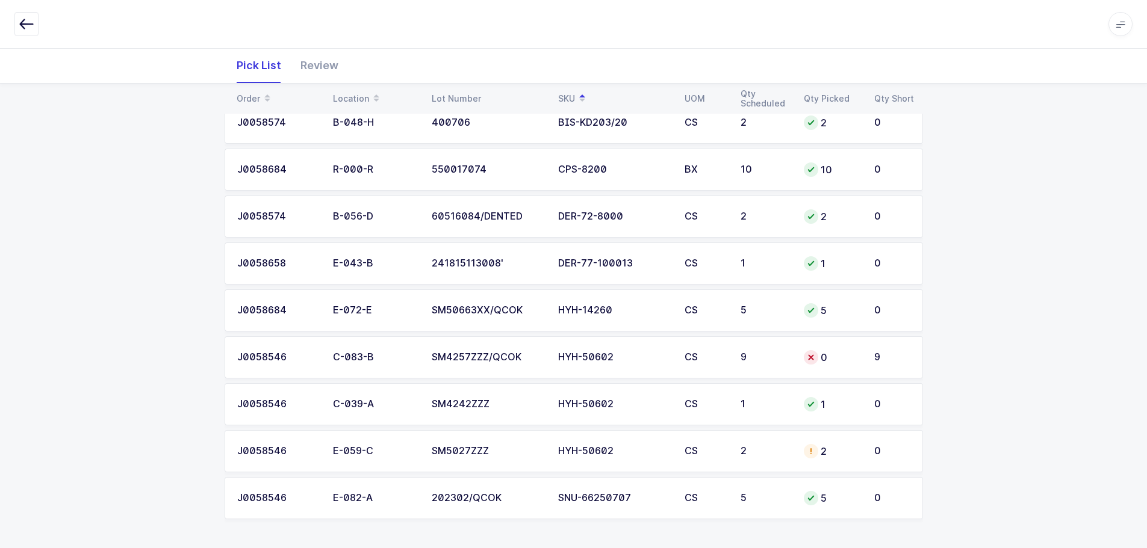
click at [602, 459] on td "HYH-50602" at bounding box center [614, 451] width 126 height 42
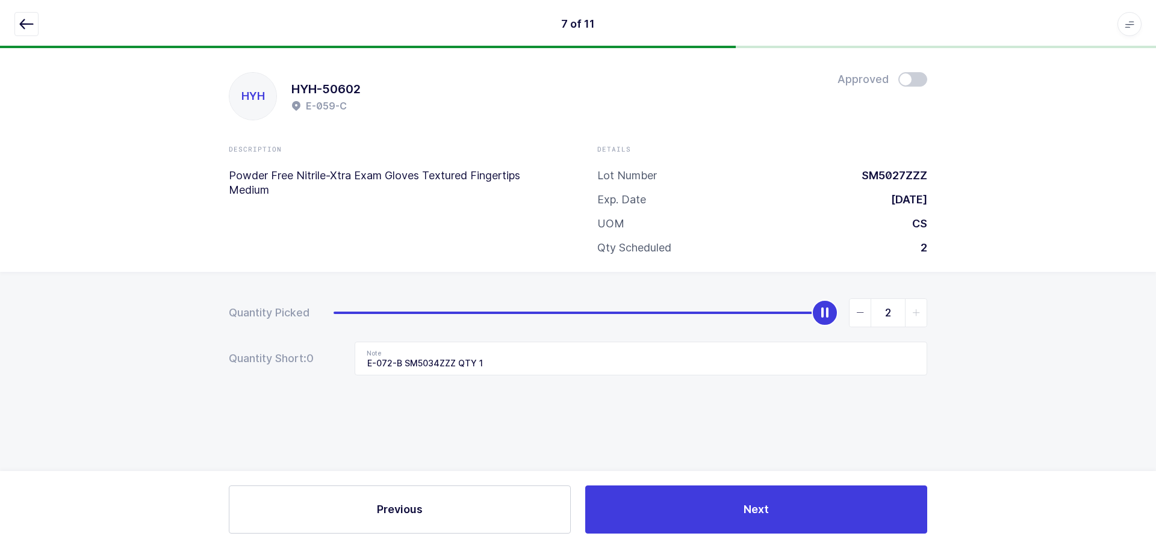
click at [852, 315] on span "slider between 0 and 2" at bounding box center [860, 313] width 22 height 28
type input "1"
click at [915, 76] on span at bounding box center [912, 79] width 29 height 14
click at [29, 23] on icon "button" at bounding box center [26, 24] width 14 height 14
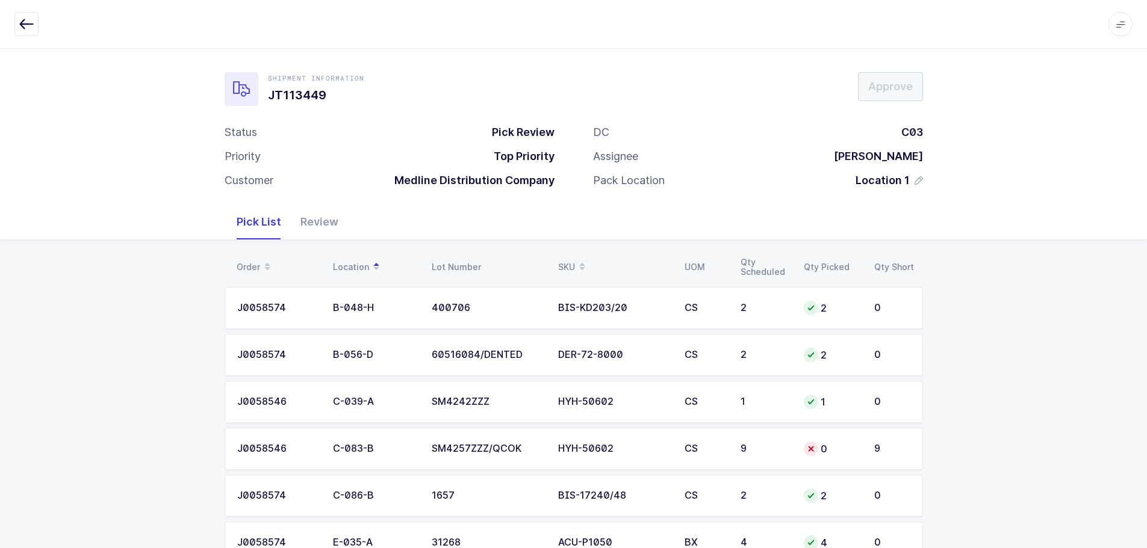
click at [577, 263] on span at bounding box center [582, 267] width 14 height 20
click at [554, 264] on th "SKU" at bounding box center [614, 267] width 126 height 20
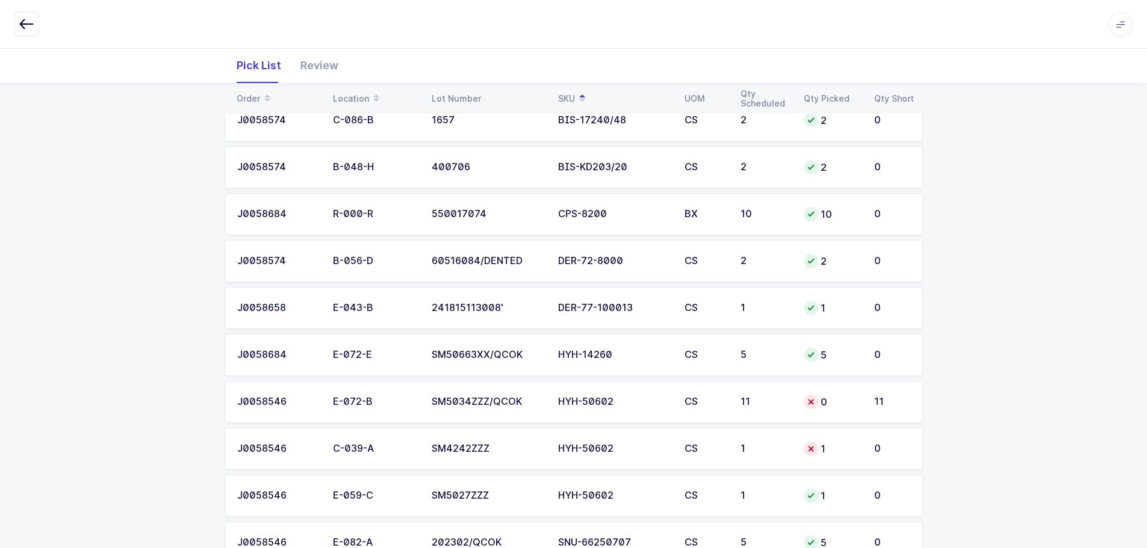
scroll to position [279, 0]
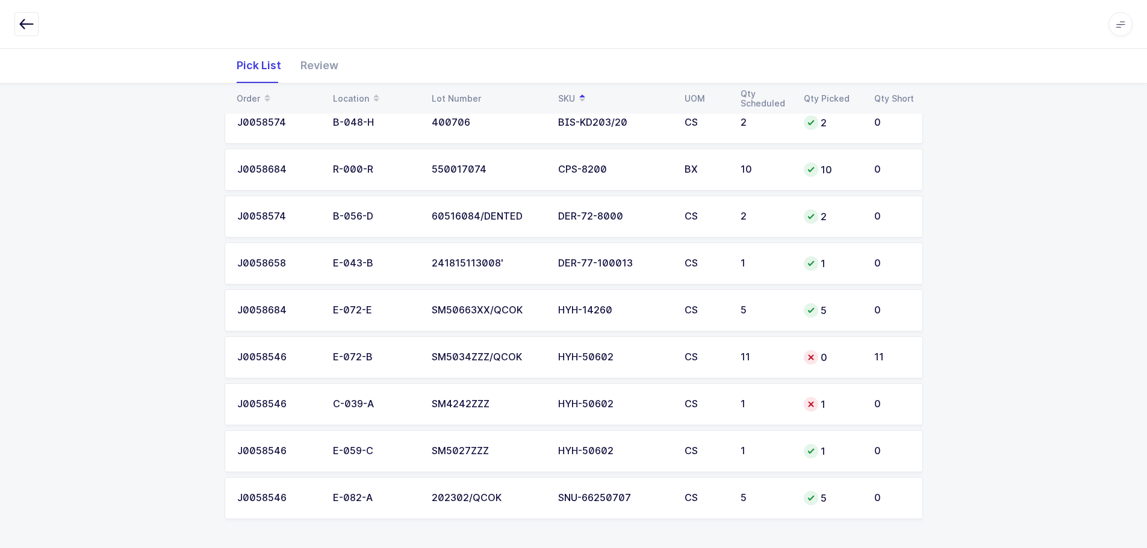
click at [779, 346] on td "11" at bounding box center [764, 358] width 63 height 42
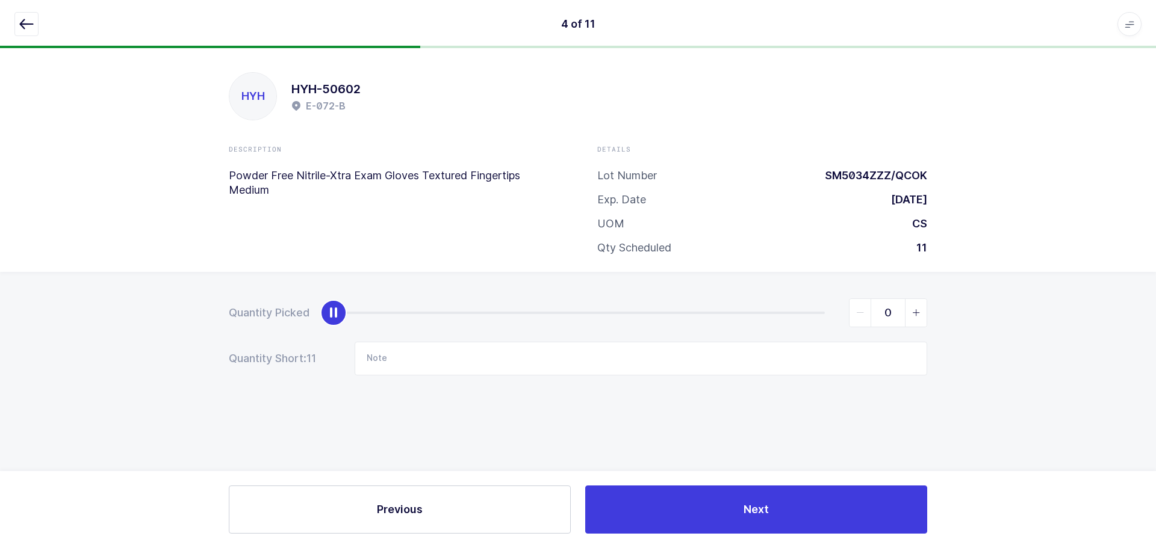
click at [912, 315] on icon "slider between 0 and 11" at bounding box center [916, 313] width 8 height 8
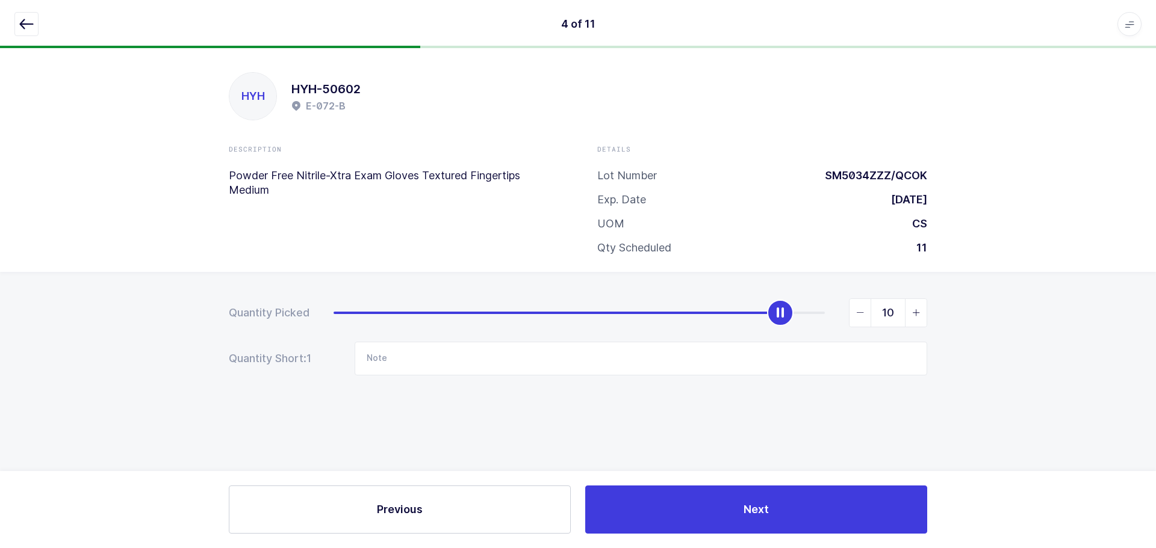
type input "11"
click at [913, 315] on icon "slider between 0 and 11" at bounding box center [916, 313] width 8 height 8
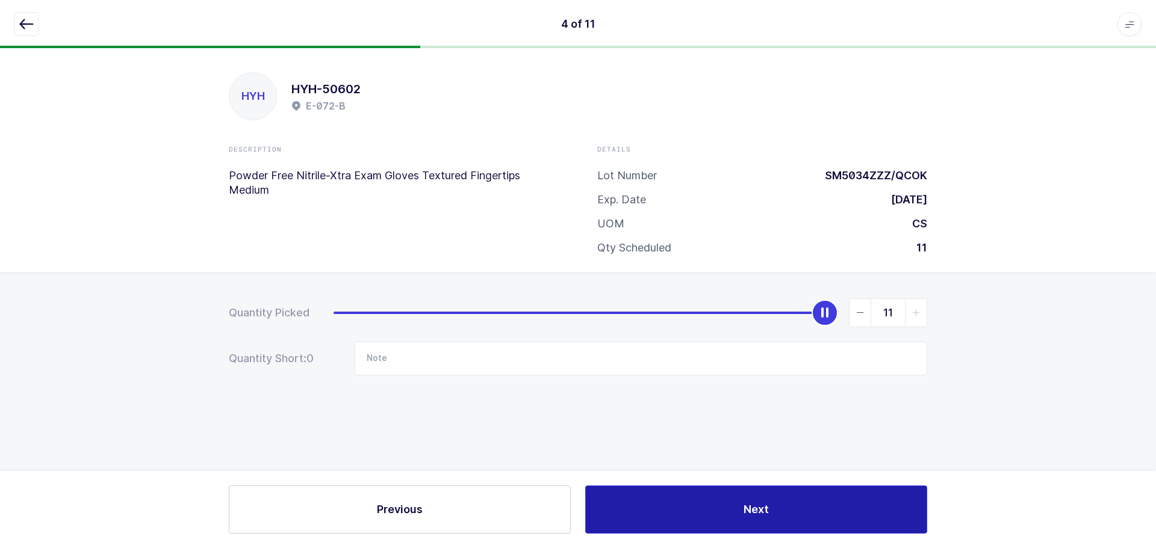
click at [730, 501] on button "Next" at bounding box center [756, 510] width 342 height 48
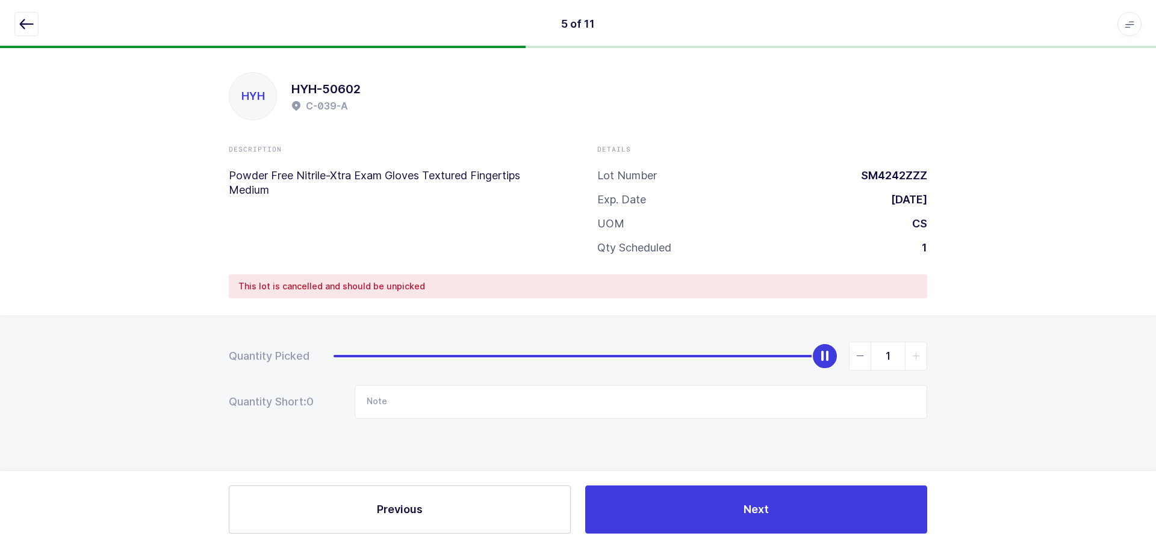
type input "0"
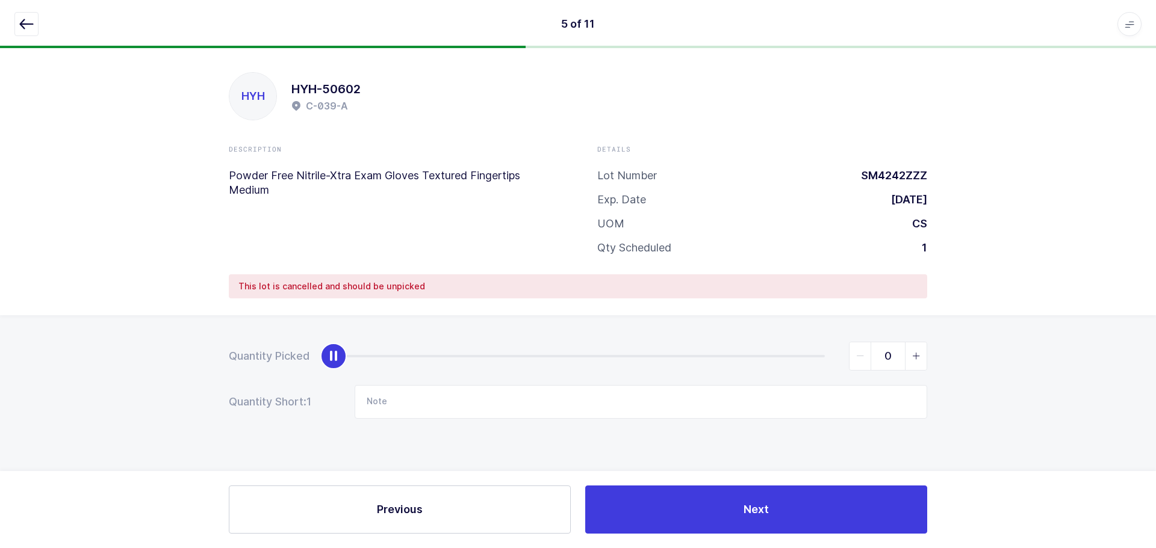
drag, startPoint x: 830, startPoint y: 354, endPoint x: 250, endPoint y: 342, distance: 579.9
click at [250, 344] on div "Quantity Picked 0" at bounding box center [578, 356] width 698 height 29
click at [26, 25] on icon "button" at bounding box center [26, 24] width 14 height 14
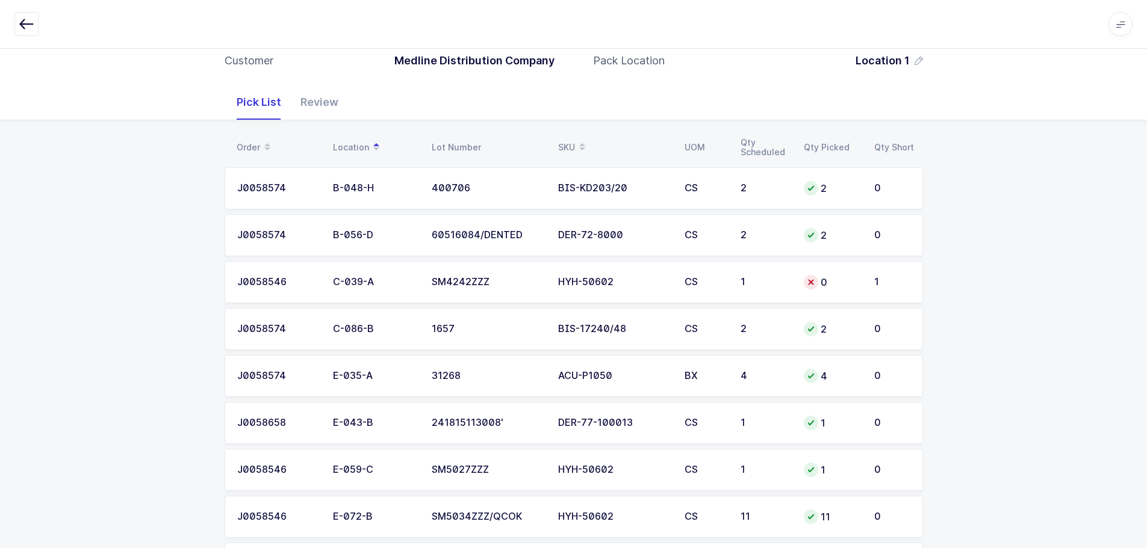
scroll to position [120, 0]
click at [567, 147] on div "SKU" at bounding box center [614, 147] width 112 height 20
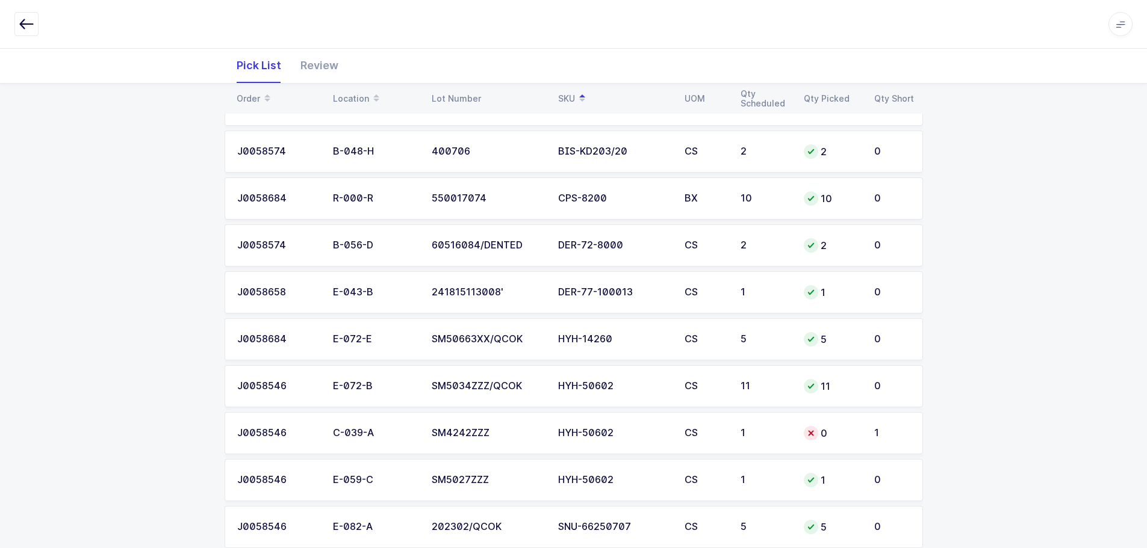
scroll to position [279, 0]
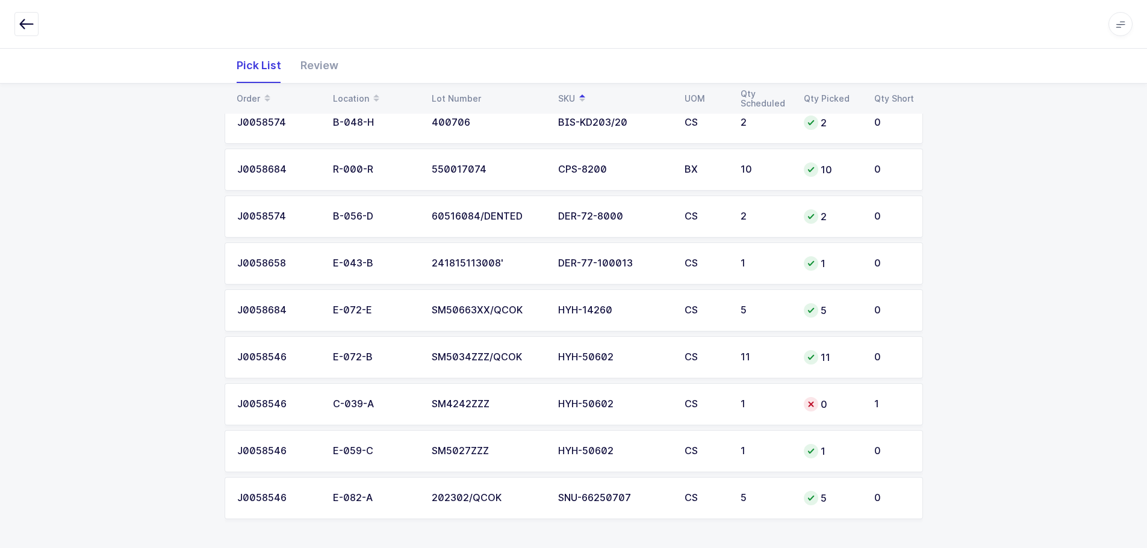
click at [668, 396] on td "HYH-50602" at bounding box center [614, 405] width 126 height 42
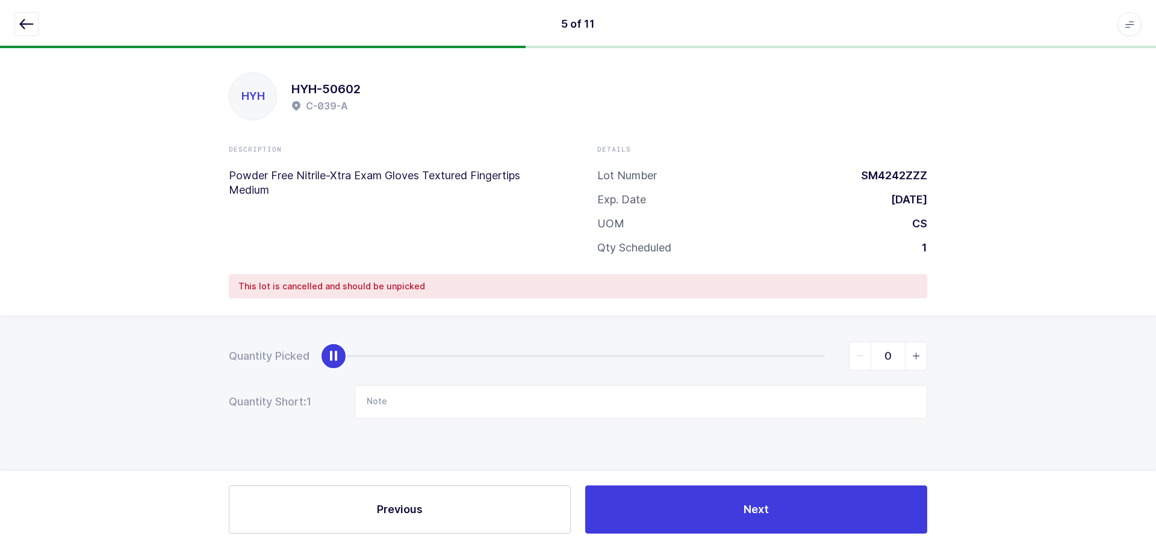
click at [15, 13] on button "button" at bounding box center [26, 24] width 24 height 24
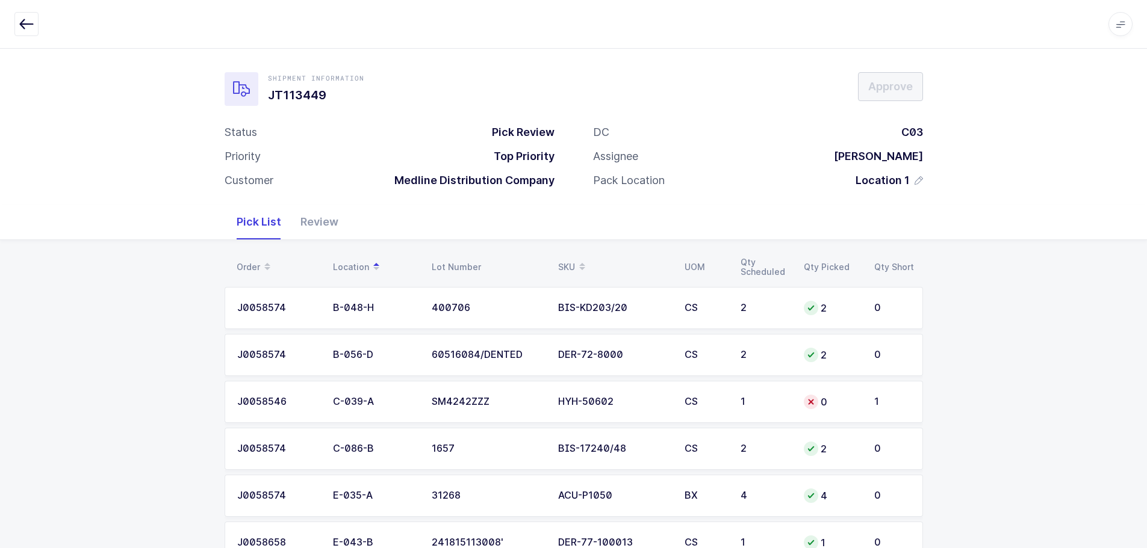
click at [562, 259] on div "SKU" at bounding box center [614, 267] width 112 height 20
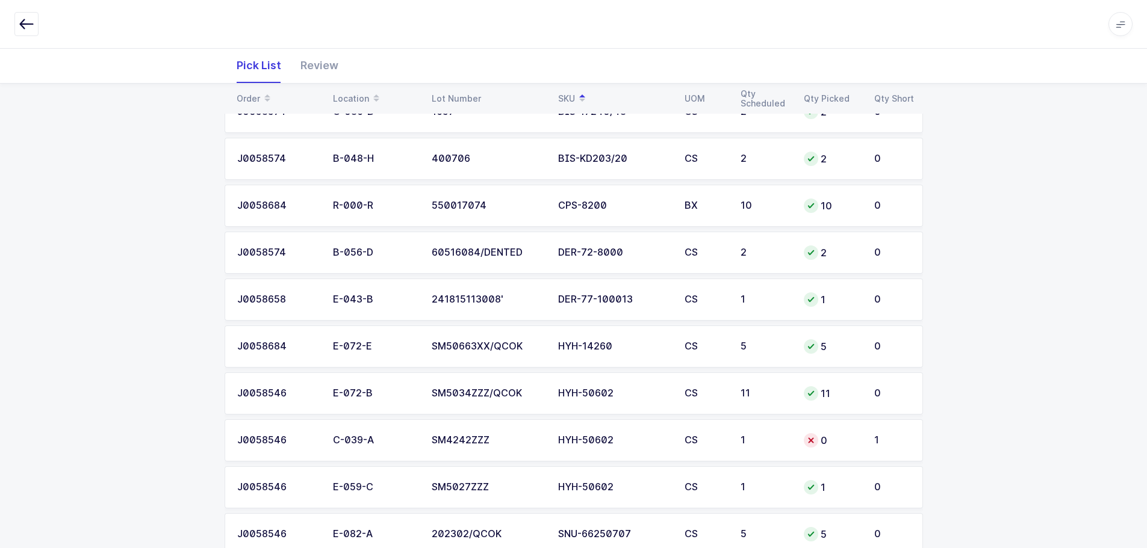
scroll to position [279, 0]
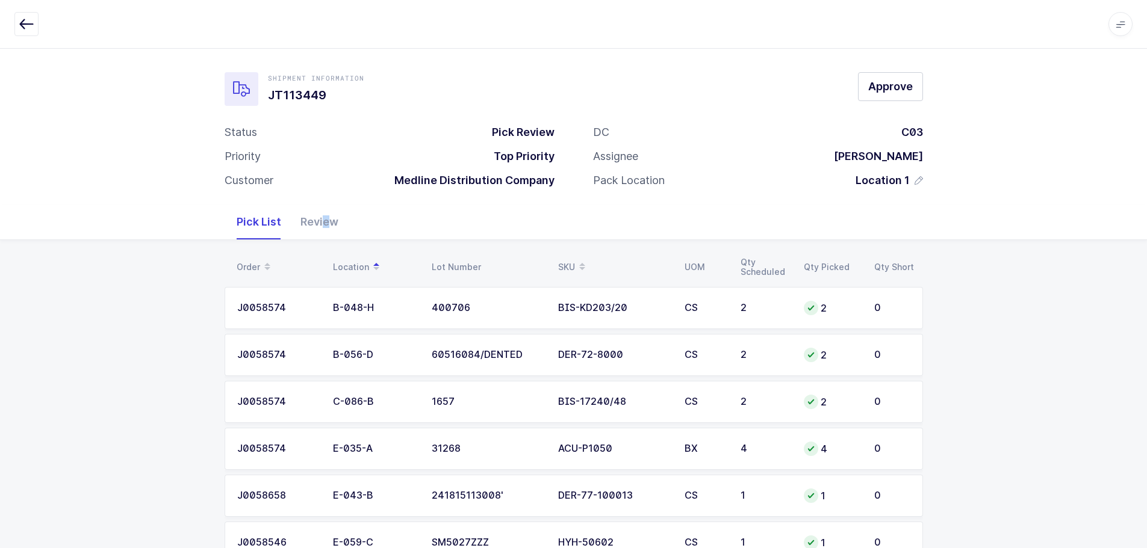
drag, startPoint x: 323, startPoint y: 223, endPoint x: 333, endPoint y: 228, distance: 10.5
click at [323, 223] on div "Review" at bounding box center [319, 222] width 57 height 35
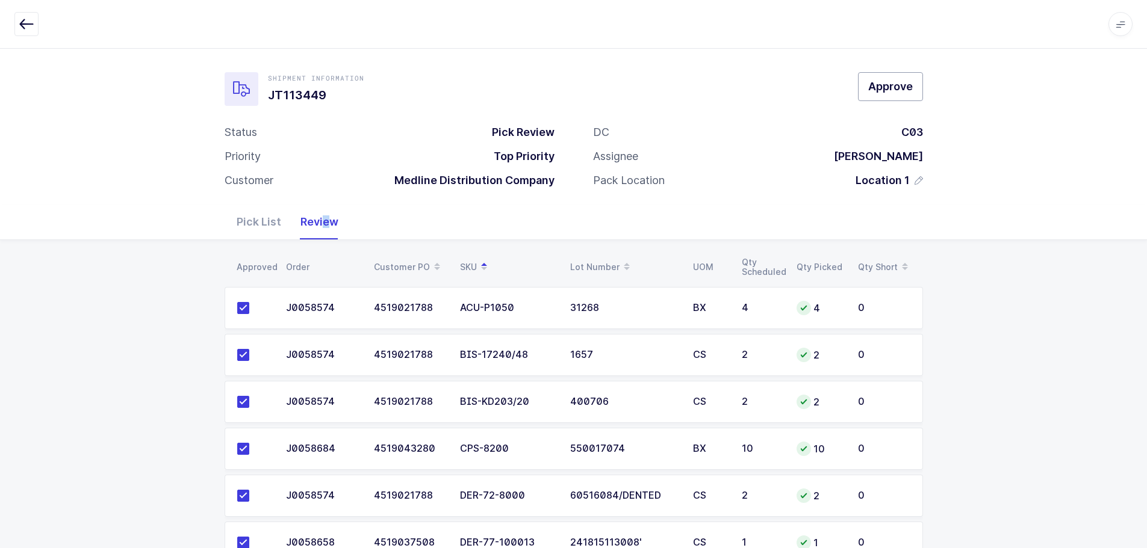
click at [878, 92] on span "Approve" at bounding box center [890, 86] width 45 height 15
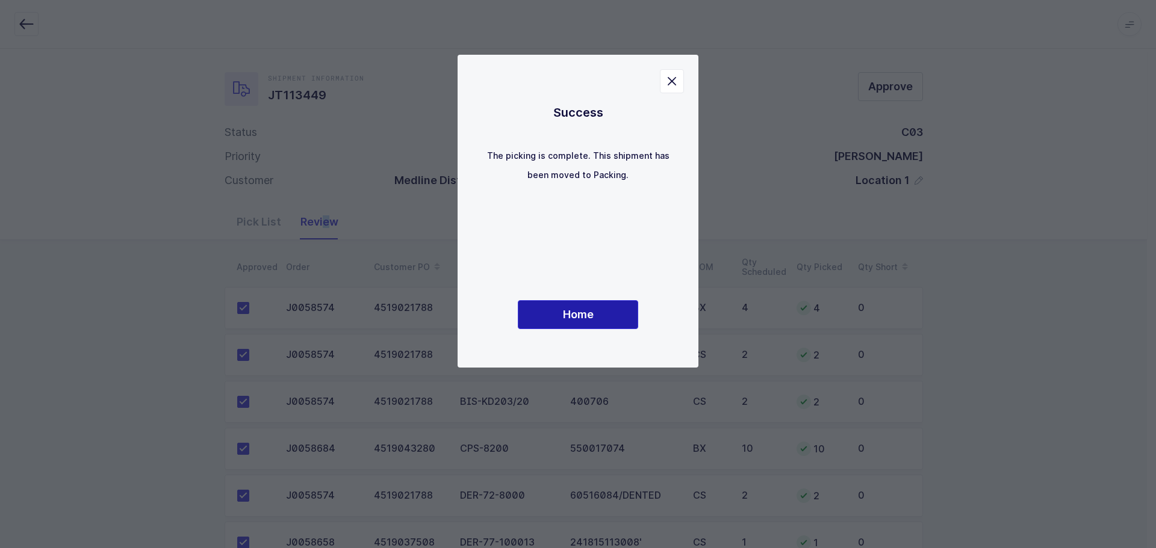
click at [600, 315] on button "Home" at bounding box center [578, 314] width 120 height 29
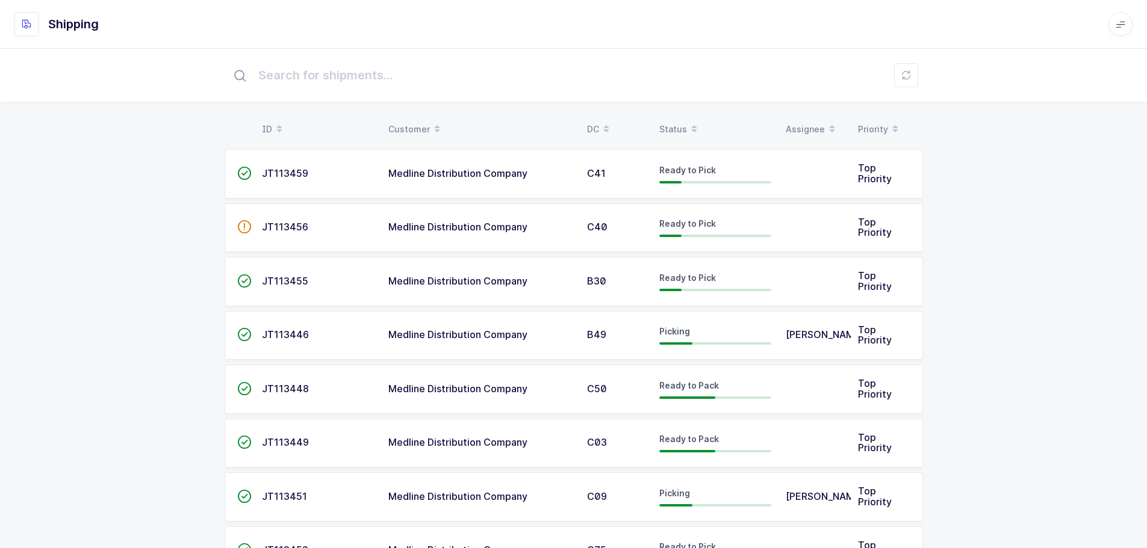
click at [676, 125] on div "Status" at bounding box center [715, 129] width 112 height 20
click at [675, 125] on div "Status" at bounding box center [715, 129] width 112 height 20
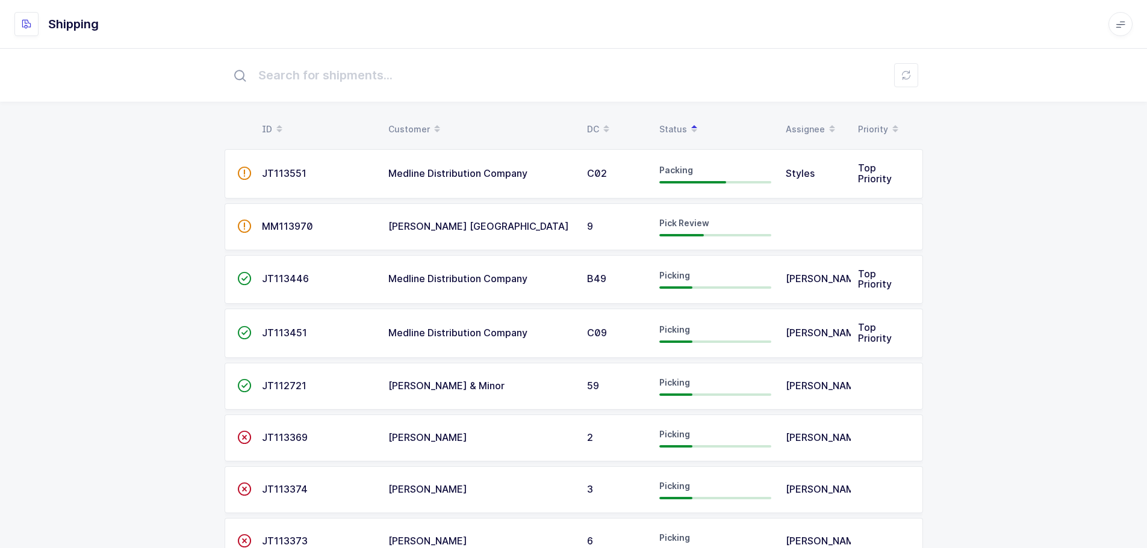
click at [410, 131] on div "Customer" at bounding box center [480, 129] width 184 height 20
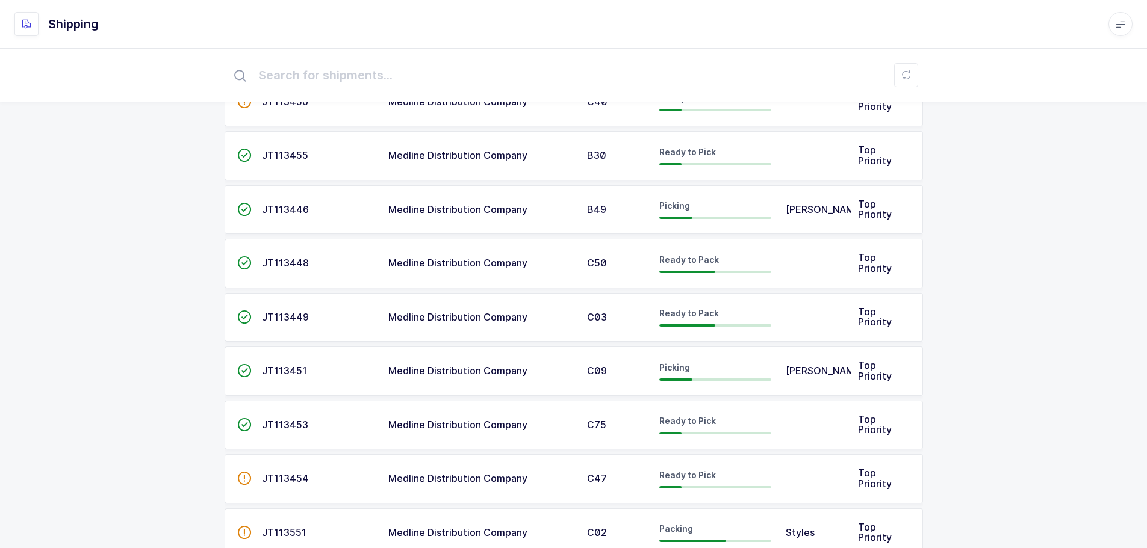
scroll to position [835, 0]
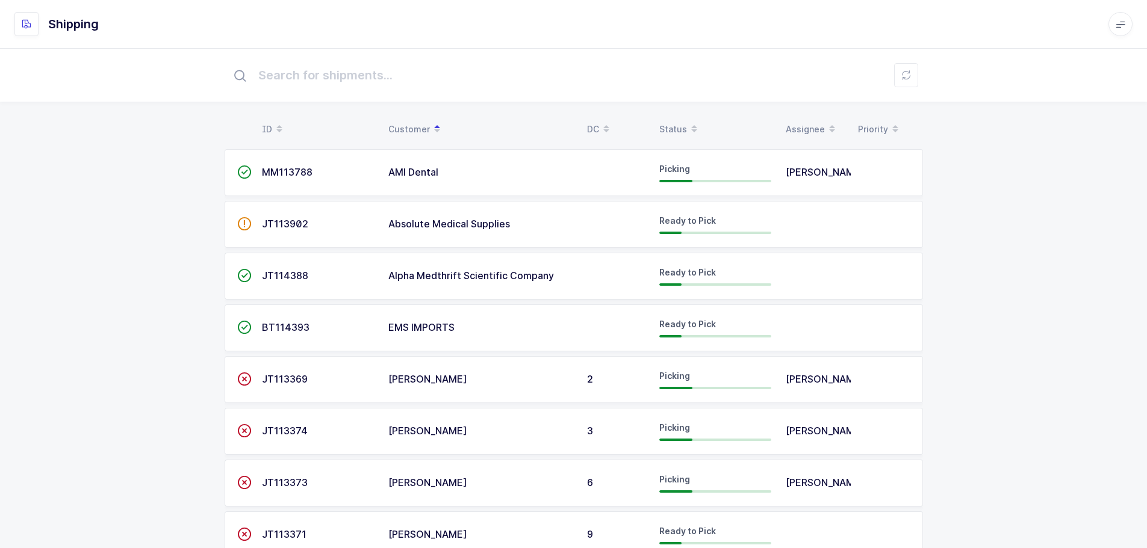
click at [676, 127] on div "Status" at bounding box center [715, 129] width 112 height 20
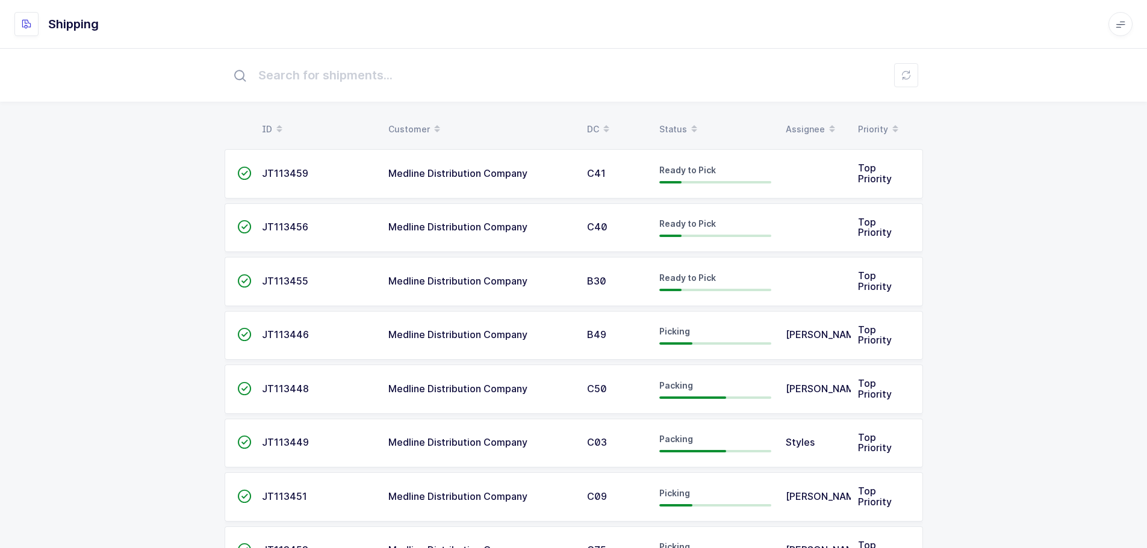
drag, startPoint x: 970, startPoint y: 249, endPoint x: 981, endPoint y: 249, distance: 10.8
click at [674, 126] on div "Status" at bounding box center [715, 129] width 112 height 20
click at [672, 126] on div "Status" at bounding box center [715, 129] width 112 height 20
click at [667, 124] on div "Status" at bounding box center [715, 129] width 112 height 20
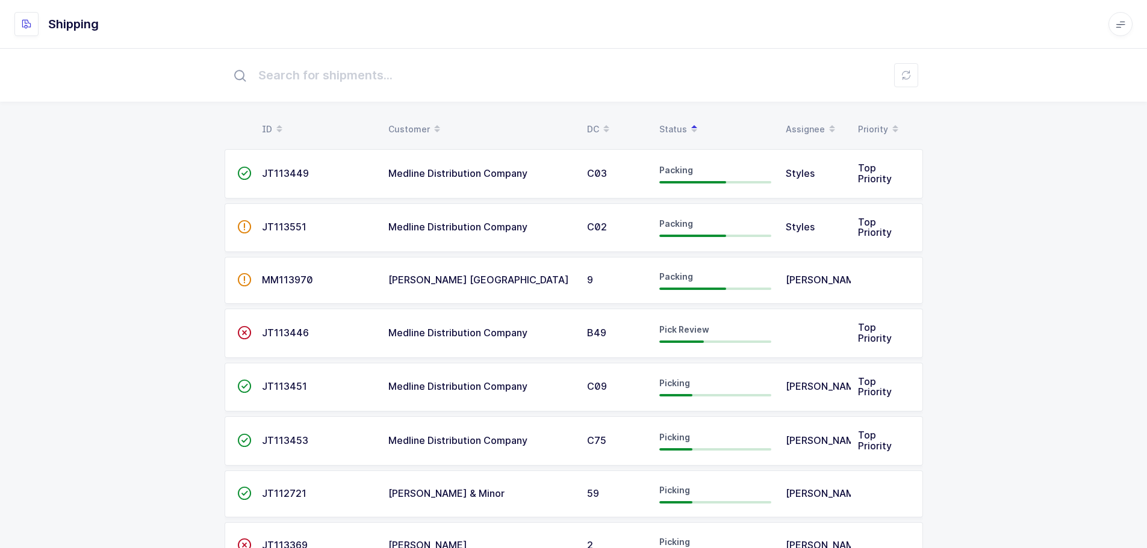
click at [290, 351] on td "JT113446" at bounding box center [318, 333] width 126 height 49
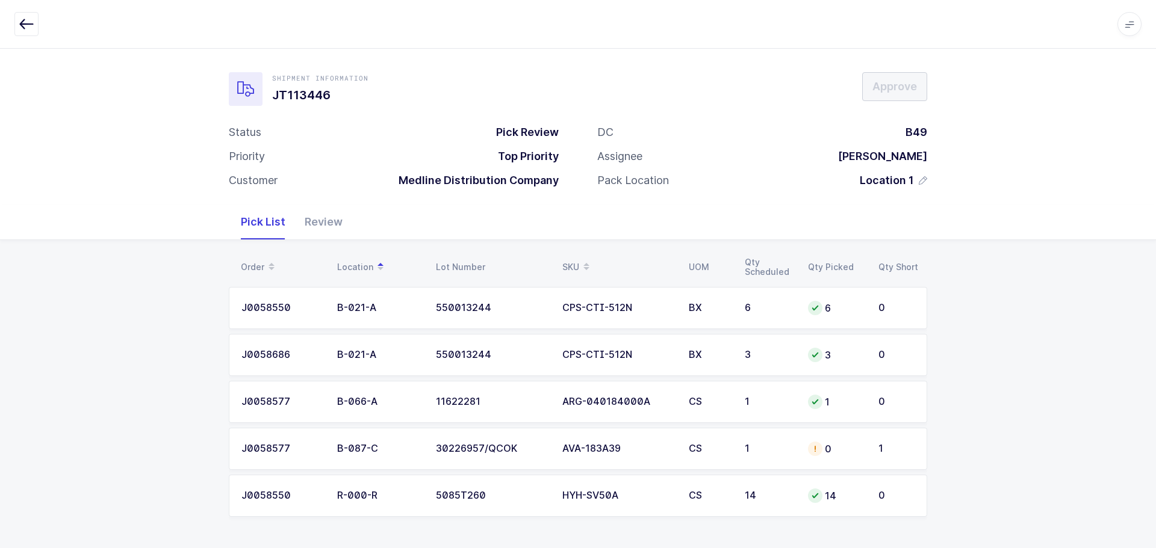
click at [452, 449] on div "30226957/QCOK" at bounding box center [492, 449] width 112 height 11
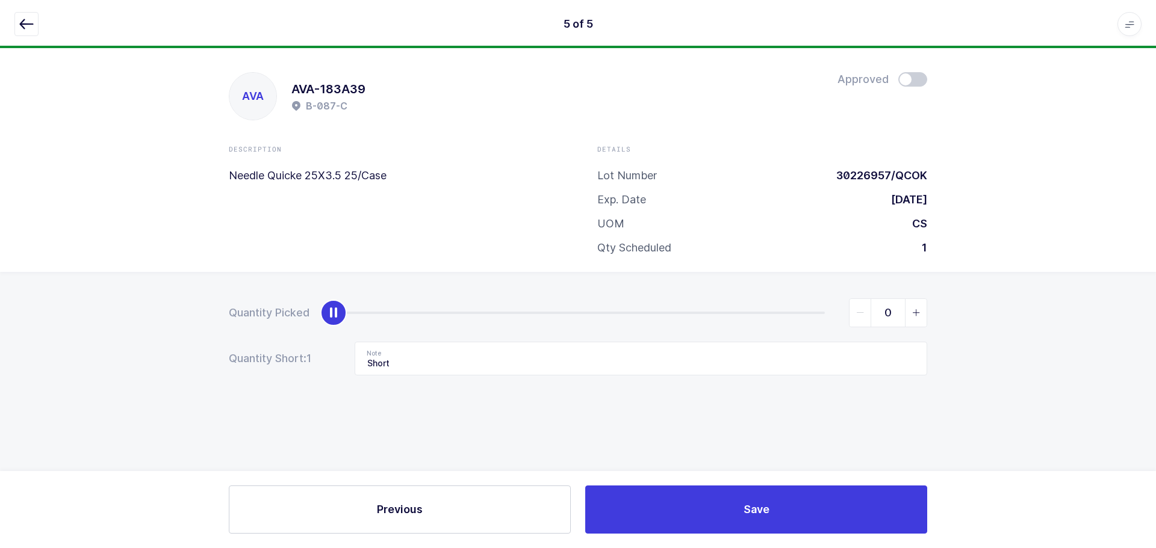
drag, startPoint x: 14, startPoint y: 25, endPoint x: 63, endPoint y: 53, distance: 55.9
click at [14, 25] on button "button" at bounding box center [26, 24] width 24 height 24
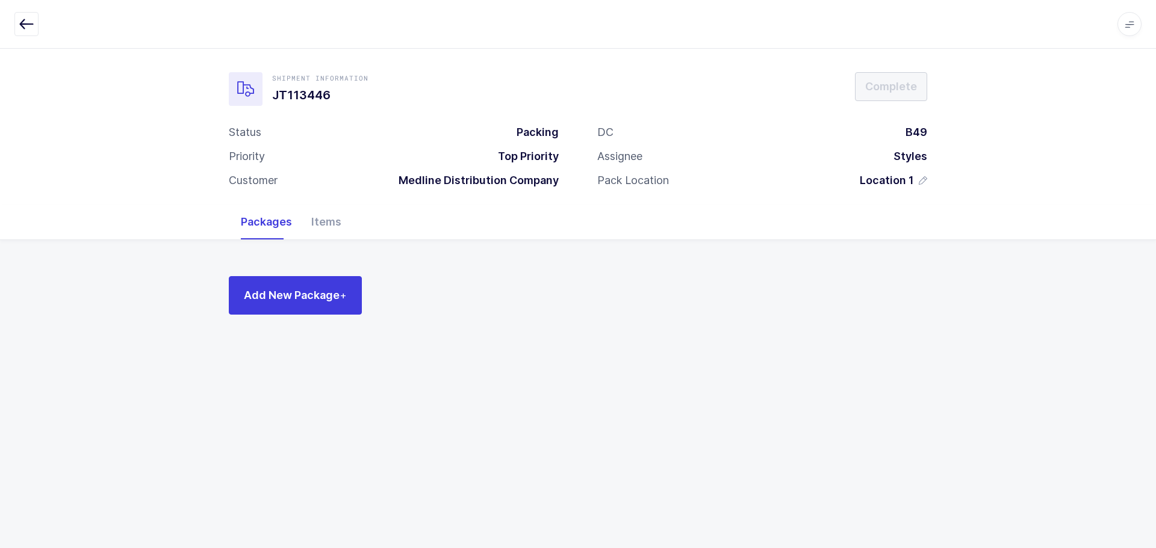
click at [13, 20] on div "Apps Core [GEOGRAPHIC_DATA] Admin Mission Control Purchasing [PERSON_NAME] Logo…" at bounding box center [578, 24] width 1156 height 49
click at [16, 20] on button "button" at bounding box center [26, 24] width 24 height 24
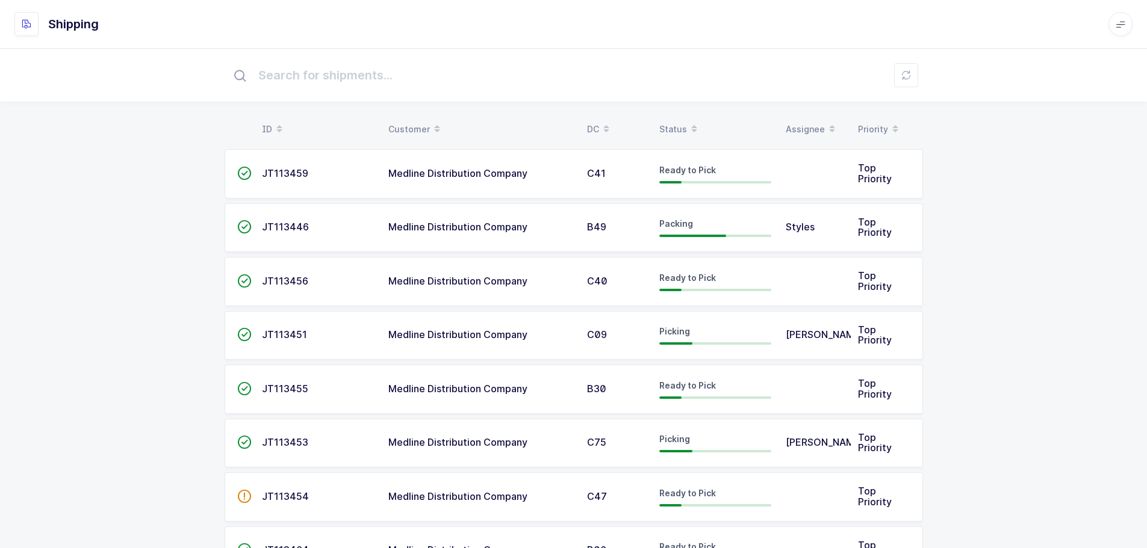
click at [674, 123] on div "Status" at bounding box center [715, 129] width 112 height 20
click at [680, 124] on div "Status" at bounding box center [715, 129] width 112 height 20
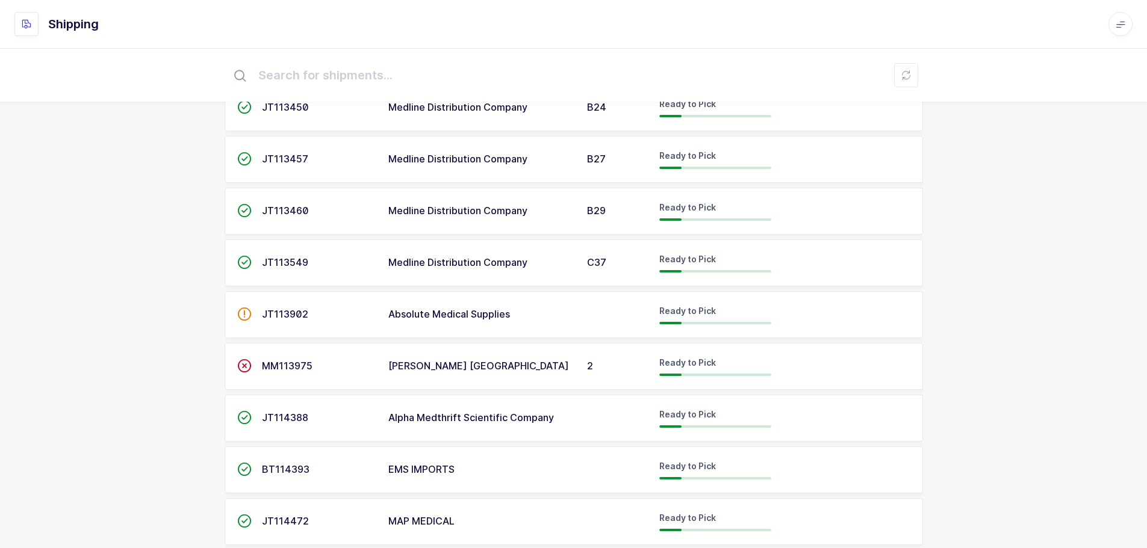
scroll to position [1204, 0]
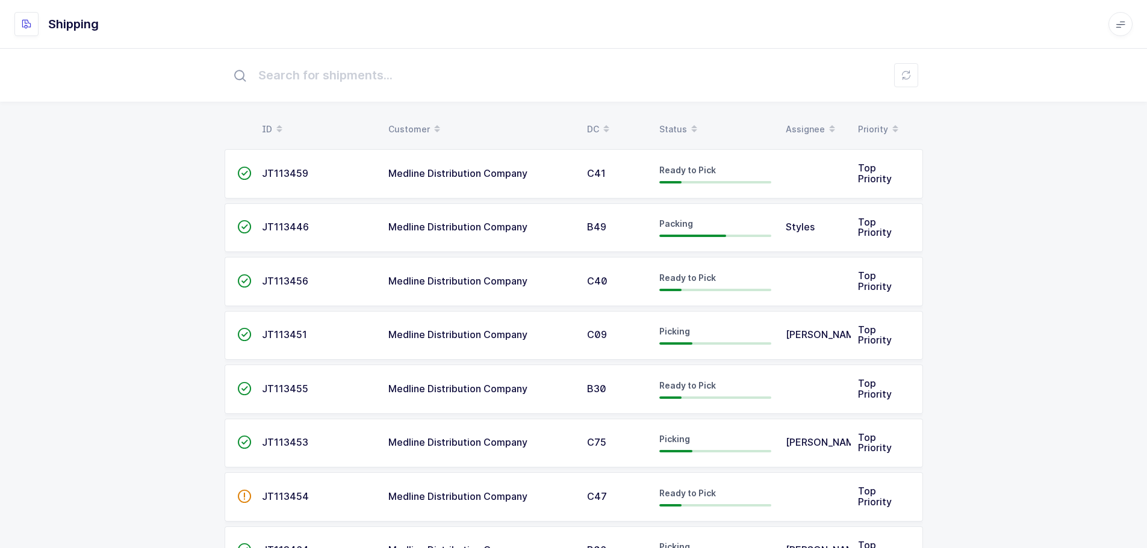
click at [665, 119] on table "ID Customer DC Status Assignee Priority" at bounding box center [574, 129] width 698 height 30
click at [666, 119] on div "Status" at bounding box center [715, 129] width 112 height 20
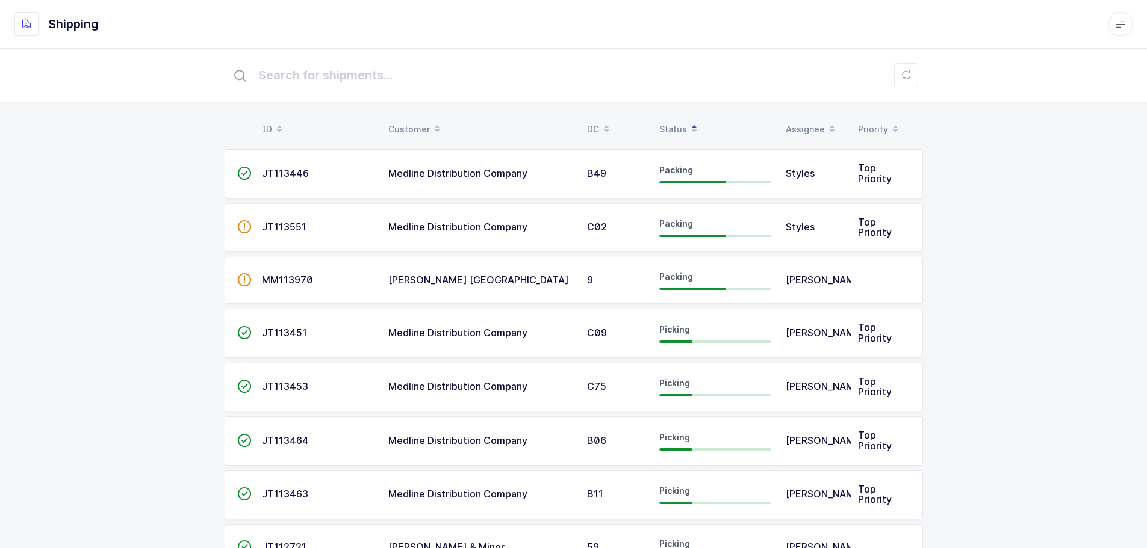
click at [668, 126] on div "Status" at bounding box center [715, 129] width 112 height 20
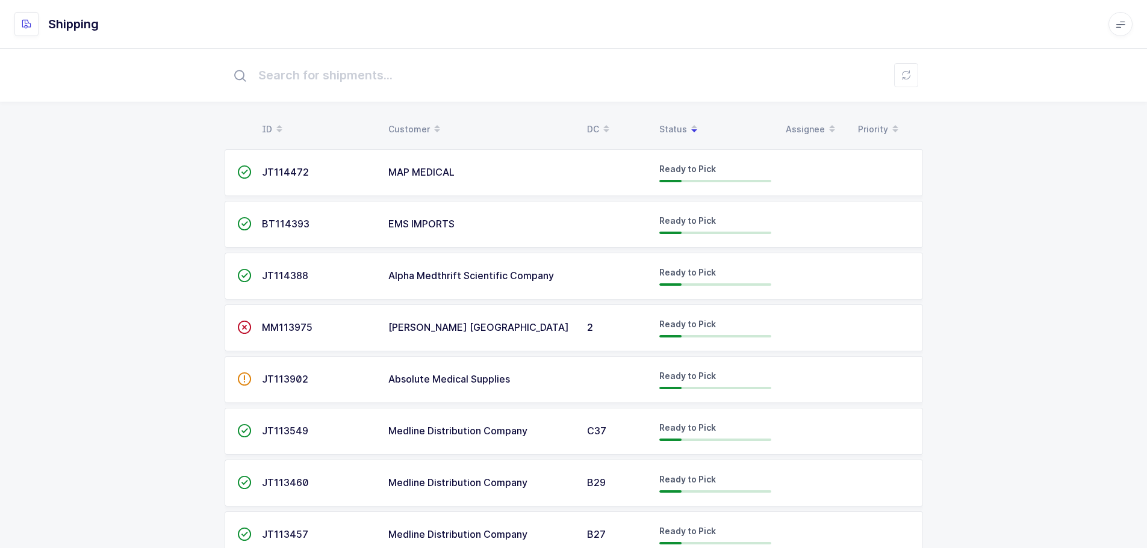
click at [668, 126] on div "Status" at bounding box center [715, 129] width 112 height 20
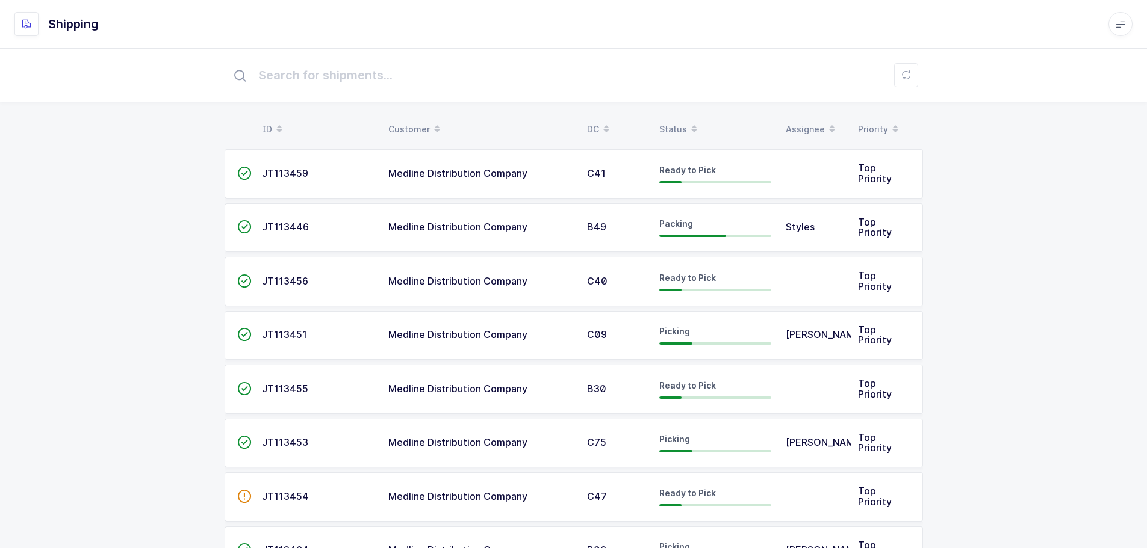
click at [668, 126] on div "Status" at bounding box center [715, 129] width 112 height 20
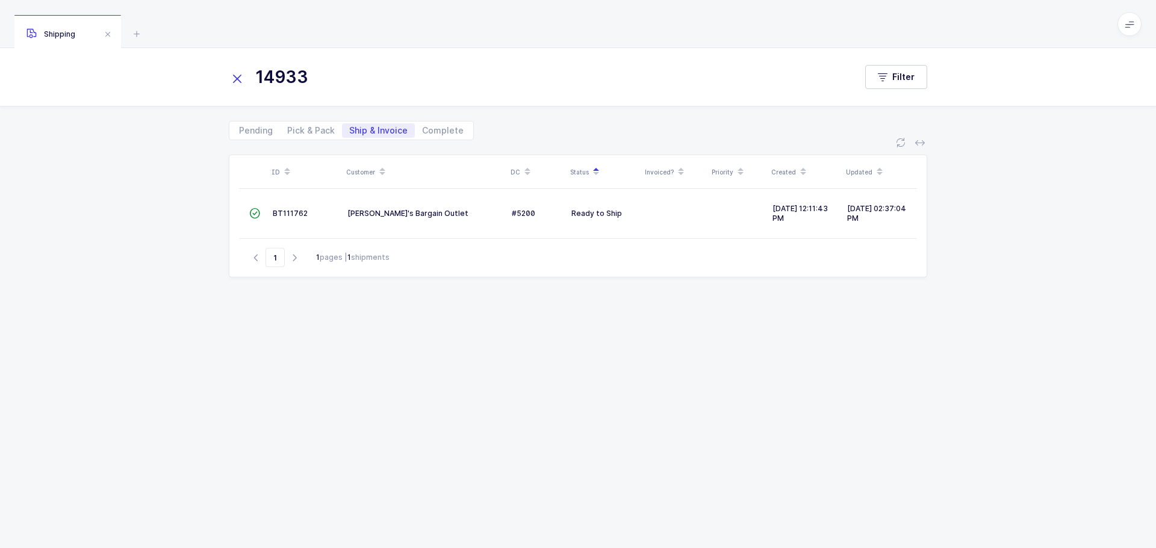
click at [310, 129] on span "Pick & Pack" at bounding box center [311, 130] width 48 height 8
click at [288, 129] on input "Pick & Pack" at bounding box center [284, 127] width 8 height 8
radio input "true"
radio input "false"
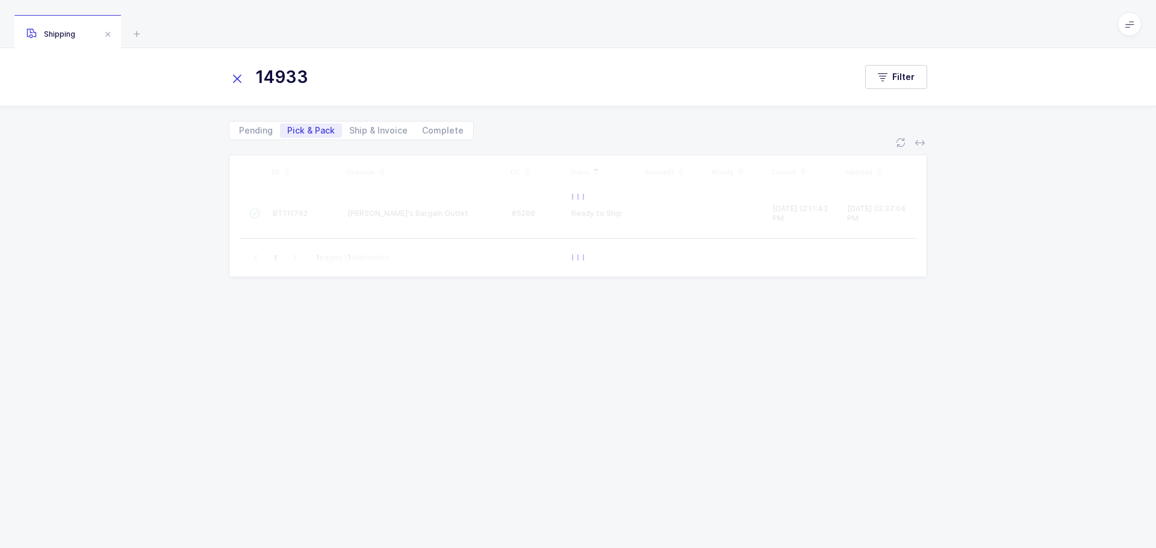
click at [234, 77] on icon at bounding box center [237, 78] width 17 height 17
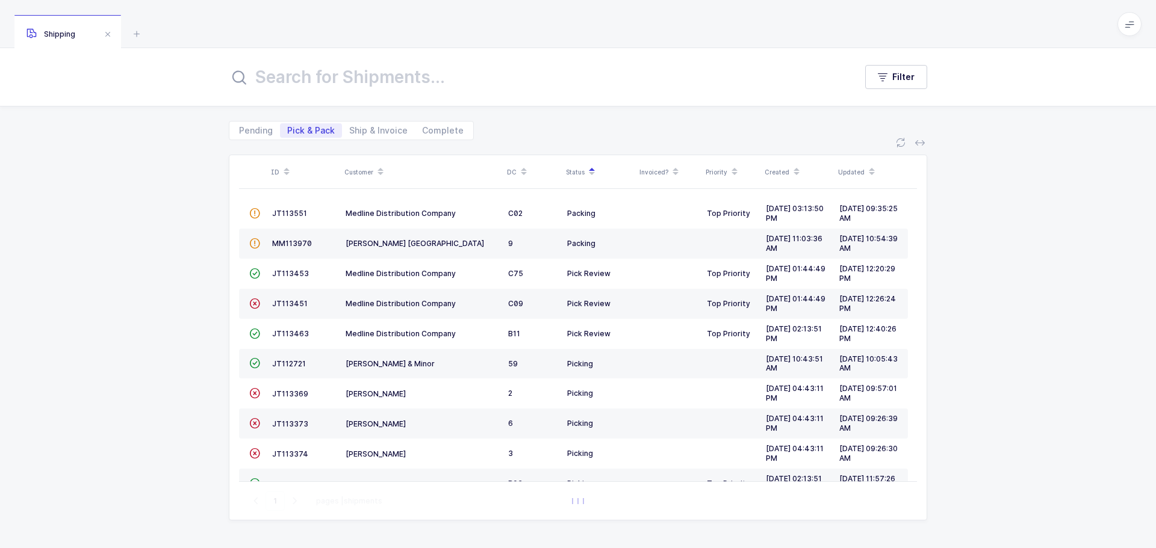
click at [292, 299] on span "JT113451" at bounding box center [290, 303] width 36 height 9
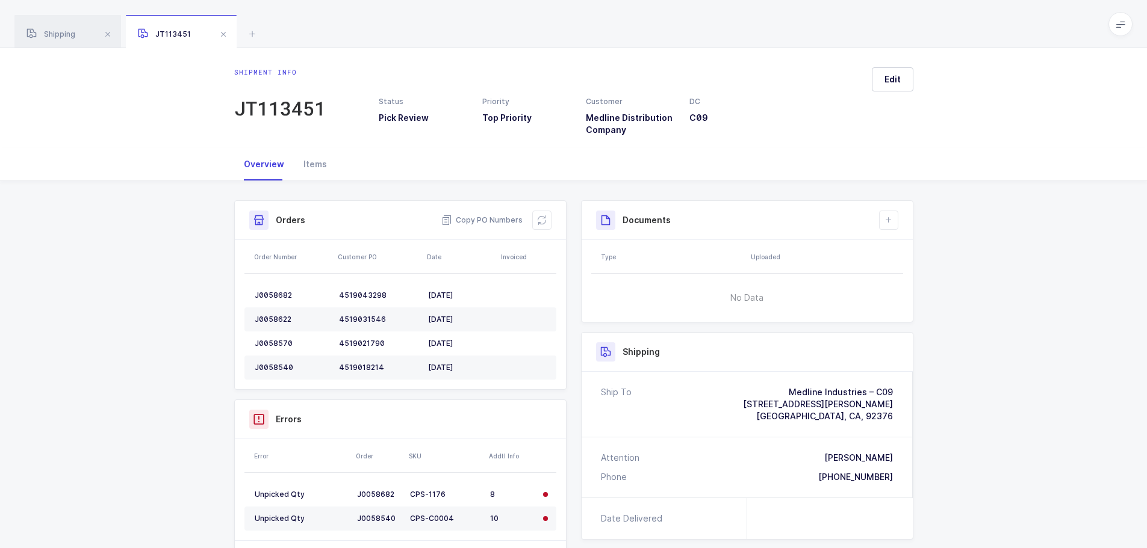
click at [541, 211] on button at bounding box center [541, 220] width 19 height 19
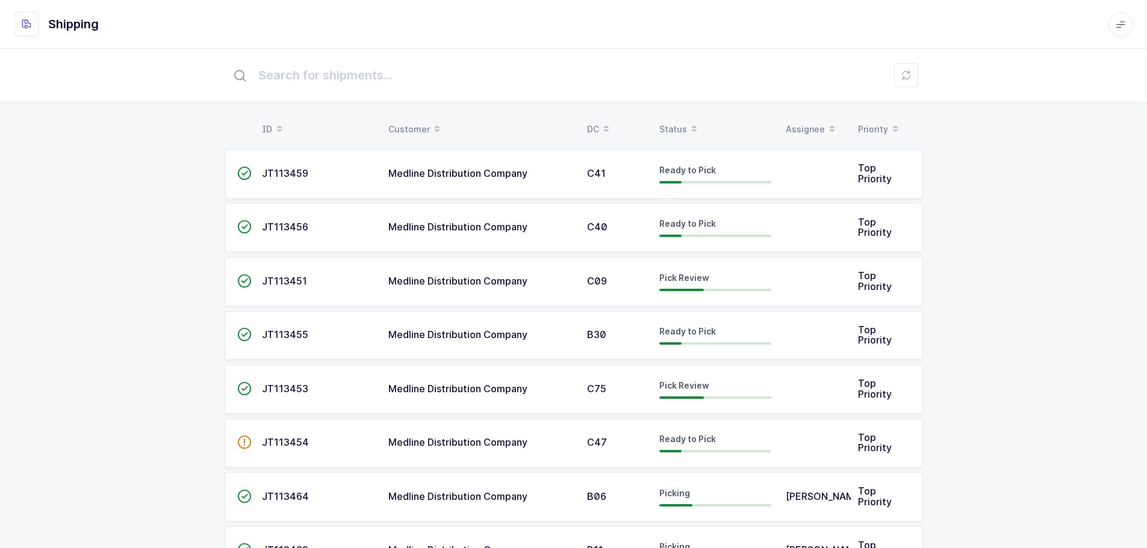
click at [665, 122] on div "Status" at bounding box center [715, 129] width 112 height 20
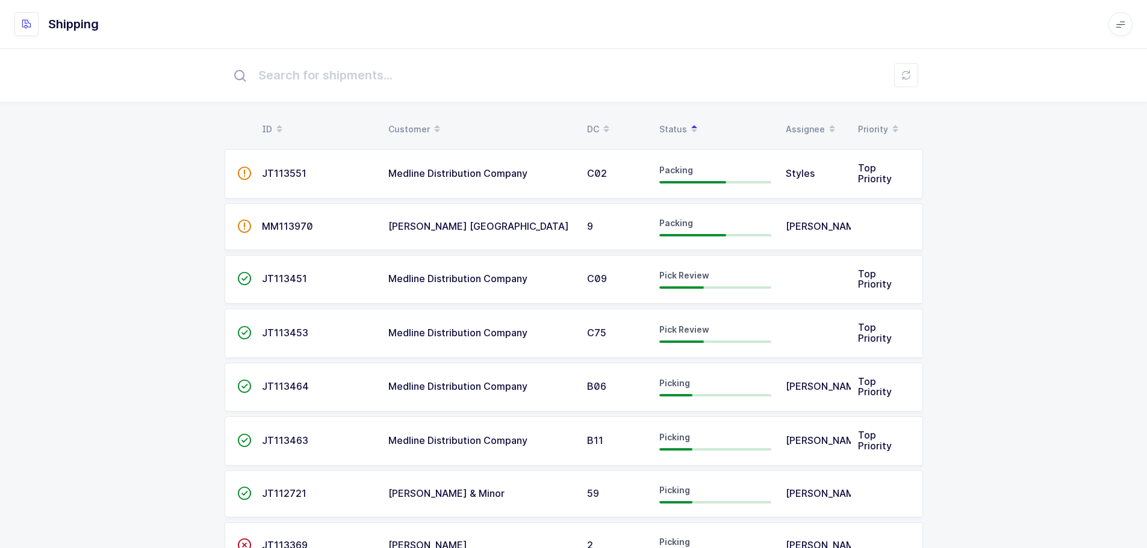
click at [677, 128] on div "Status" at bounding box center [715, 129] width 112 height 20
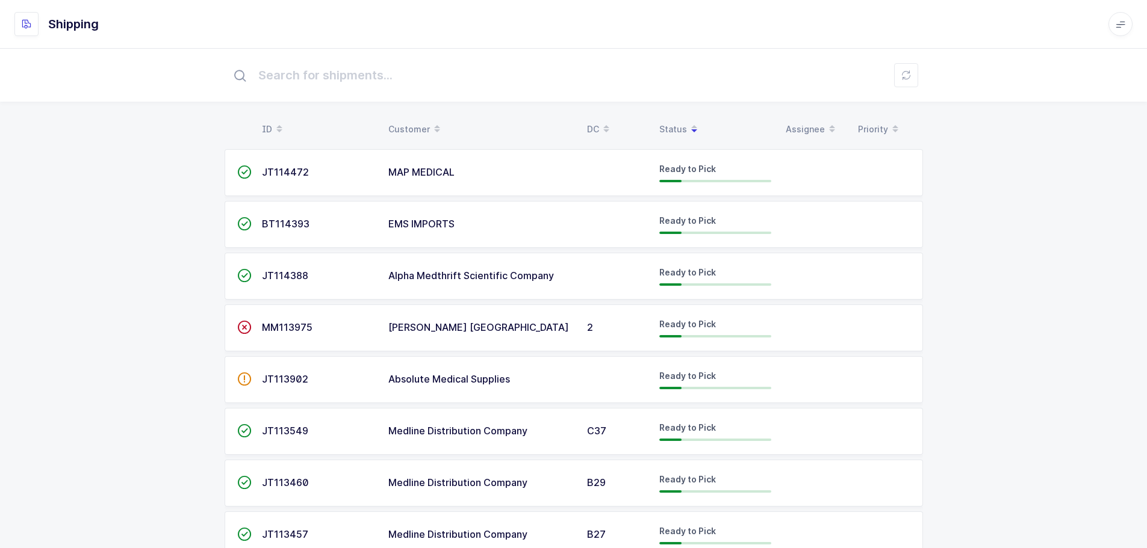
click at [305, 167] on span "JT114472" at bounding box center [285, 172] width 47 height 12
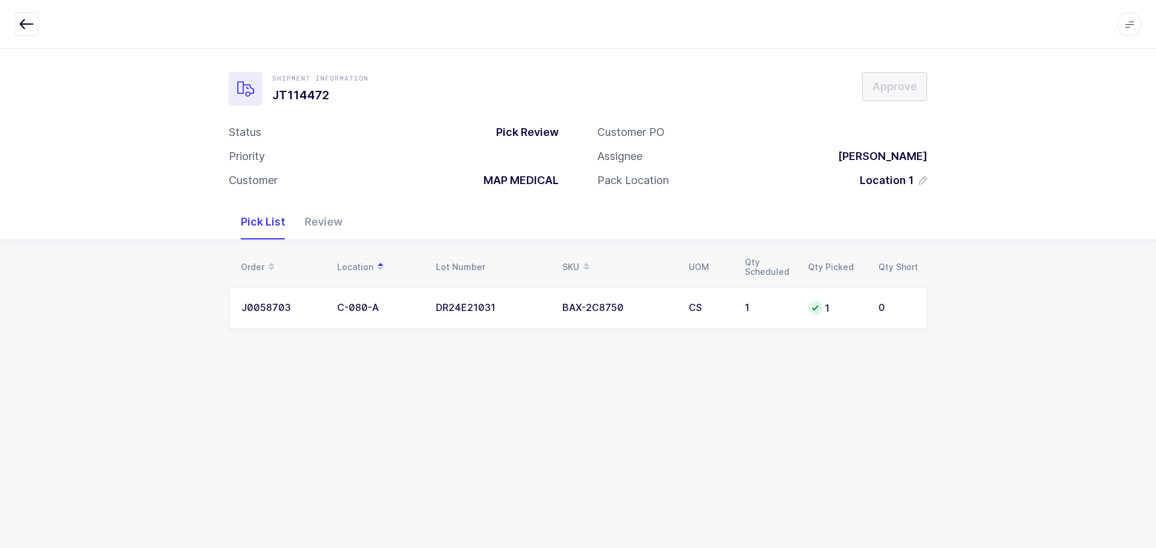
click at [323, 226] on div "Review" at bounding box center [323, 222] width 57 height 35
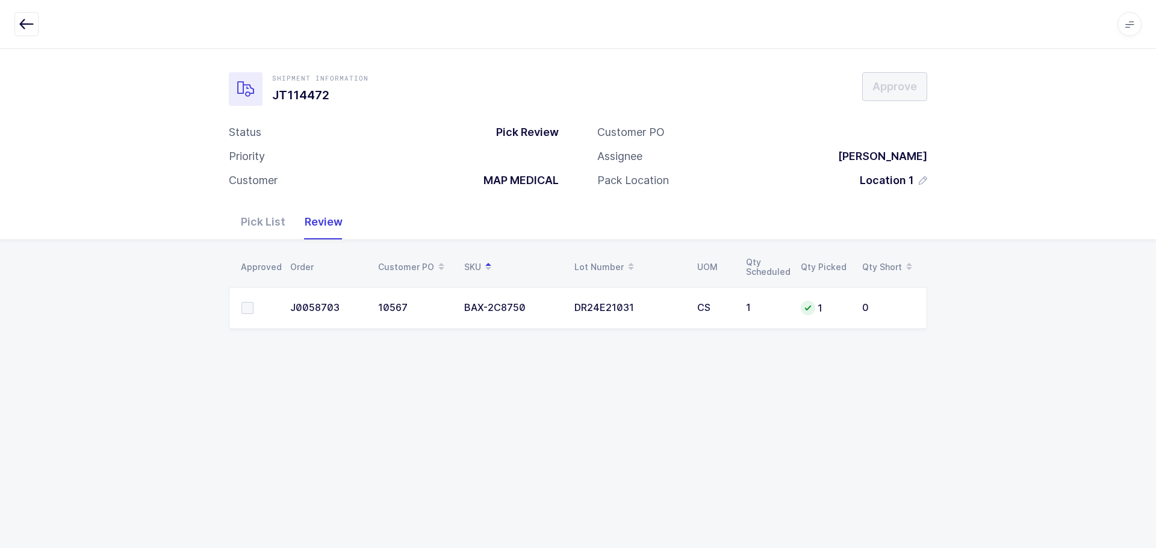
click at [229, 300] on td at bounding box center [256, 308] width 54 height 42
click at [238, 305] on td at bounding box center [256, 308] width 54 height 42
click at [240, 305] on td at bounding box center [256, 308] width 54 height 42
click at [244, 308] on span at bounding box center [247, 308] width 12 height 12
click at [253, 302] on input "checkbox" at bounding box center [253, 302] width 0 height 0
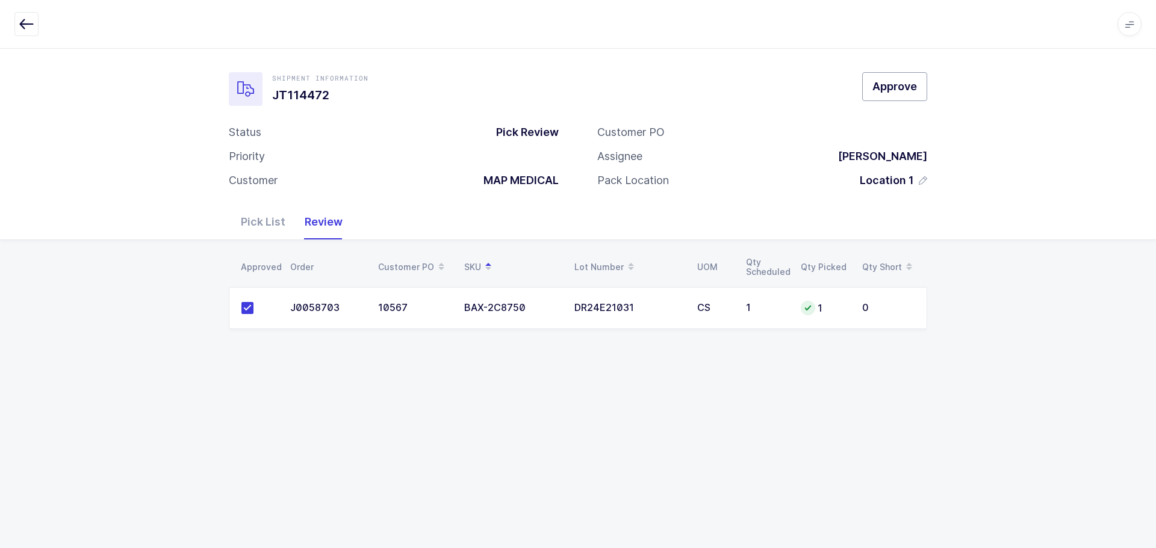
click at [881, 92] on span "Approve" at bounding box center [894, 86] width 45 height 15
